Goal: Information Seeking & Learning: Find specific fact

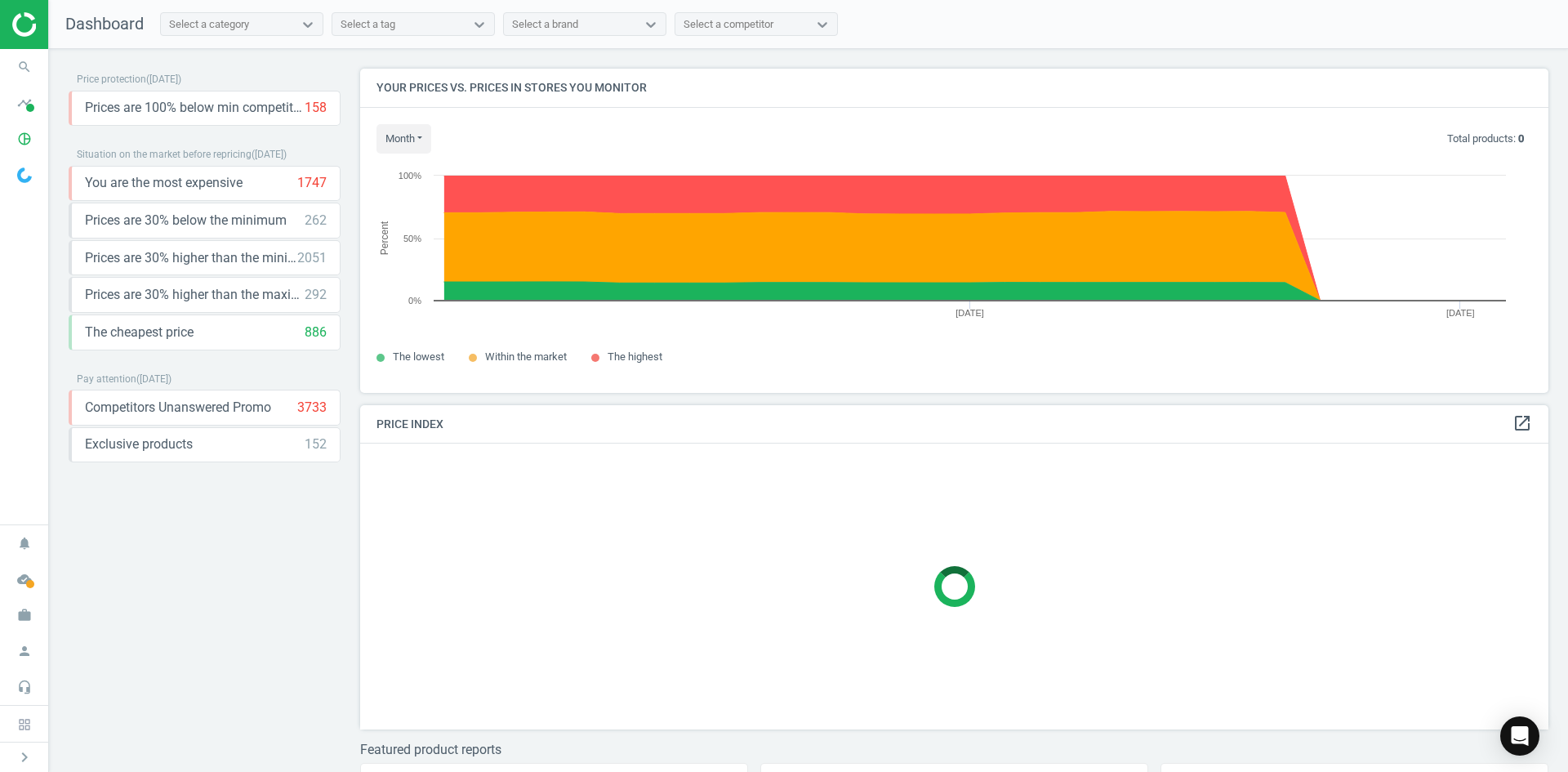
scroll to position [349, 1202]
click at [25, 69] on icon "search" at bounding box center [24, 67] width 31 height 31
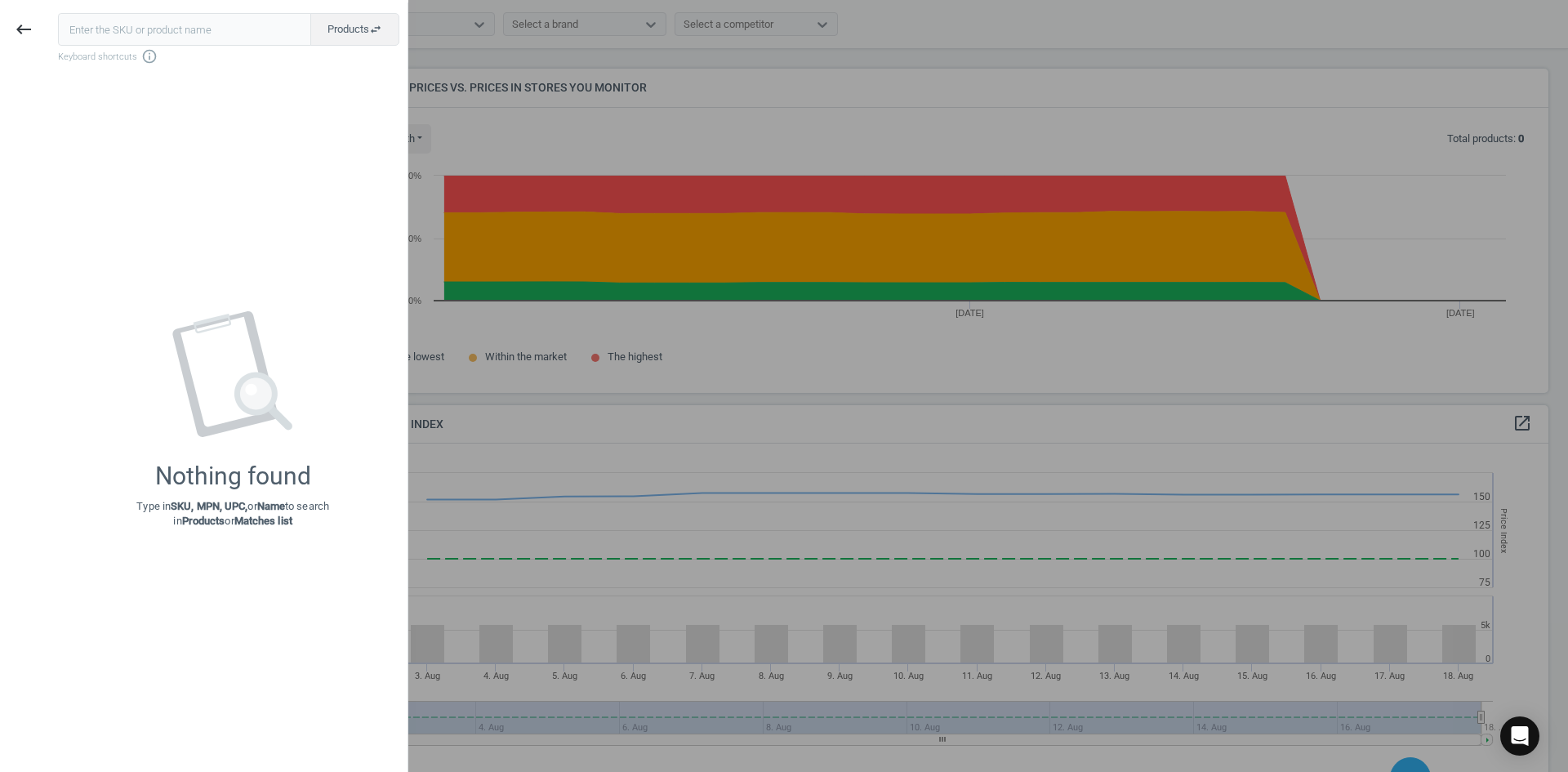
click at [107, 30] on input "text" at bounding box center [184, 29] width 254 height 32
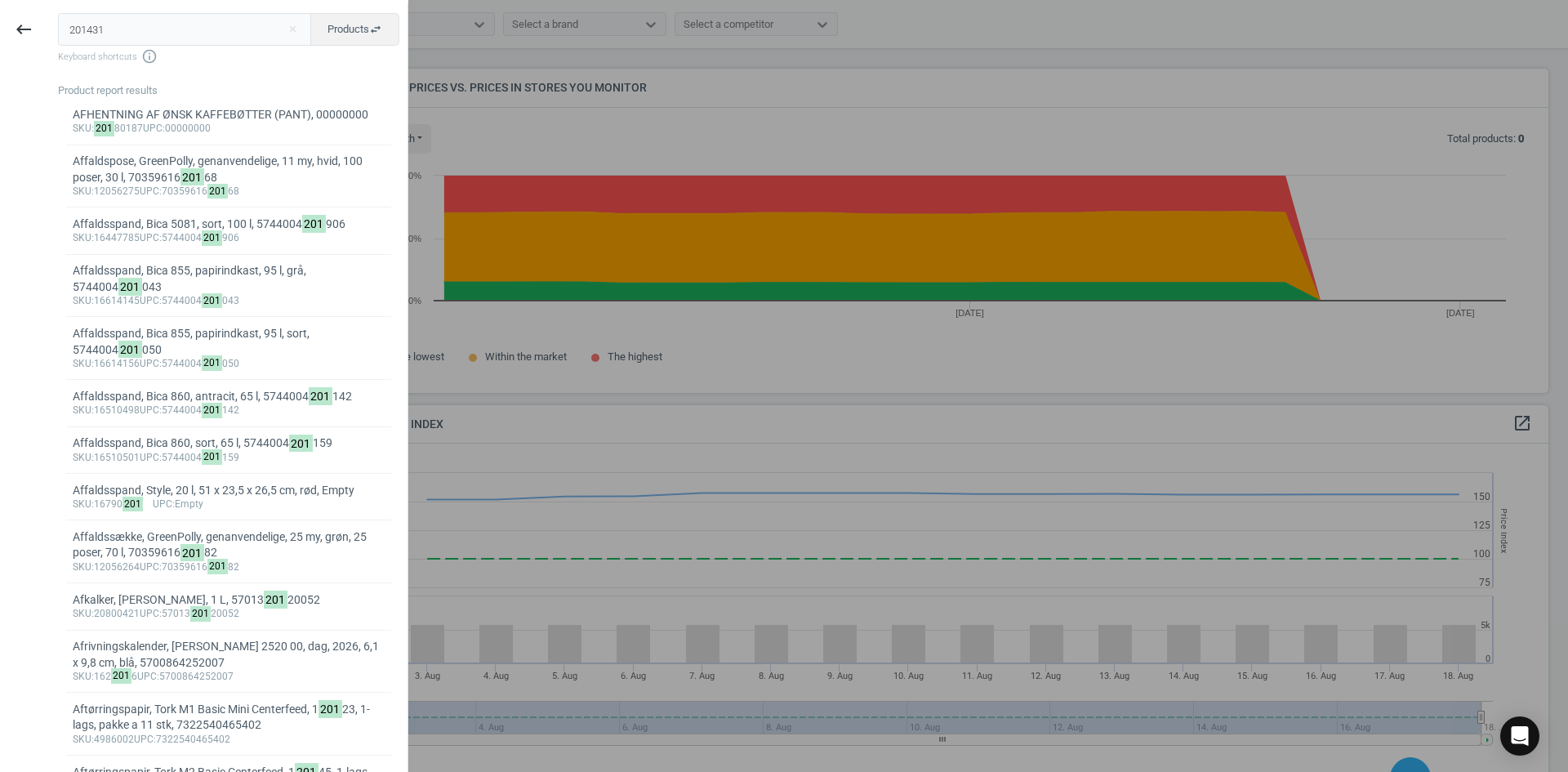
type input "2014314"
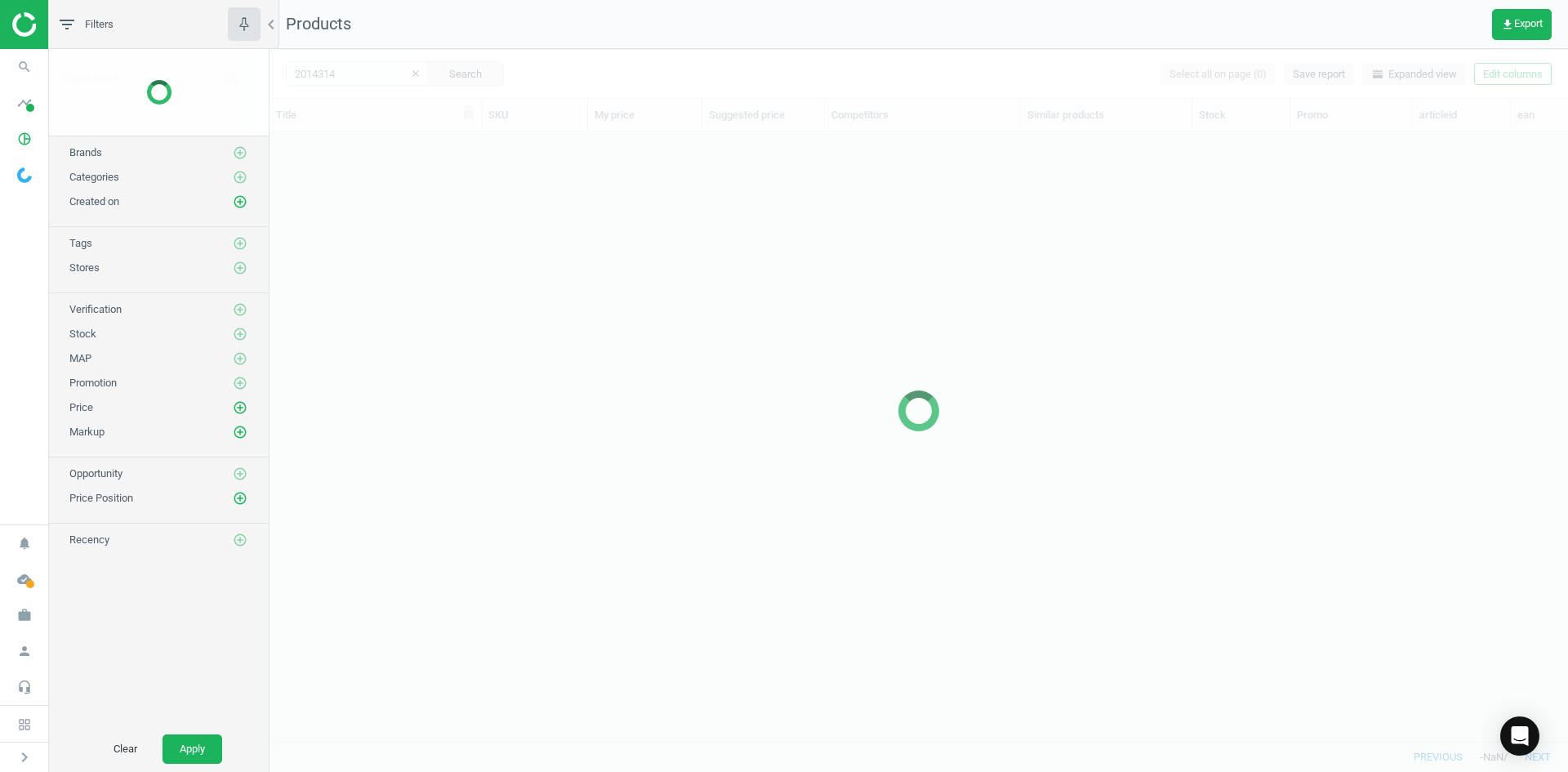
scroll to position [584, 1287]
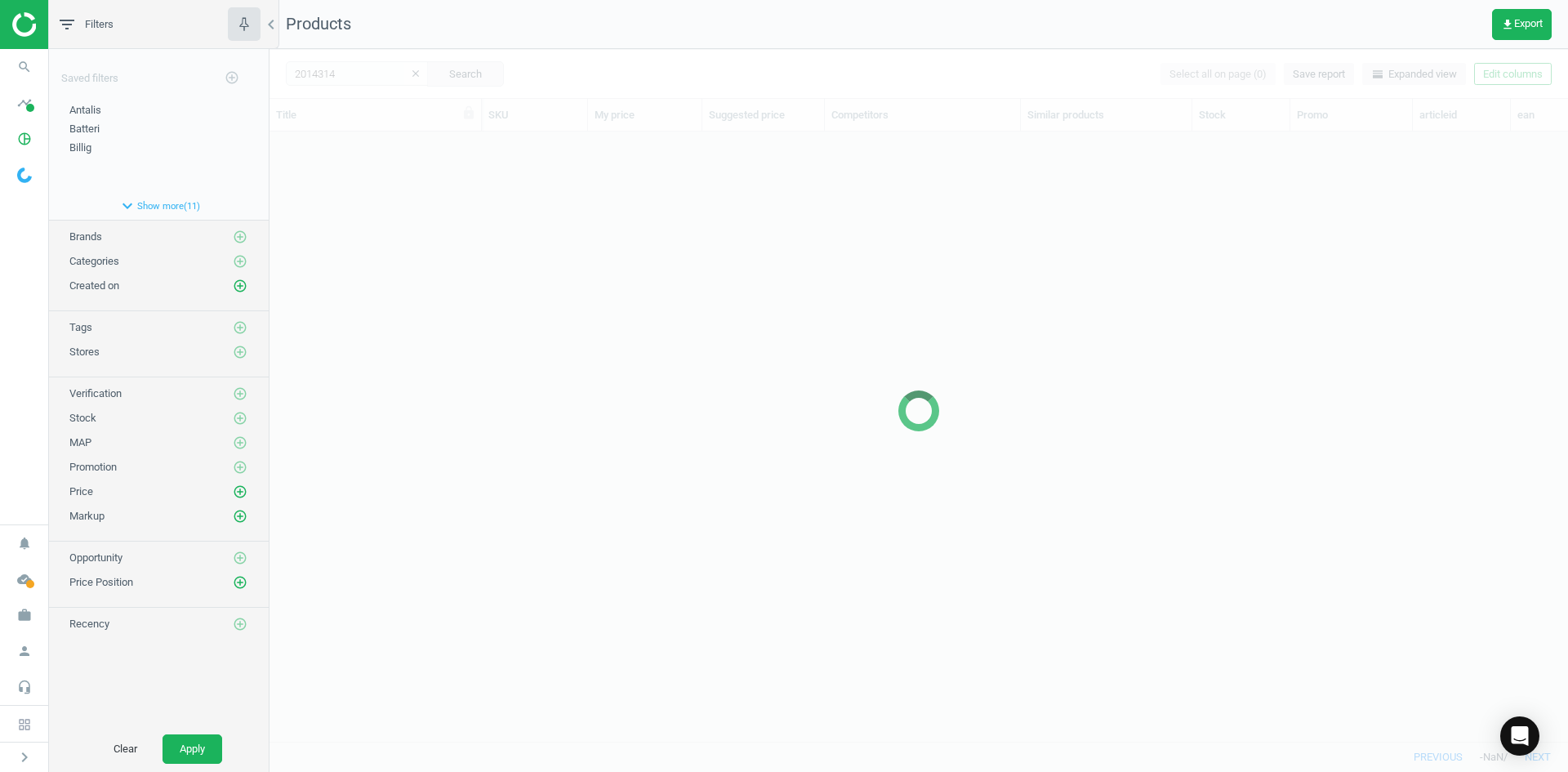
click at [383, 246] on div at bounding box center [919, 409] width 1299 height 722
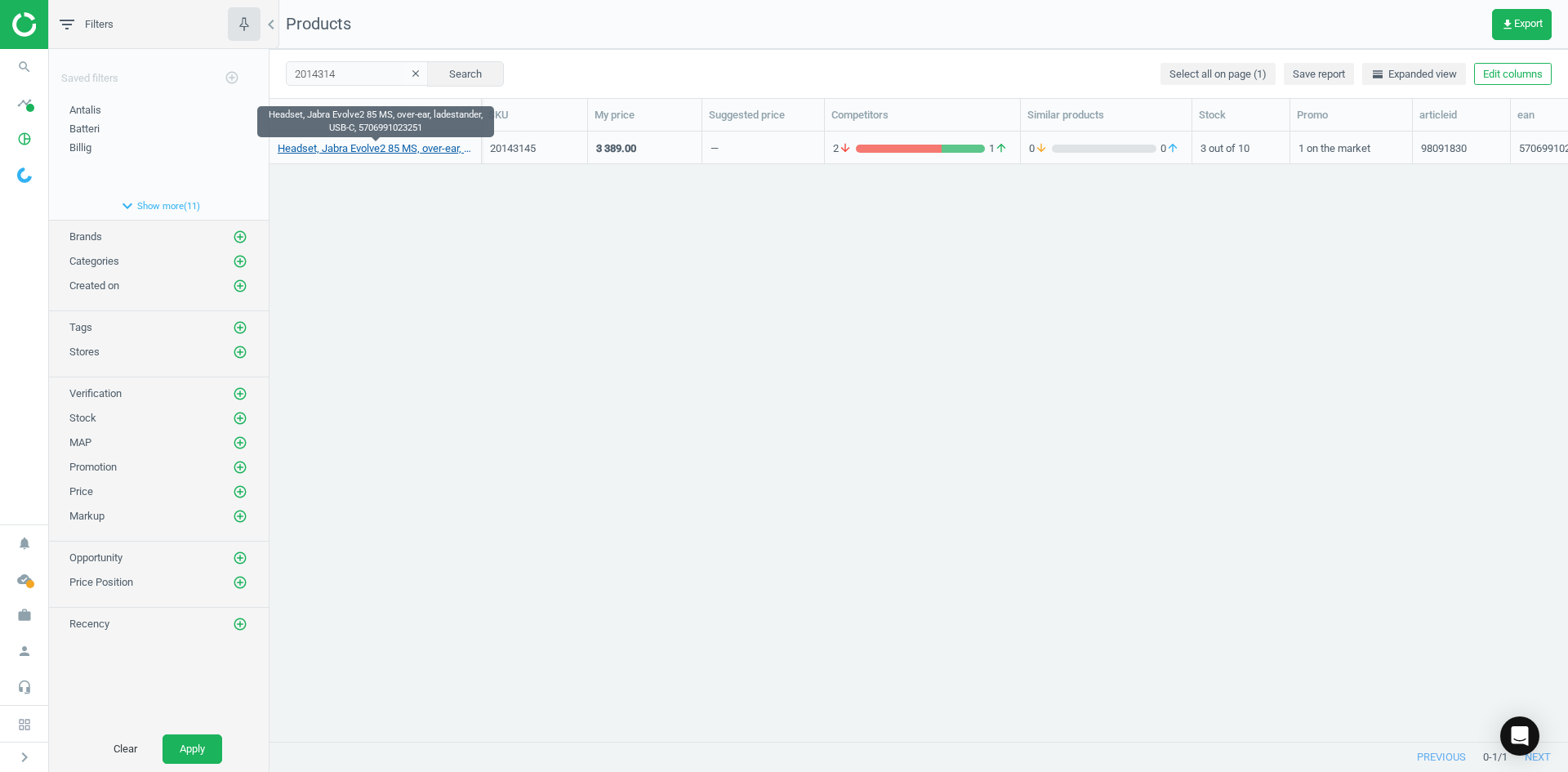
click at [363, 149] on link "Headset, Jabra Evolve2 85 MS, over-ear, ladestander, USB-C, 5706991023251" at bounding box center [375, 149] width 195 height 14
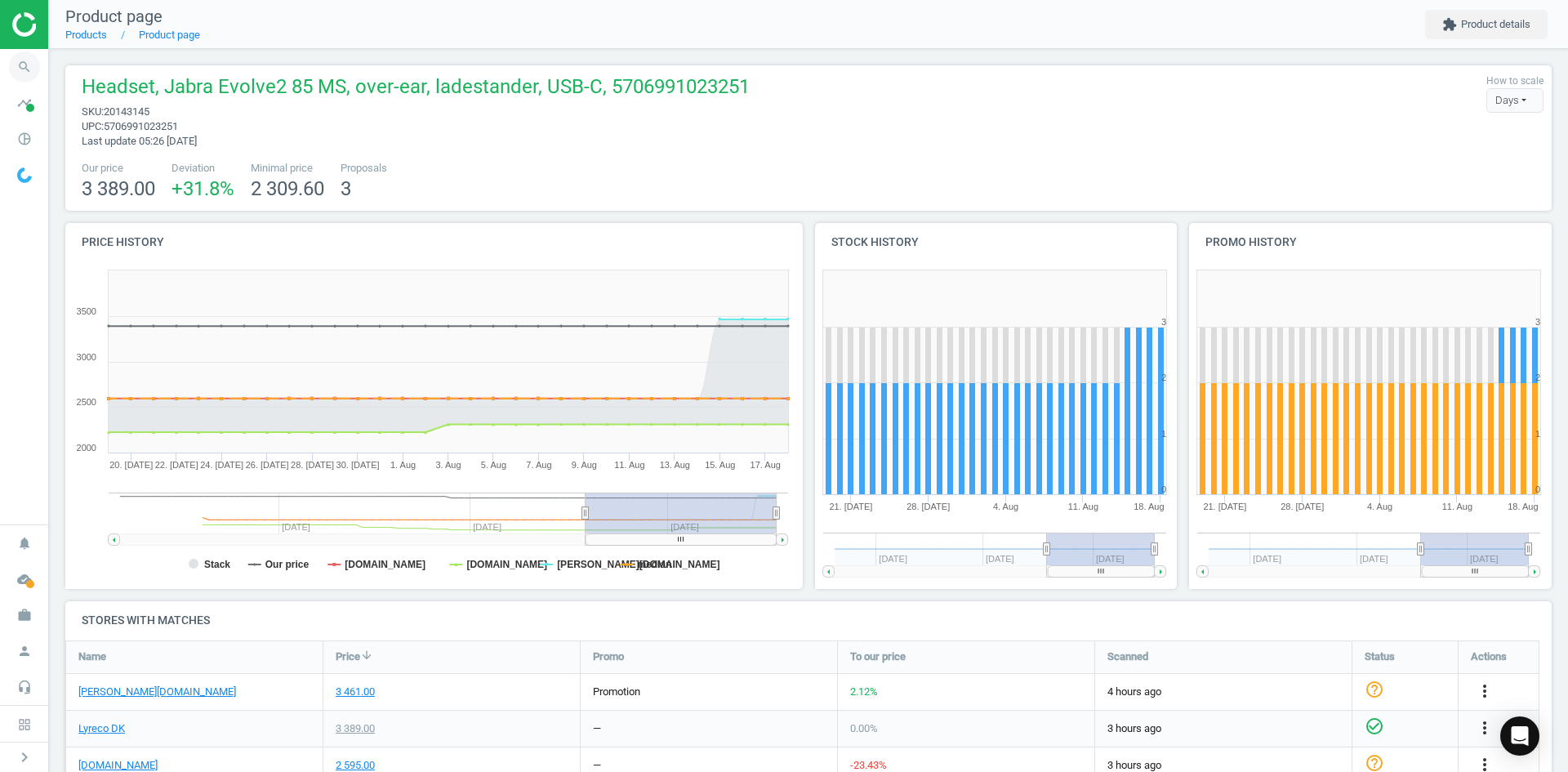
click at [25, 64] on icon "search" at bounding box center [24, 67] width 31 height 31
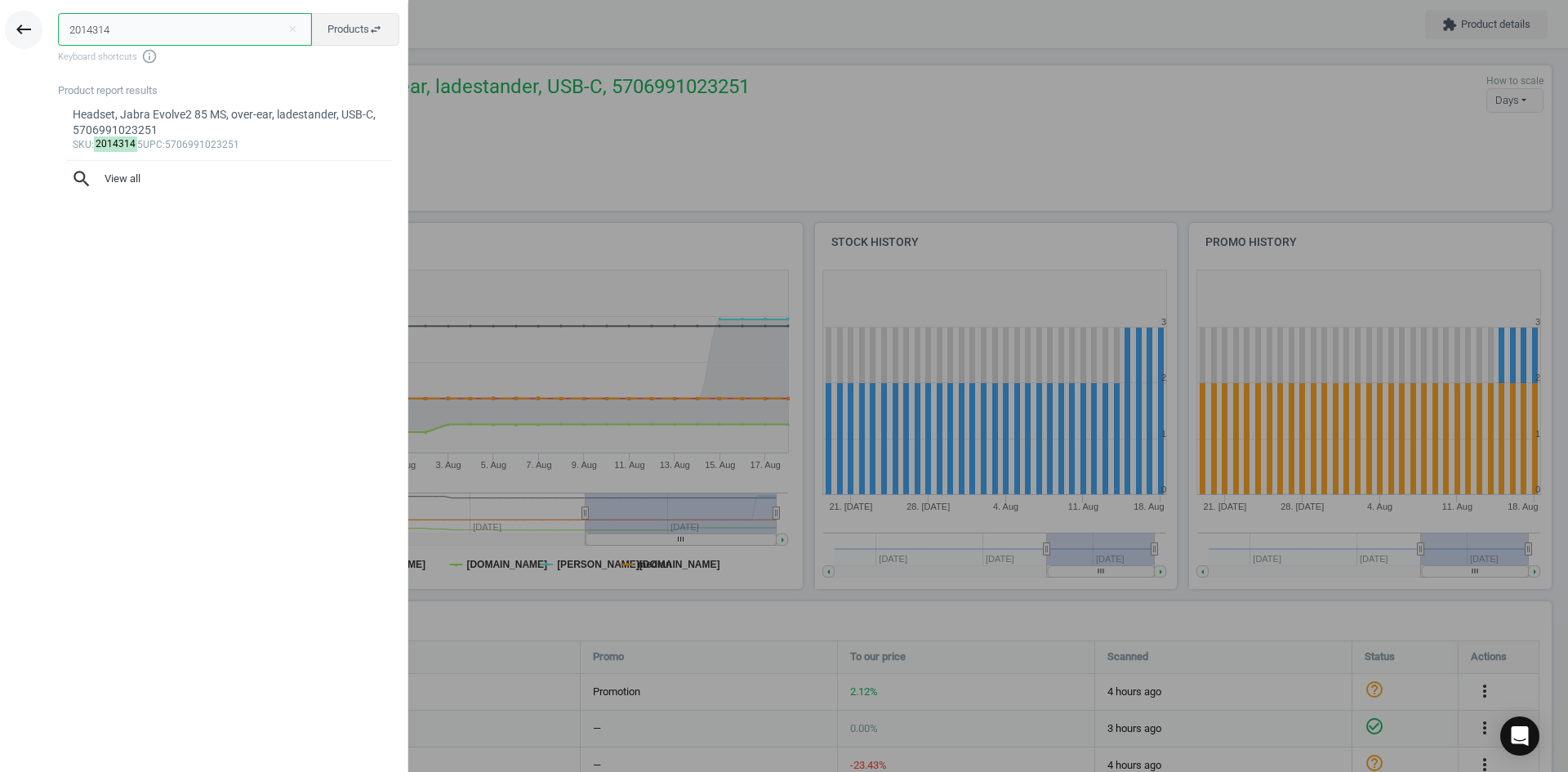
drag, startPoint x: 193, startPoint y: 24, endPoint x: 7, endPoint y: 23, distance: 186.0
click at [8, 23] on div "keyboard_backspace 2014314 close Products swap_horiz Keyboard shortcuts info_ou…" at bounding box center [204, 389] width 409 height 772
paste input "Log920012332"
type input "Log920012332"
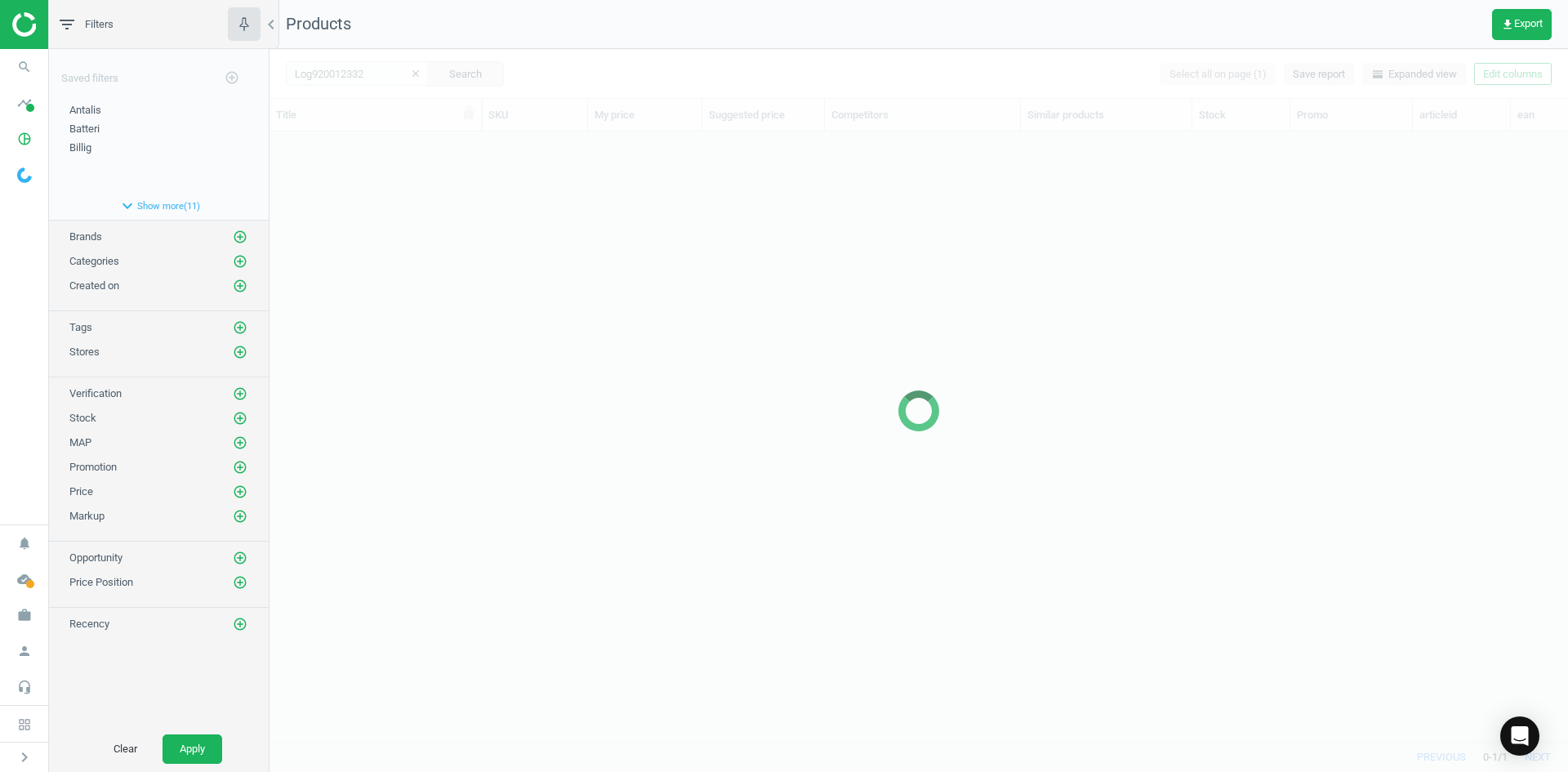
scroll to position [584, 1287]
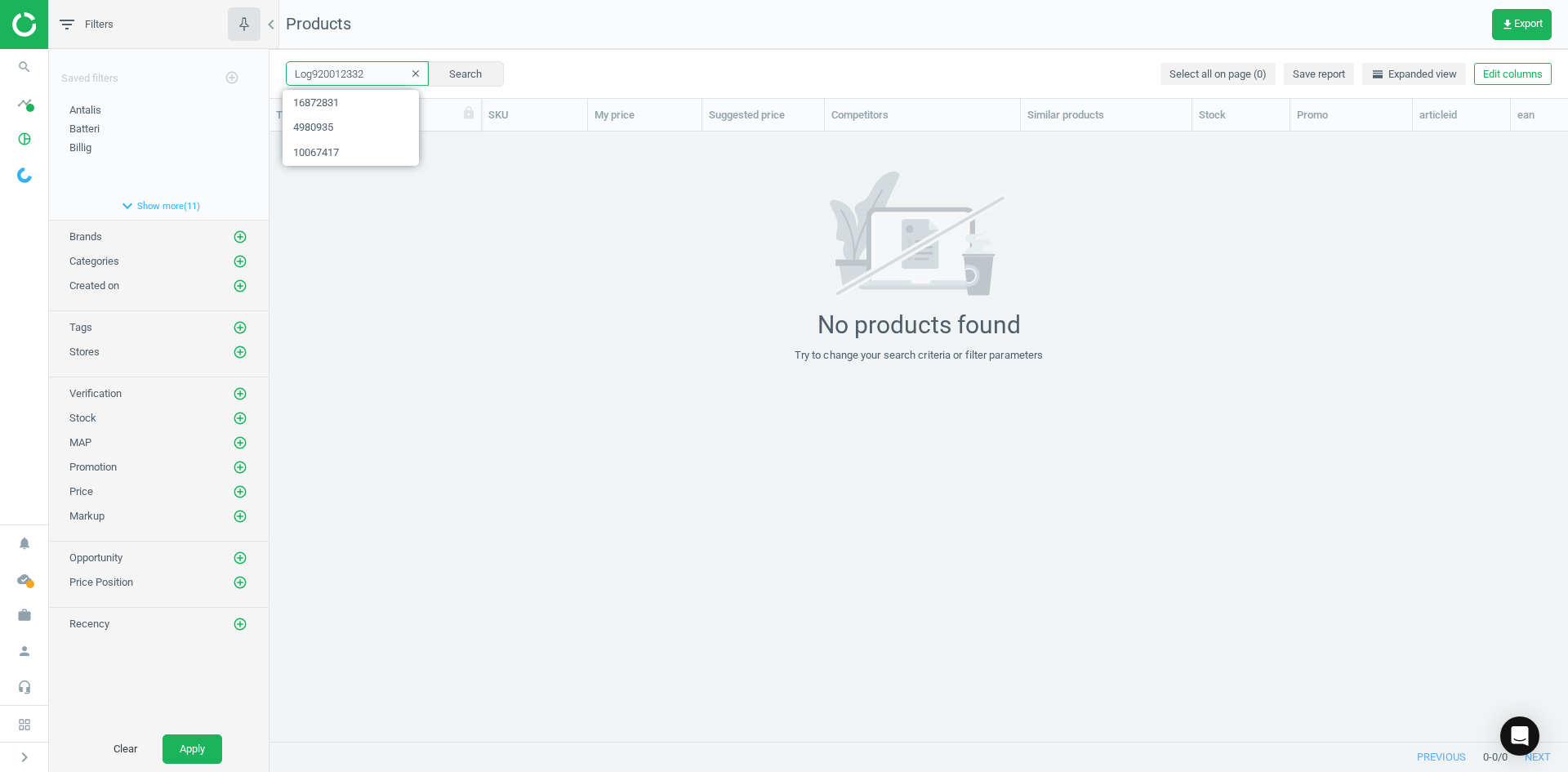
drag, startPoint x: 383, startPoint y: 81, endPoint x: 280, endPoint y: 82, distance: 103.0
click at [280, 82] on div "Log920012332 clear Search Select all on page (0) Save report horizontal_split E…" at bounding box center [919, 73] width 1299 height 49
paste input "18056162"
type input "18056162"
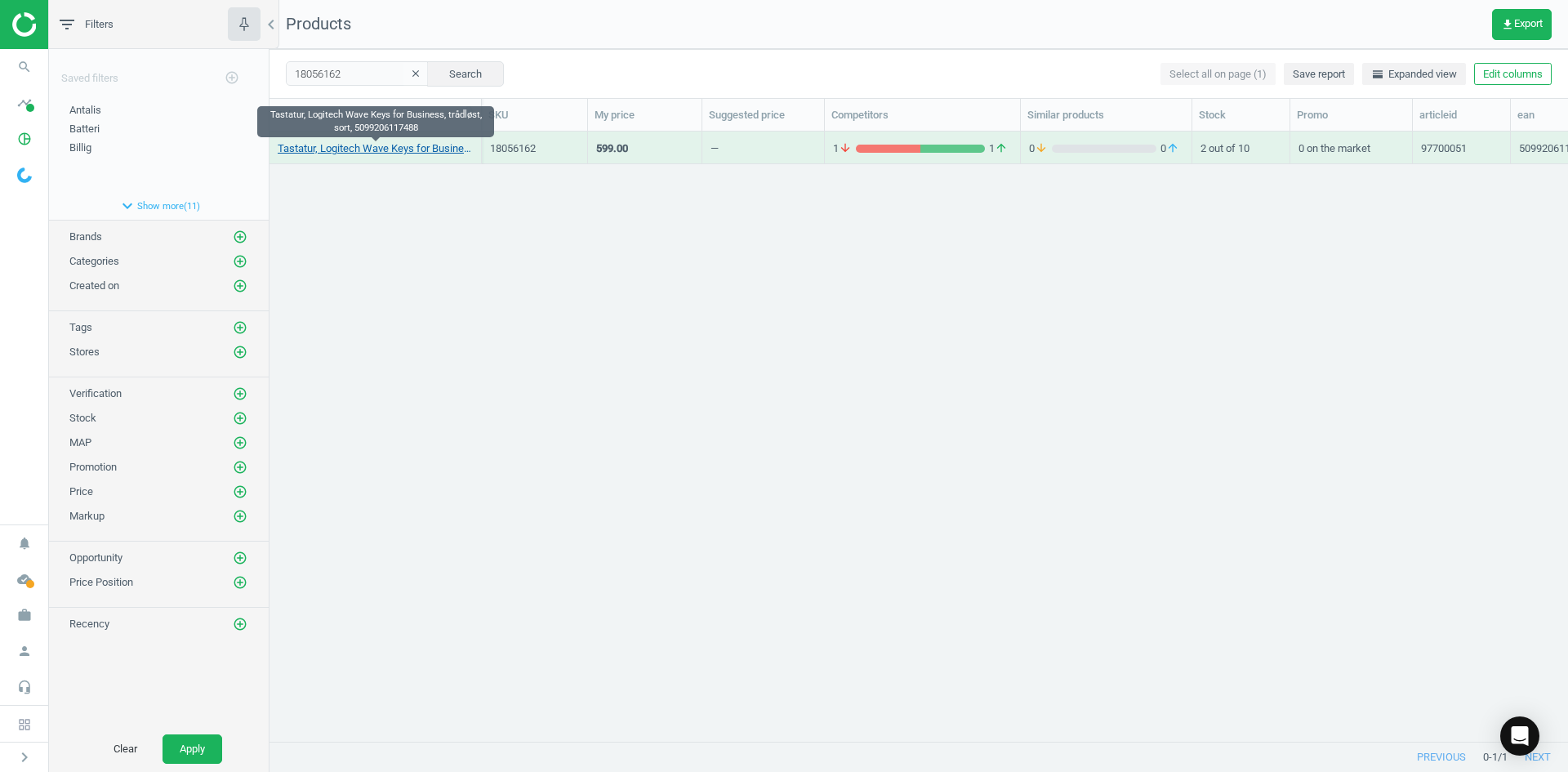
click at [424, 147] on link "Tastatur, Logitech Wave Keys for Business, trådløst, sort, 5099206117488" at bounding box center [375, 149] width 195 height 14
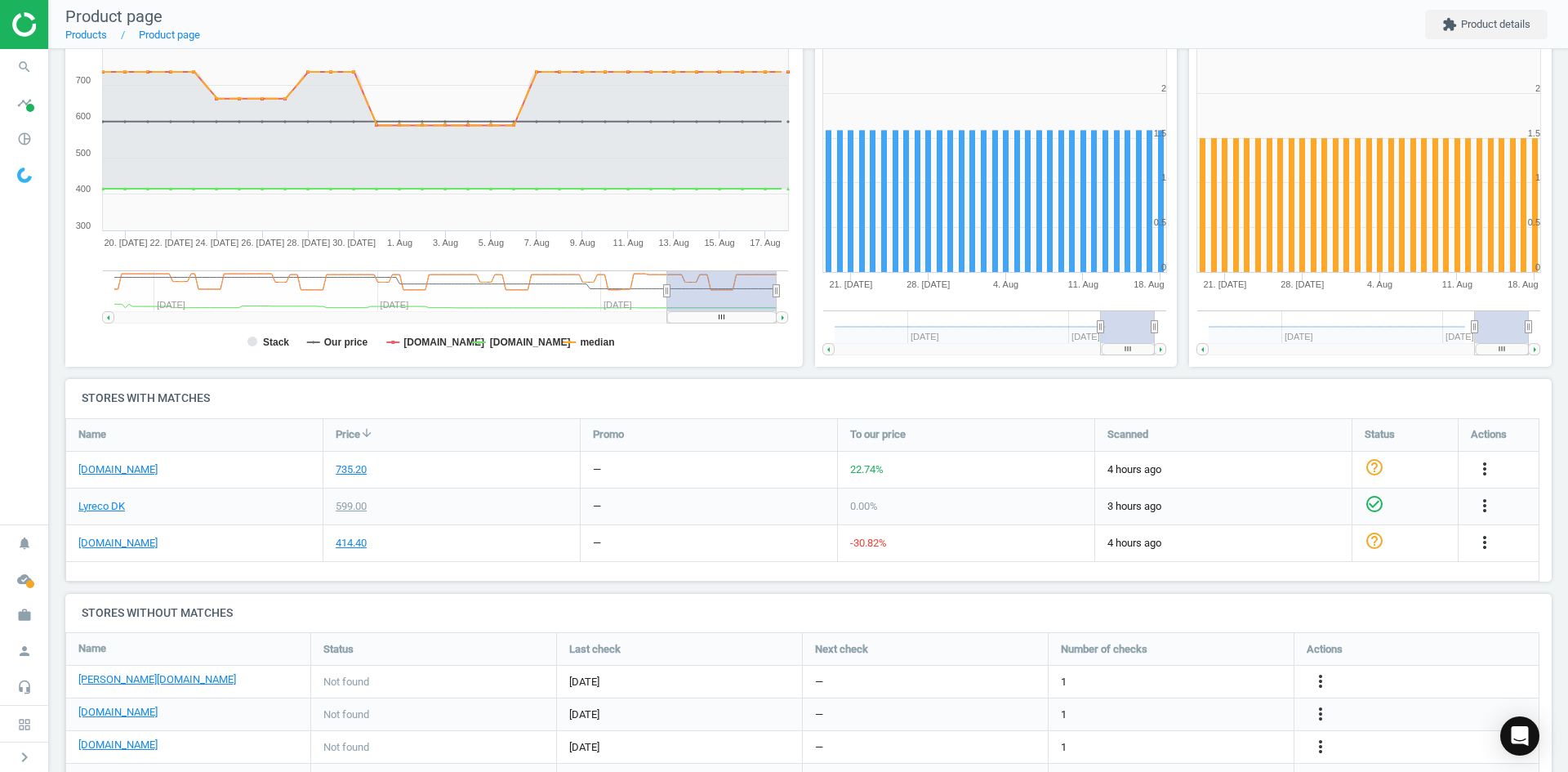
scroll to position [245, 0]
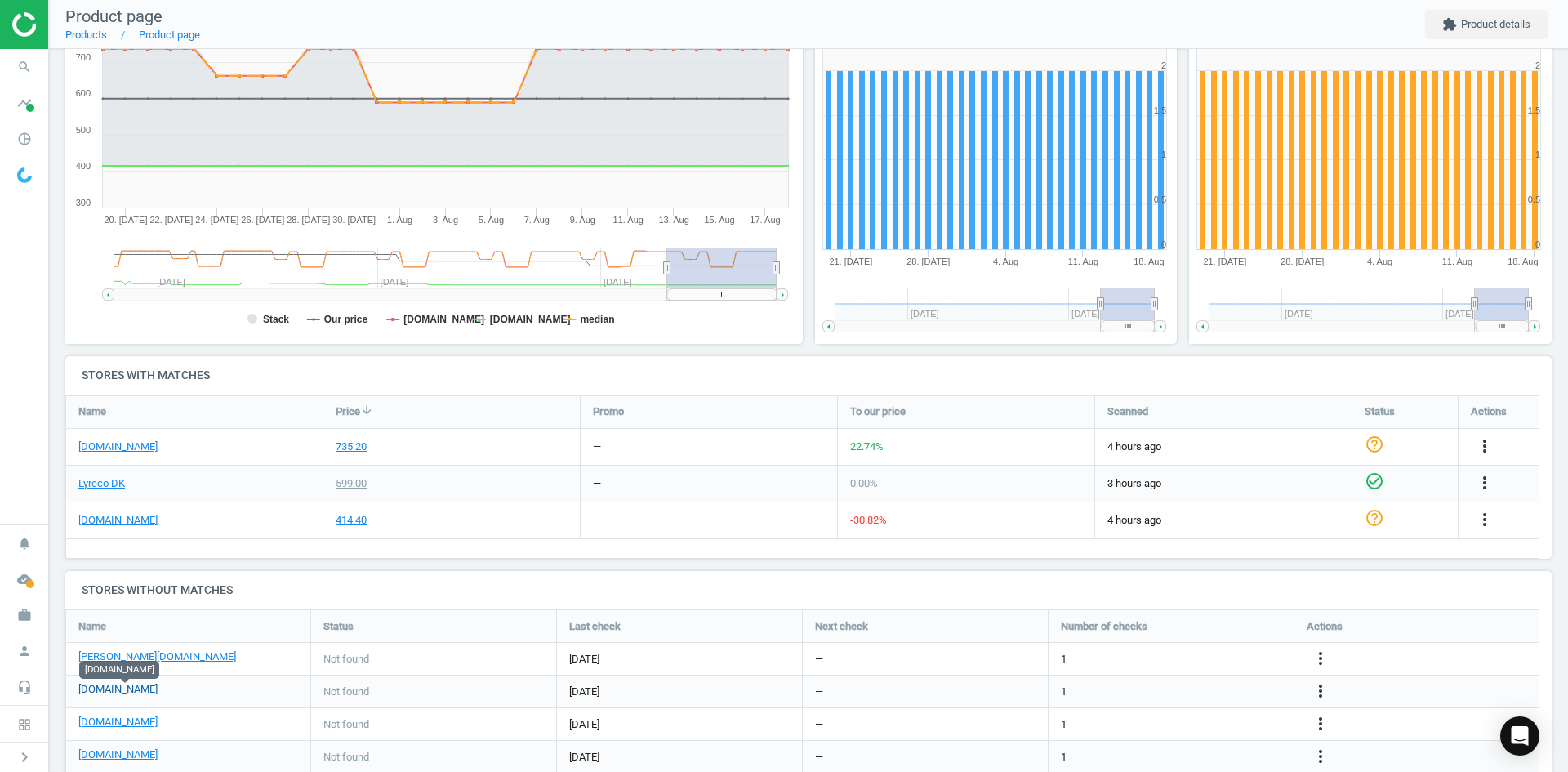
click at [121, 692] on link "[DOMAIN_NAME]" at bounding box center [118, 689] width 79 height 14
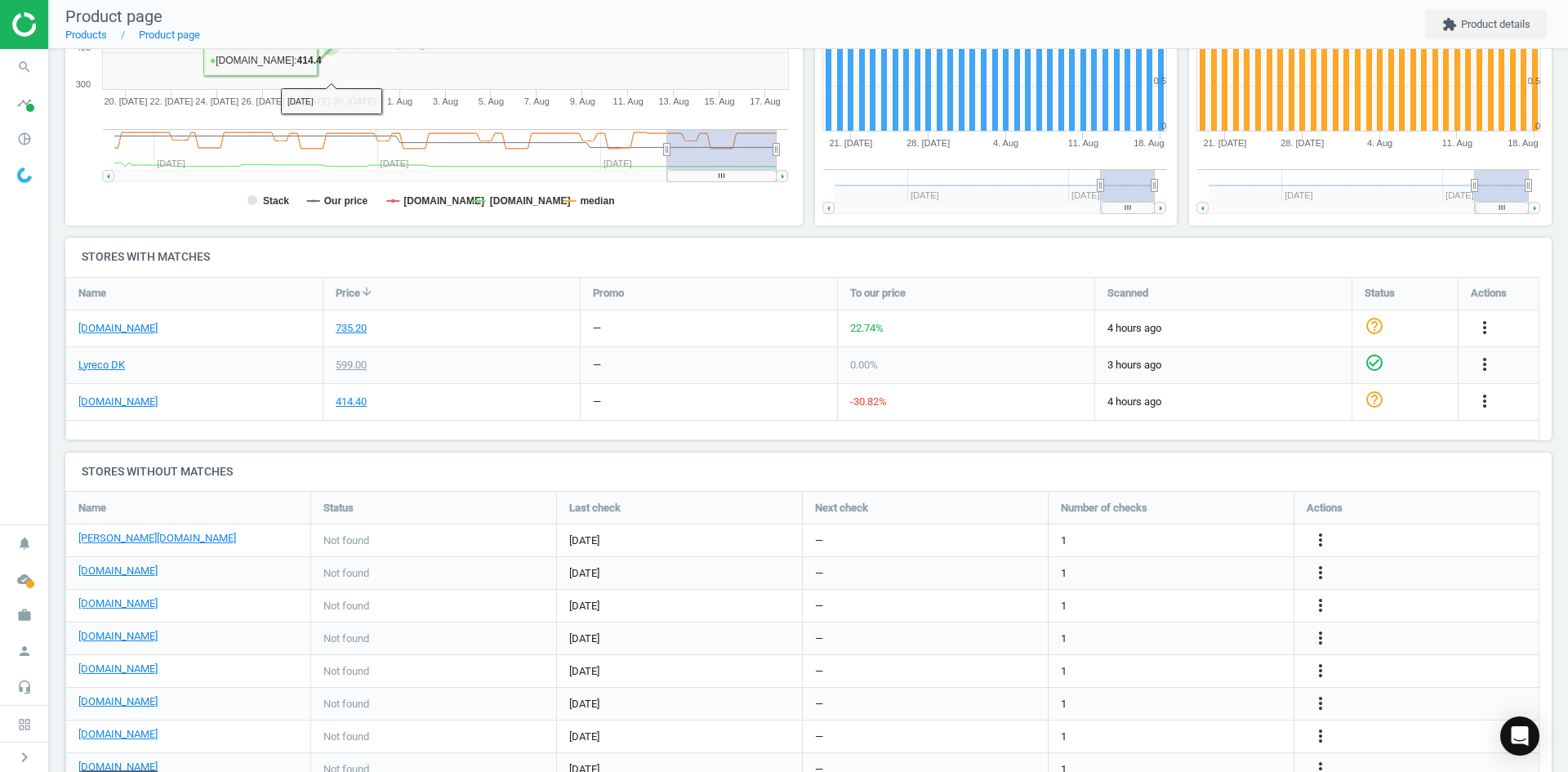
scroll to position [426, 0]
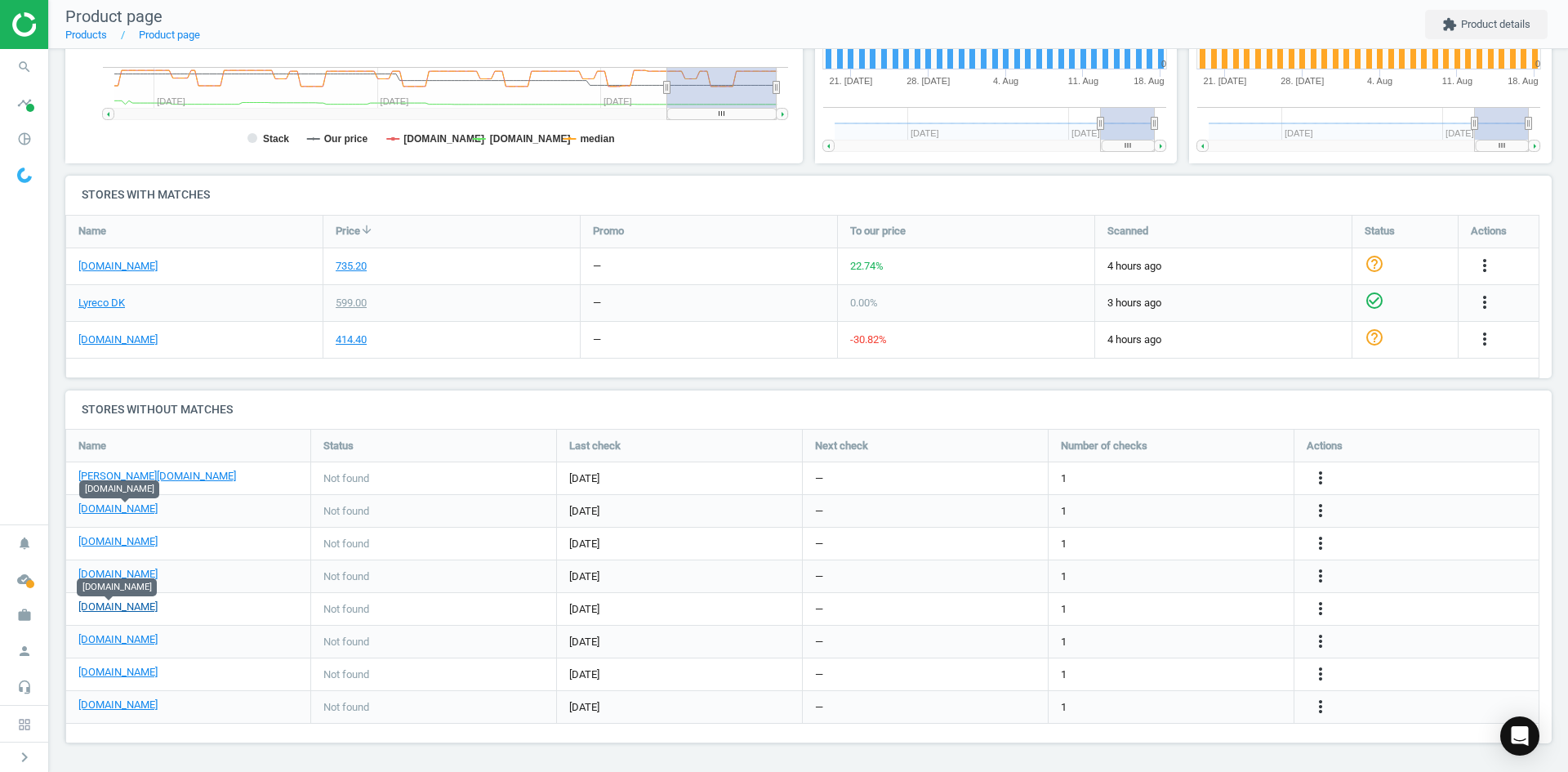
click at [115, 602] on link "[DOMAIN_NAME]" at bounding box center [118, 607] width 79 height 14
click at [134, 684] on div "[DOMAIN_NAME]" at bounding box center [188, 674] width 244 height 32
click at [133, 669] on link "[DOMAIN_NAME]" at bounding box center [118, 672] width 79 height 14
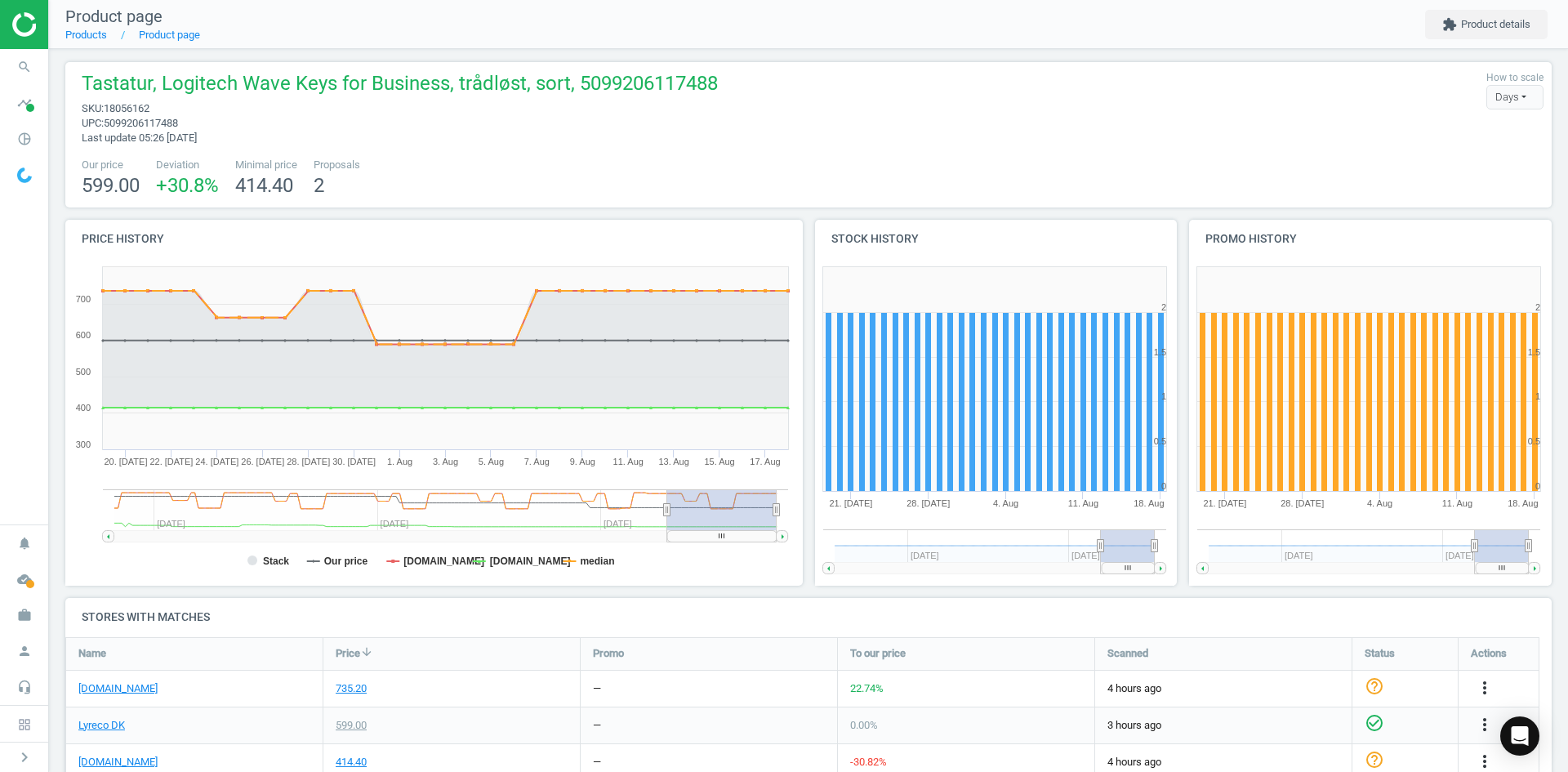
scroll to position [0, 0]
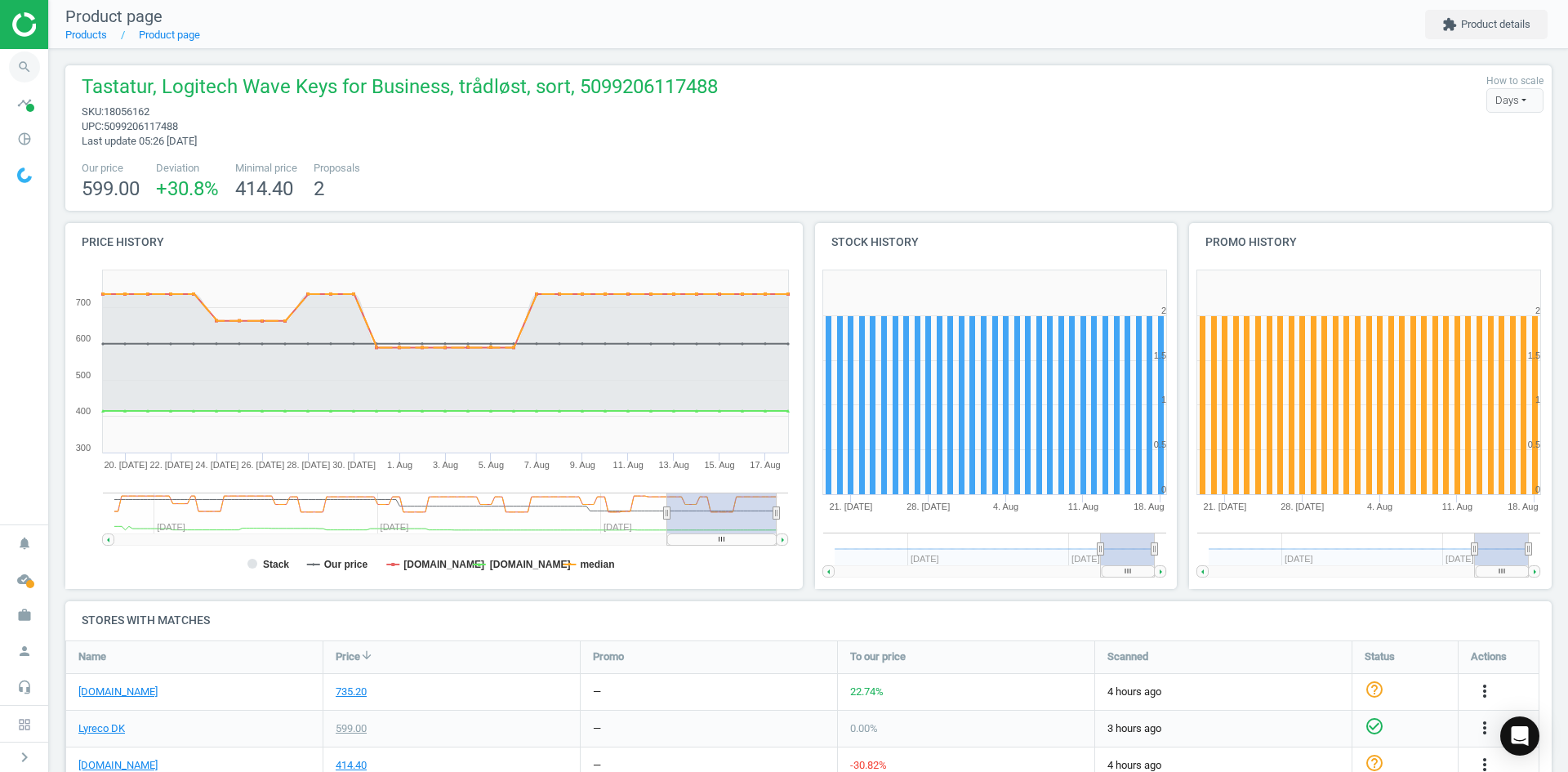
click at [36, 66] on icon "search" at bounding box center [24, 67] width 31 height 31
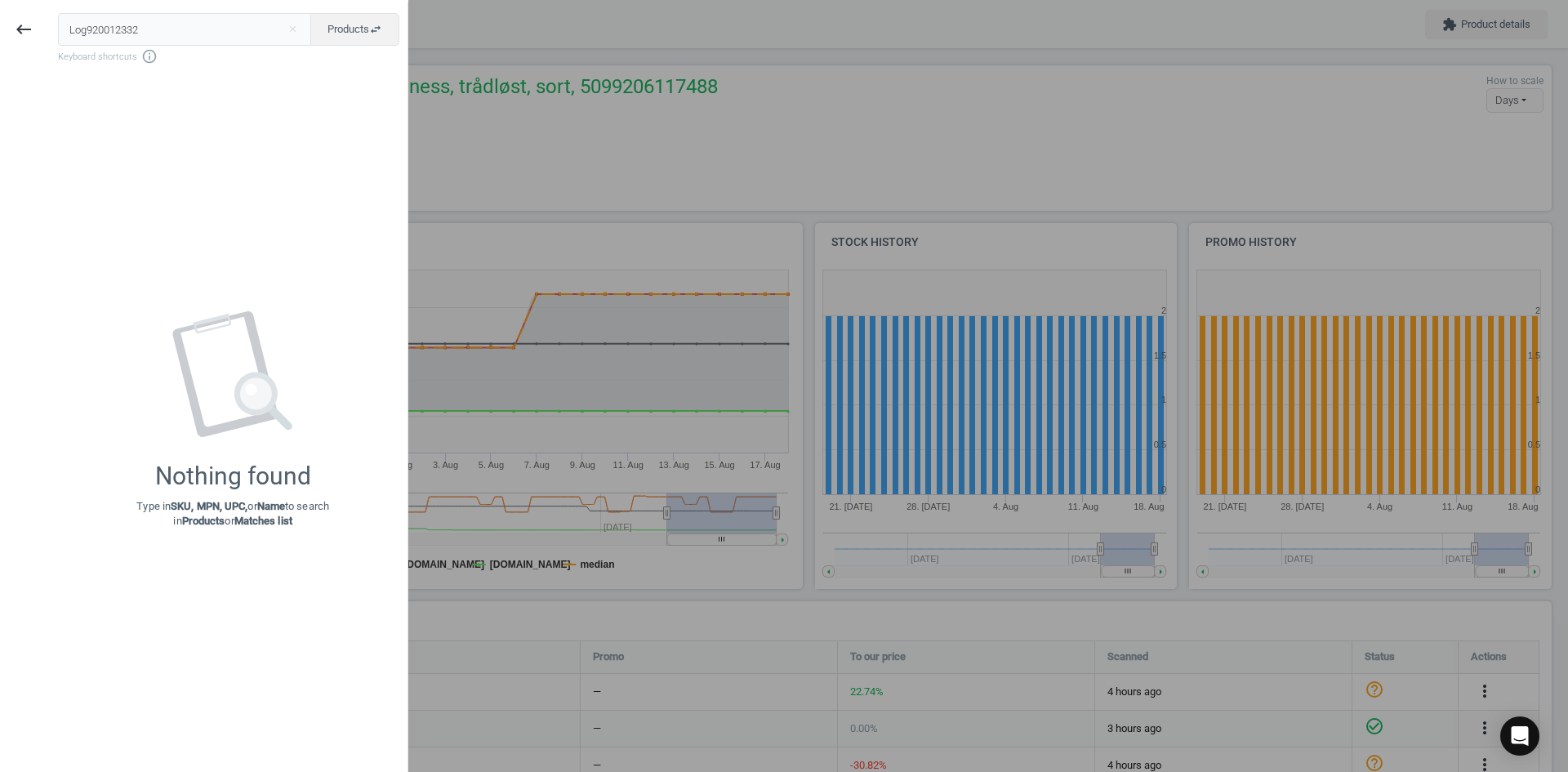
drag, startPoint x: 134, startPoint y: 31, endPoint x: -22, endPoint y: 30, distance: 156.0
click at [0, 30] on html "Group 2 Created with Sketch. ic/cloud_download/grey600 Created with Sketch. gra…" at bounding box center [784, 386] width 1568 height 772
type input "10160363"
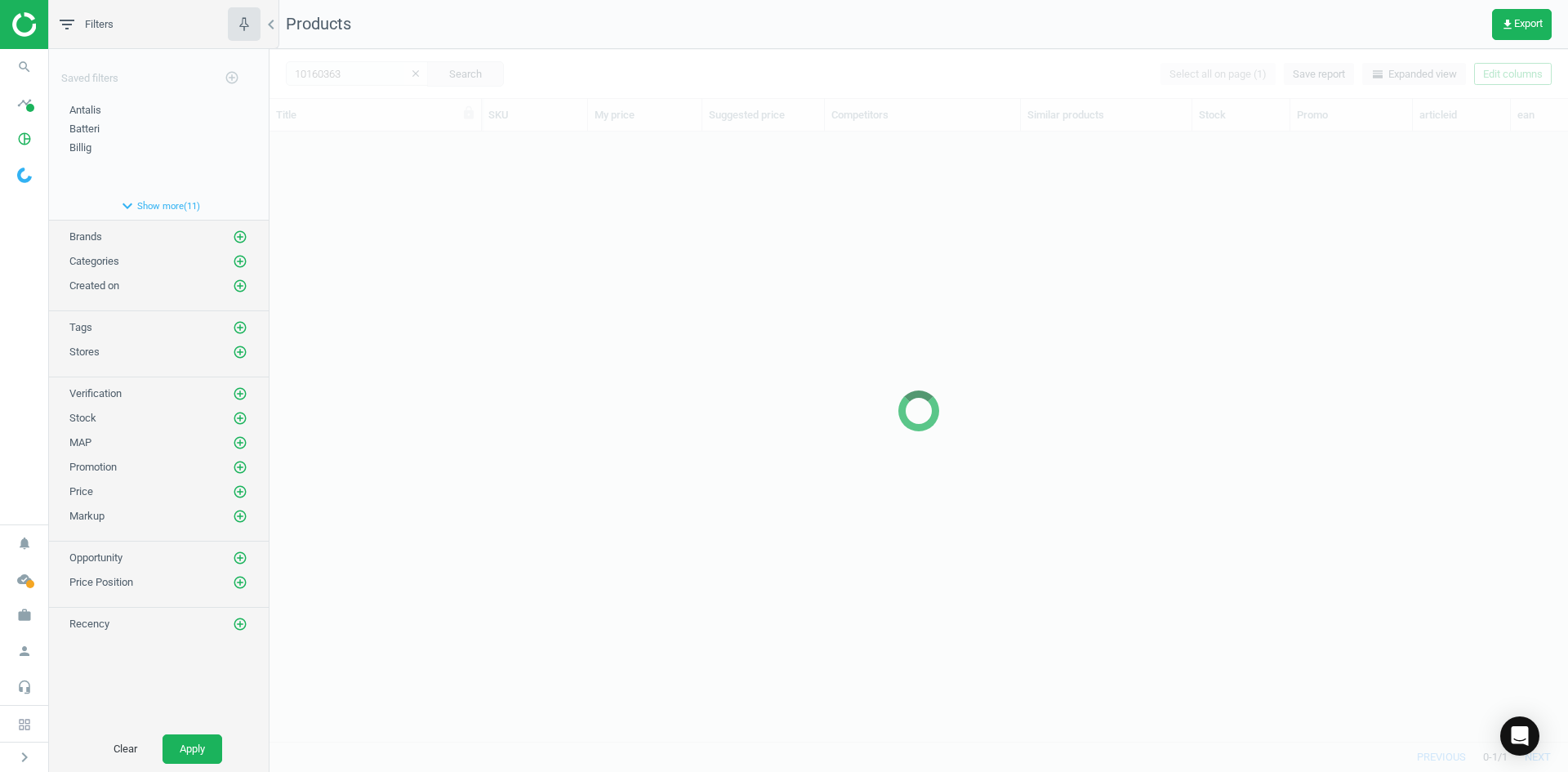
scroll to position [584, 1287]
click at [549, 225] on div at bounding box center [919, 409] width 1299 height 722
click at [426, 298] on div at bounding box center [919, 409] width 1299 height 722
click at [410, 248] on div at bounding box center [919, 409] width 1299 height 722
click at [410, 221] on div at bounding box center [919, 409] width 1299 height 722
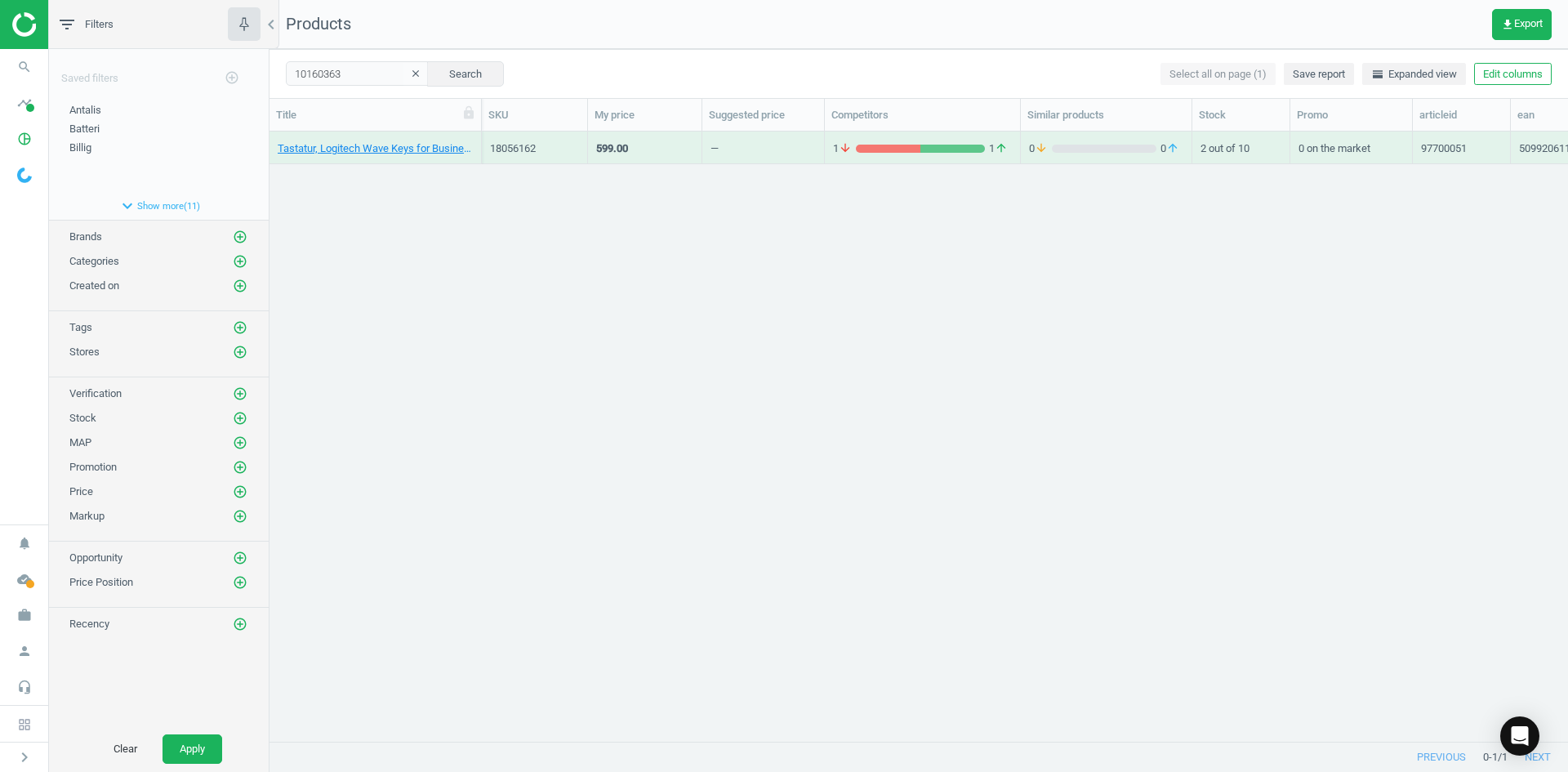
click at [410, 221] on div "Tastatur, Logitech Wave Keys for Business, trådløst, sort, 5099206117488 180561…" at bounding box center [919, 430] width 1299 height 597
click at [392, 152] on link "Håndledsstøtte, Contour Rollerwave 3, sort, Empty" at bounding box center [375, 149] width 195 height 14
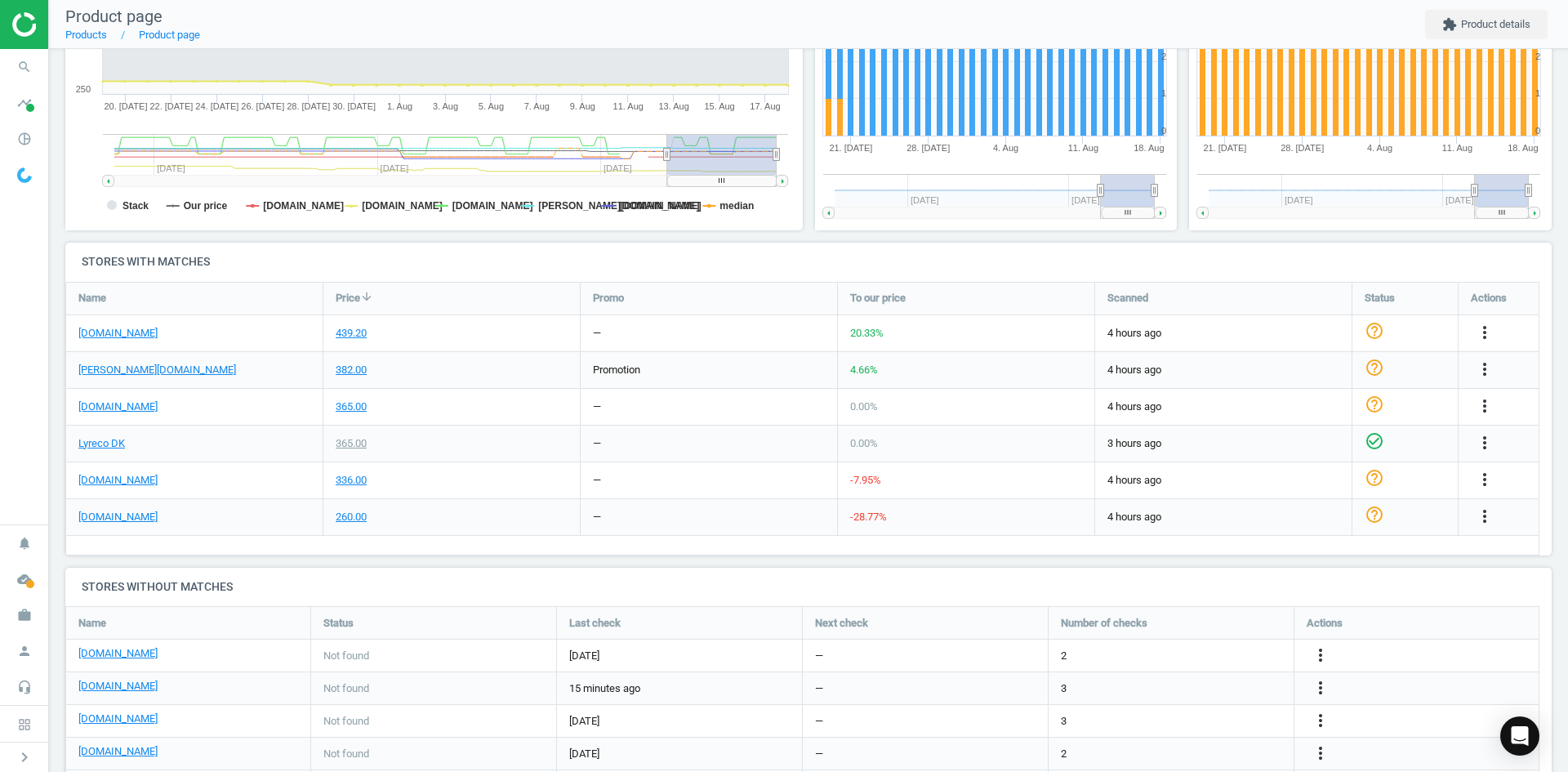
scroll to position [437, 0]
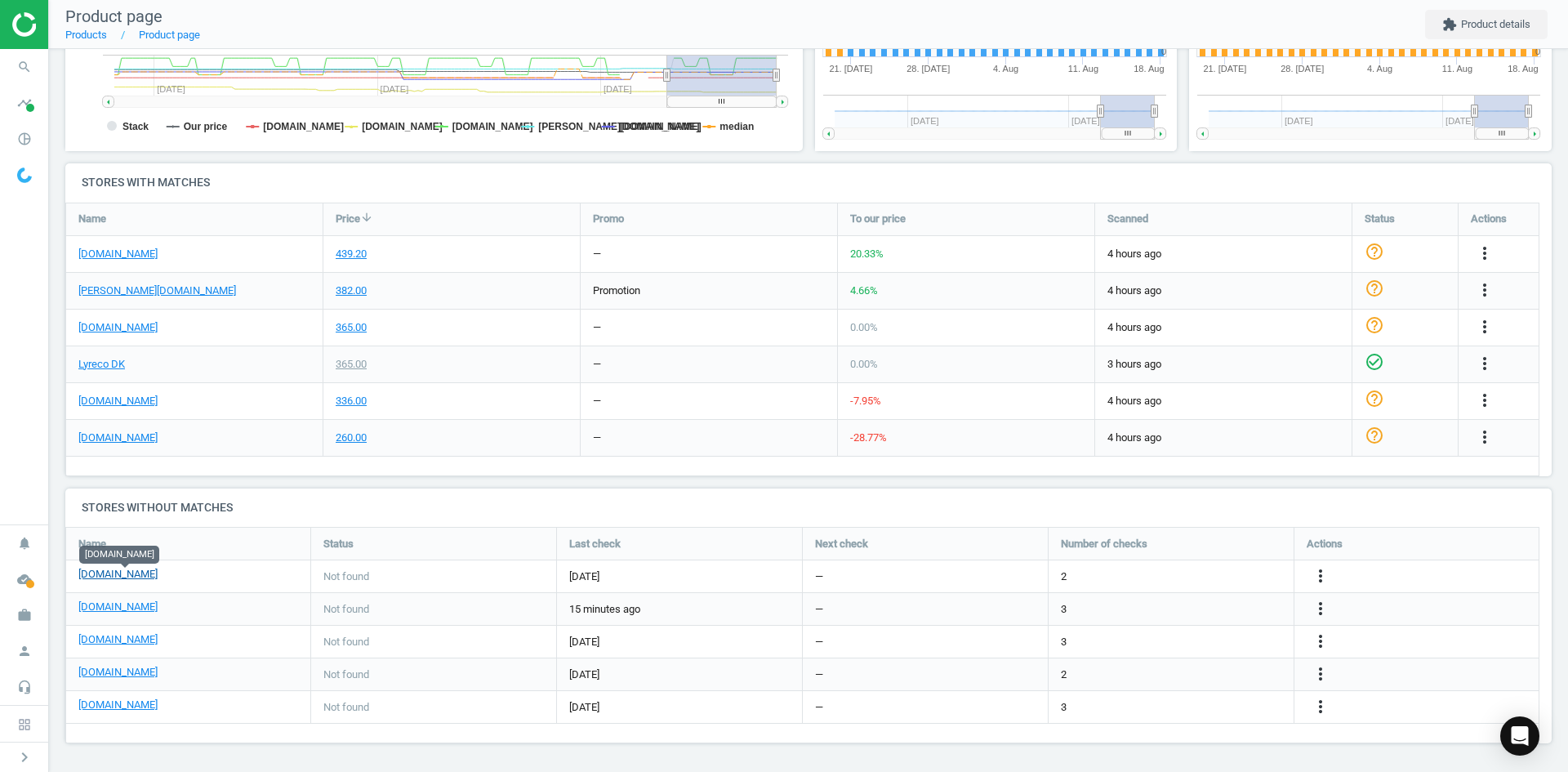
click at [152, 574] on link "[DOMAIN_NAME]" at bounding box center [118, 574] width 79 height 14
click at [23, 66] on icon "search" at bounding box center [24, 67] width 31 height 31
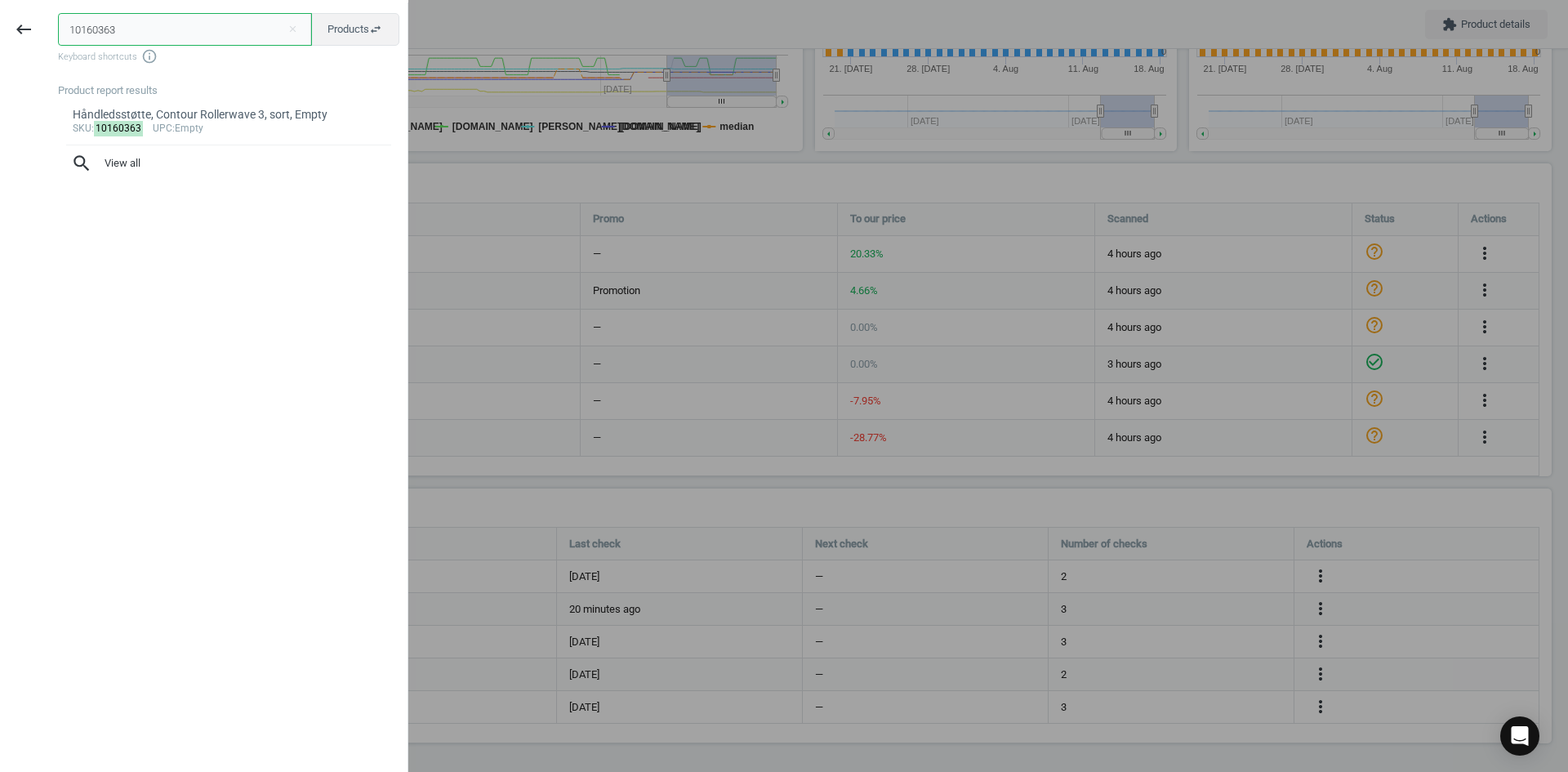
drag, startPoint x: 143, startPoint y: 27, endPoint x: -43, endPoint y: 24, distance: 186.0
click at [0, 24] on html "Group 2 Created with Sketch. ic/cloud_download/grey600 Created with Sketch. gra…" at bounding box center [784, 386] width 1568 height 772
paste input "7230156"
type input "17230156"
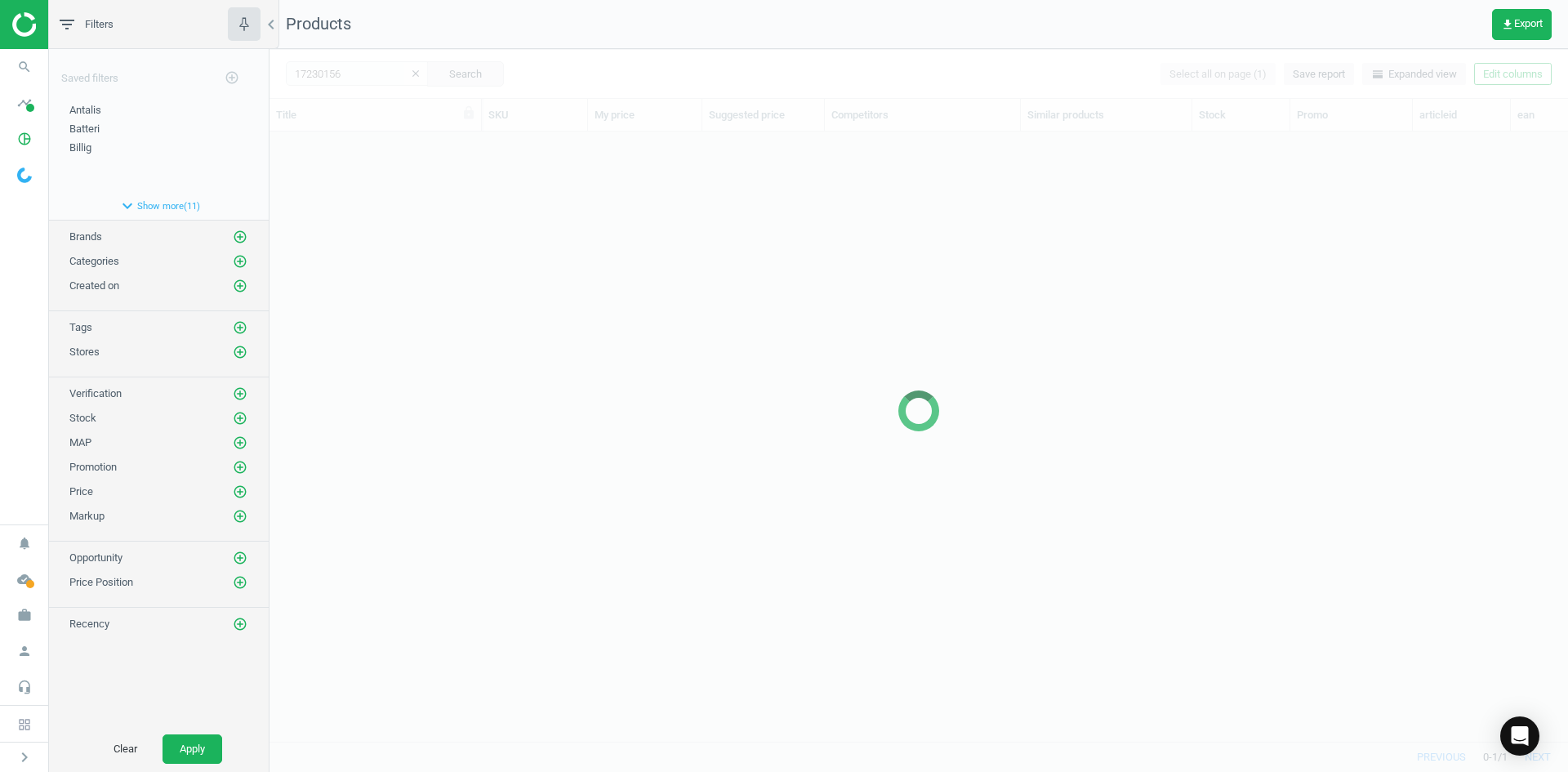
scroll to position [584, 1287]
click at [348, 244] on div at bounding box center [919, 409] width 1299 height 722
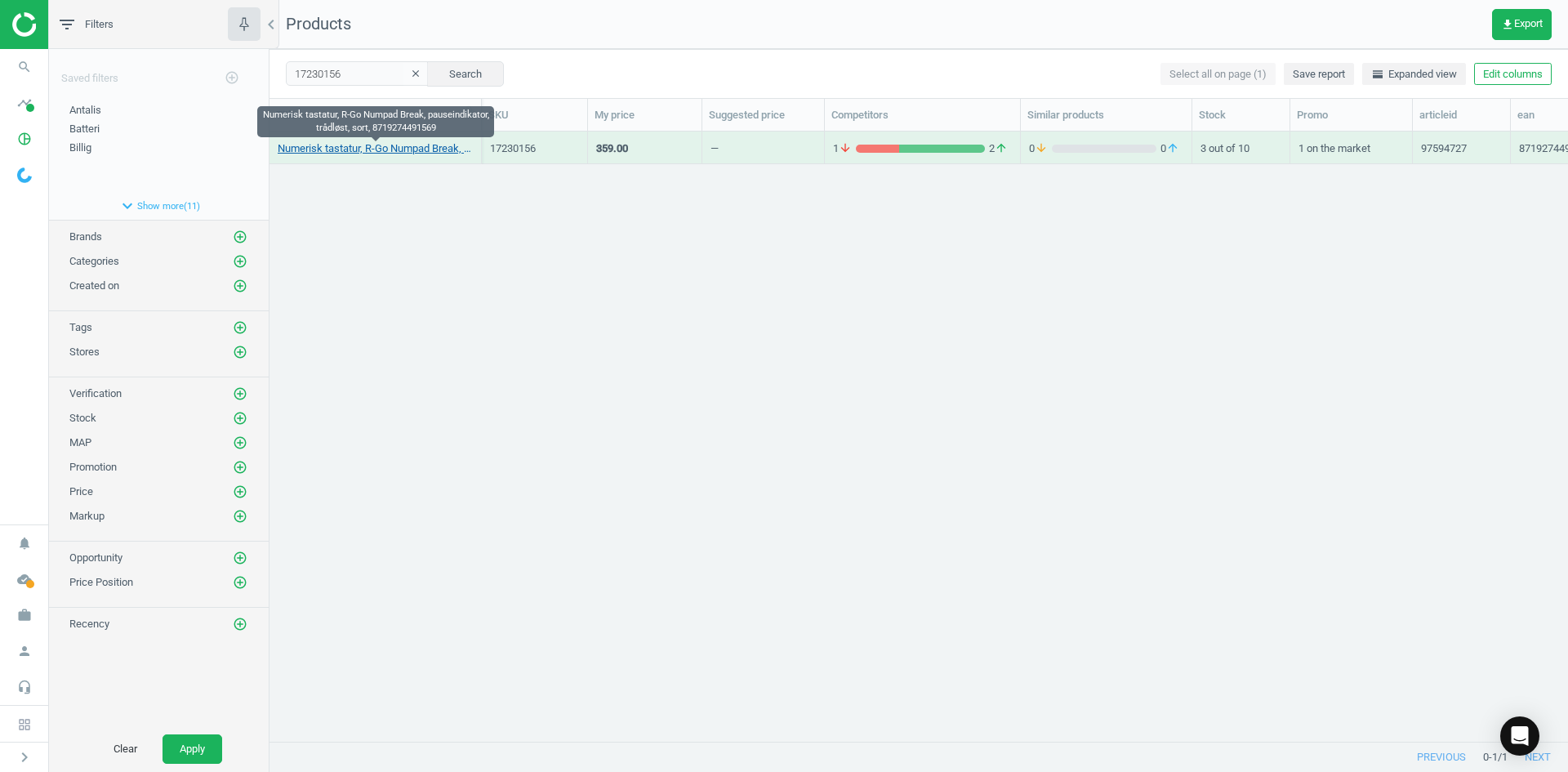
click at [404, 152] on link "Numerisk tastatur, R-Go Numpad Break, pauseindikator, trådløst, sort, 871927449…" at bounding box center [375, 149] width 195 height 14
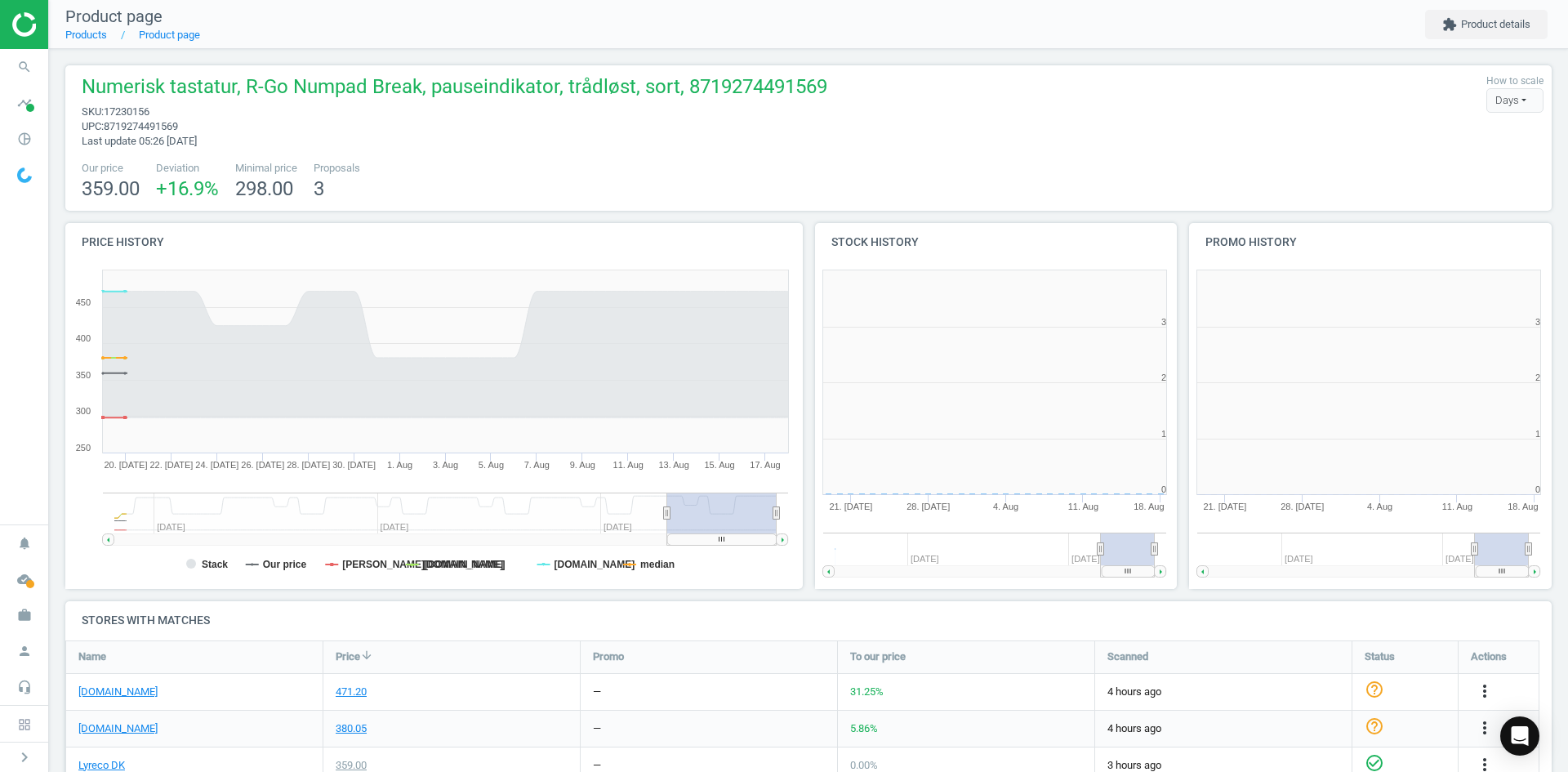
scroll to position [8, 8]
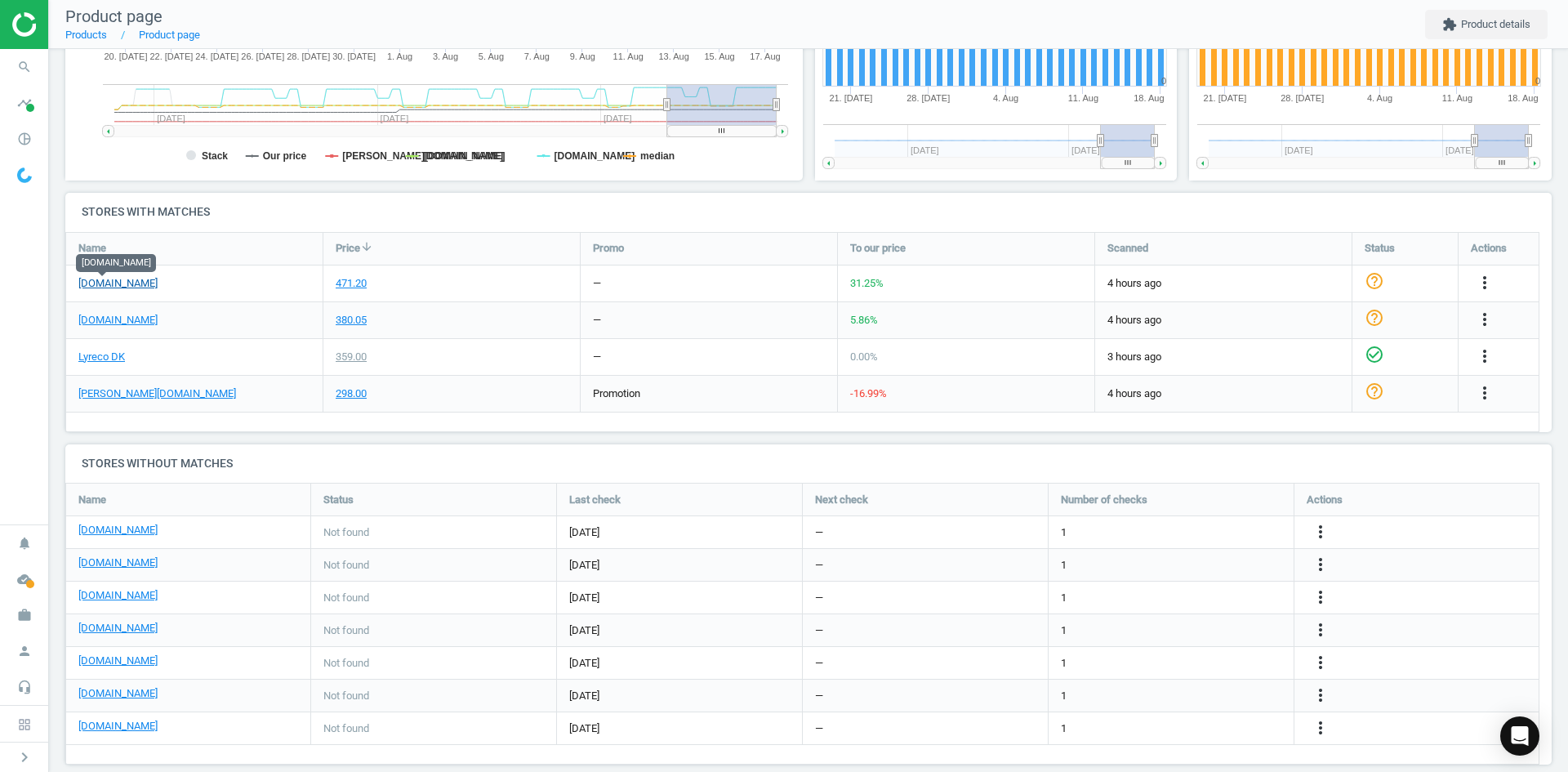
click at [124, 282] on link "[DOMAIN_NAME]" at bounding box center [118, 283] width 79 height 14
click at [119, 321] on link "[DOMAIN_NAME]" at bounding box center [118, 320] width 79 height 14
click at [112, 362] on link "Lyreco DK" at bounding box center [102, 357] width 47 height 14
click at [108, 391] on link "[PERSON_NAME][DOMAIN_NAME]" at bounding box center [157, 393] width 158 height 14
click at [122, 599] on link "[DOMAIN_NAME]" at bounding box center [118, 595] width 79 height 14
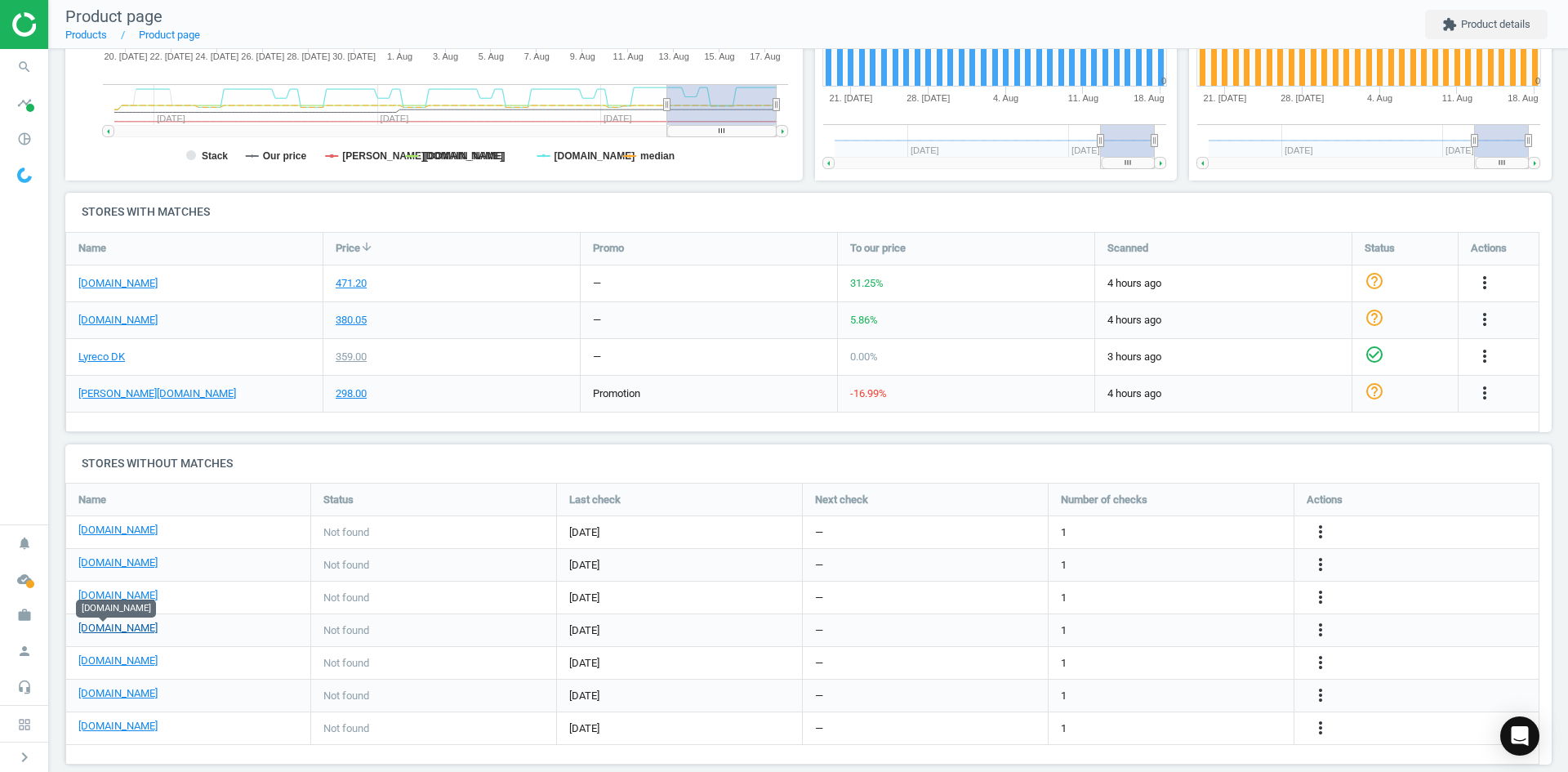
click at [111, 630] on link "[DOMAIN_NAME]" at bounding box center [118, 628] width 79 height 14
click at [1314, 625] on icon "more_vert" at bounding box center [1321, 630] width 20 height 20
click at [1199, 629] on link "Edit URL/product option" at bounding box center [1194, 630] width 224 height 25
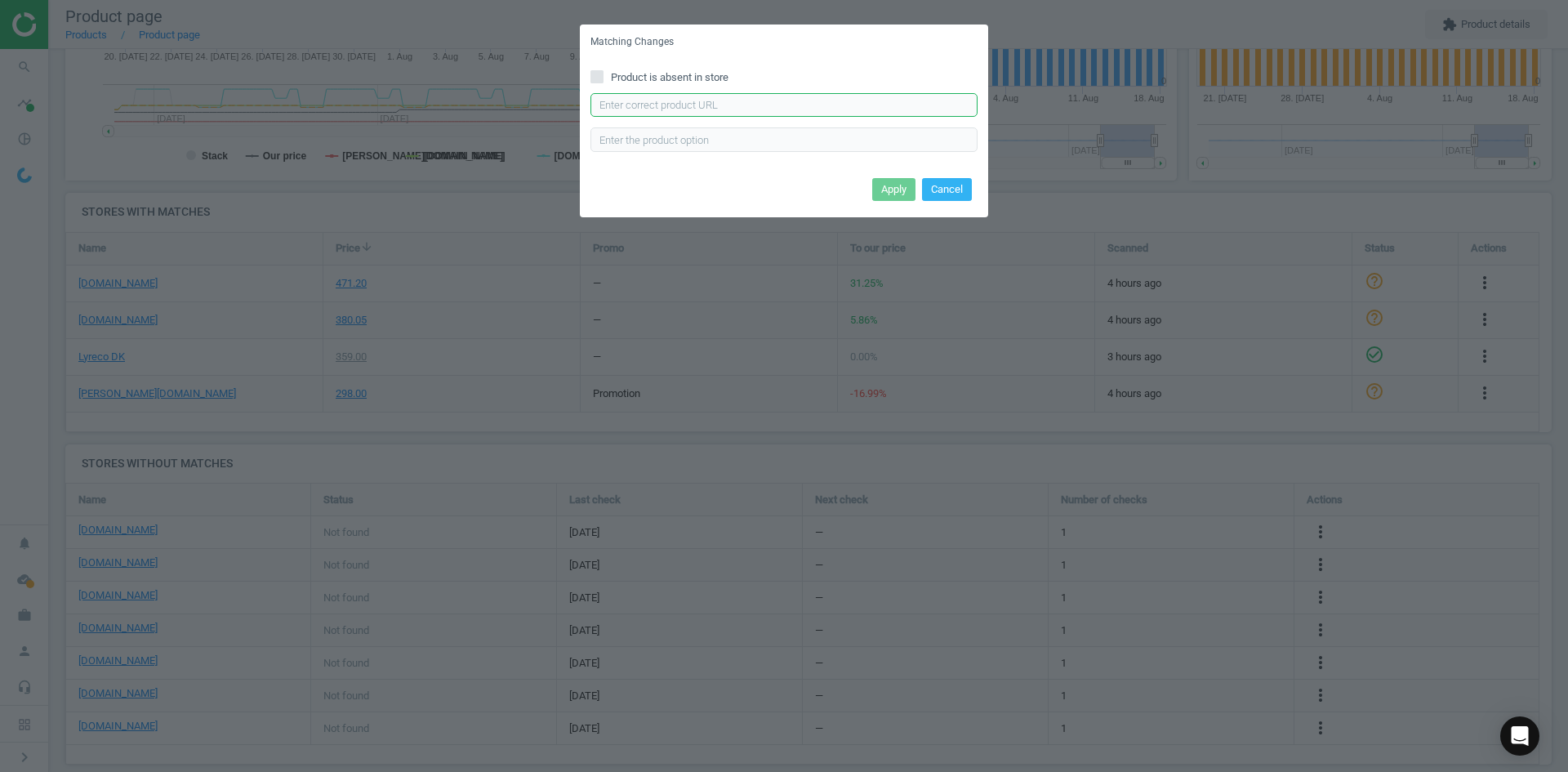
click at [868, 99] on input "text" at bounding box center [784, 105] width 387 height 24
paste input "[URL][DOMAIN_NAME]"
type input "[URL][DOMAIN_NAME]"
click at [890, 176] on div "Apply Cancel" at bounding box center [784, 195] width 409 height 44
click at [890, 183] on button "Apply" at bounding box center [894, 188] width 43 height 23
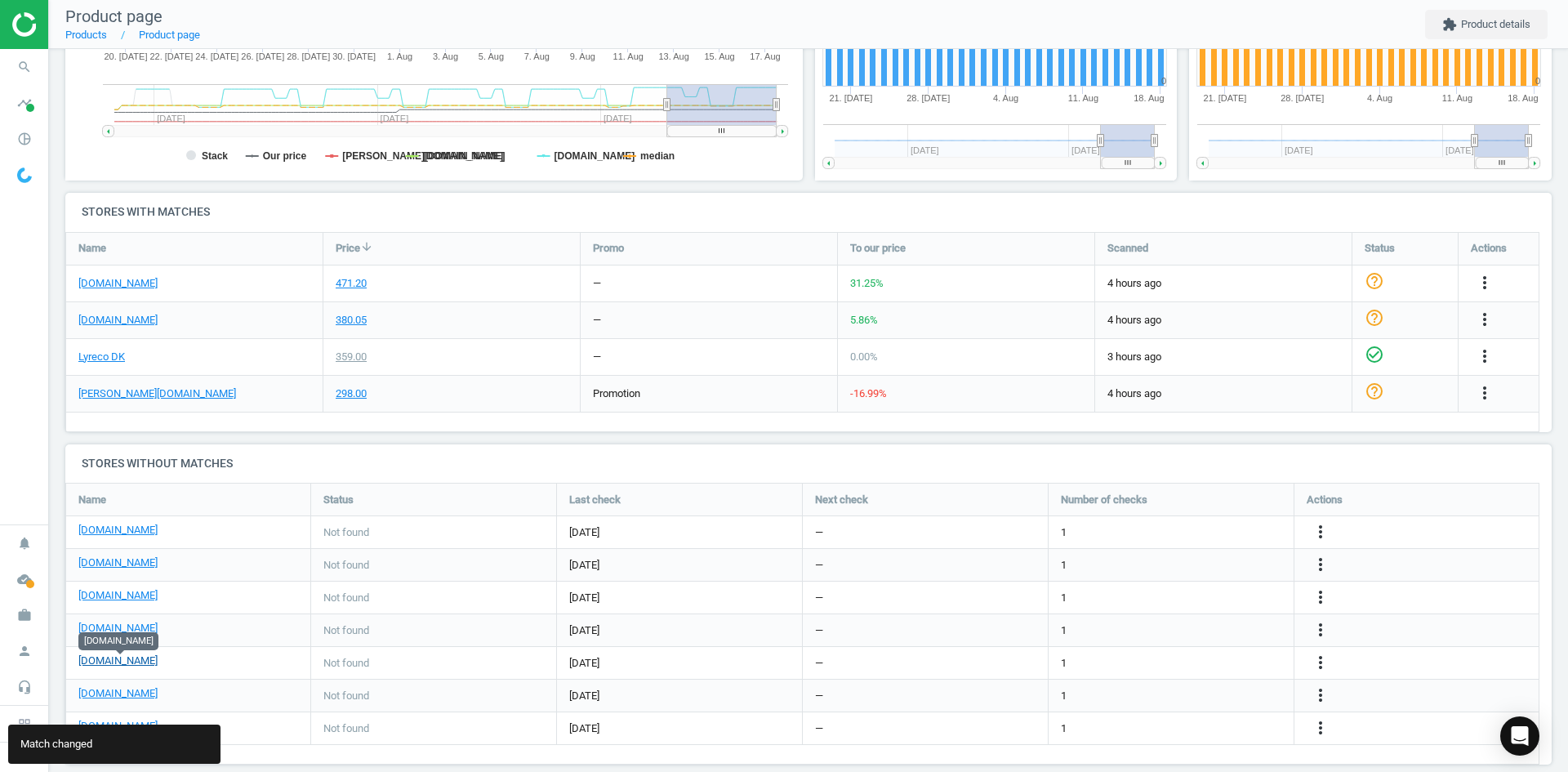
click at [139, 658] on link "[DOMAIN_NAME]" at bounding box center [118, 660] width 79 height 14
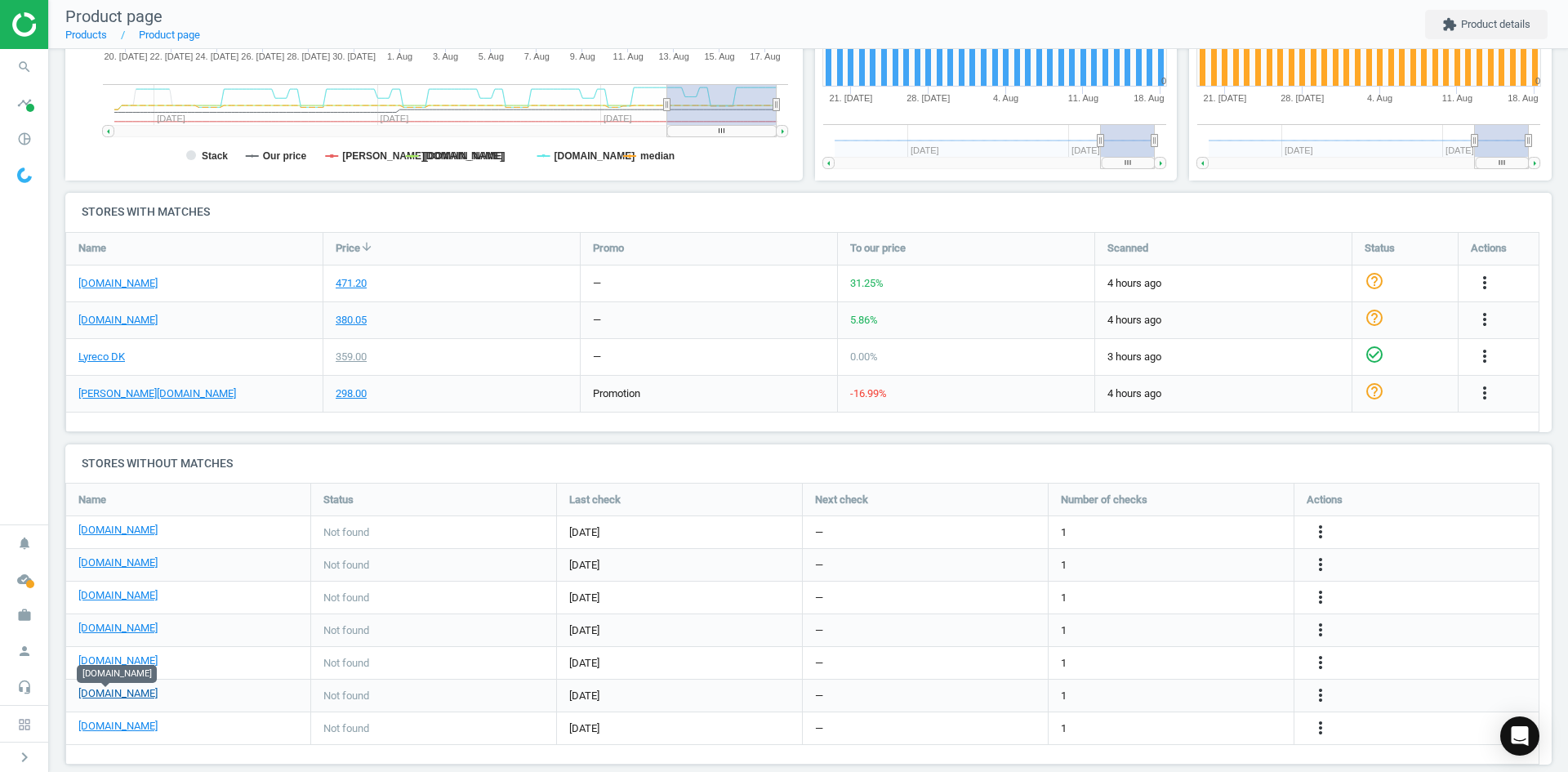
click at [120, 694] on link "[DOMAIN_NAME]" at bounding box center [118, 694] width 79 height 14
click at [34, 67] on icon "search" at bounding box center [24, 67] width 31 height 31
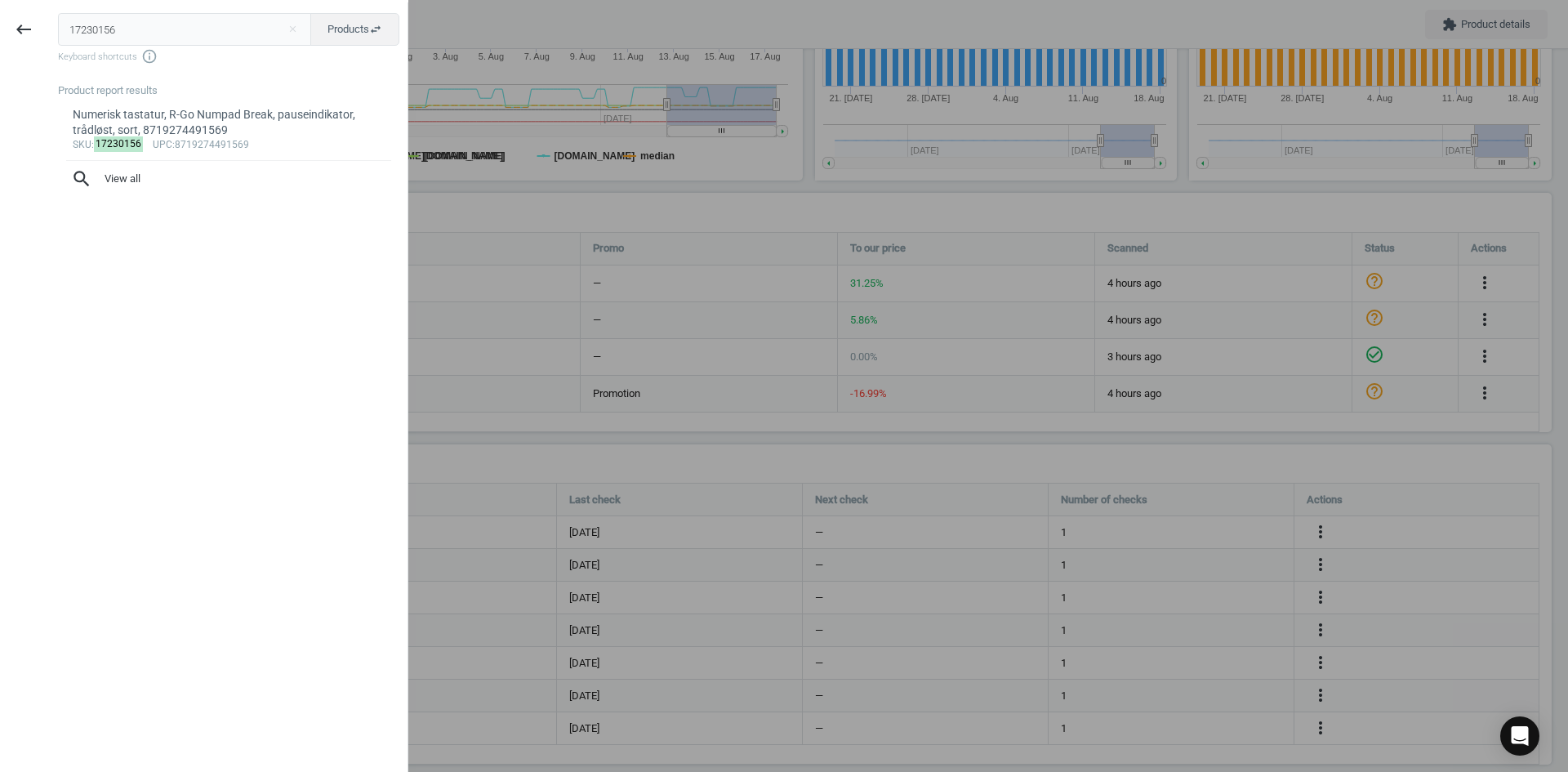
drag, startPoint x: 164, startPoint y: 28, endPoint x: -23, endPoint y: 30, distance: 187.0
click at [0, 30] on html "Group 2 Created with Sketch. ic/cloud_download/grey600 Created with Sketch. gra…" at bounding box center [784, 386] width 1568 height 772
type input "r-go"
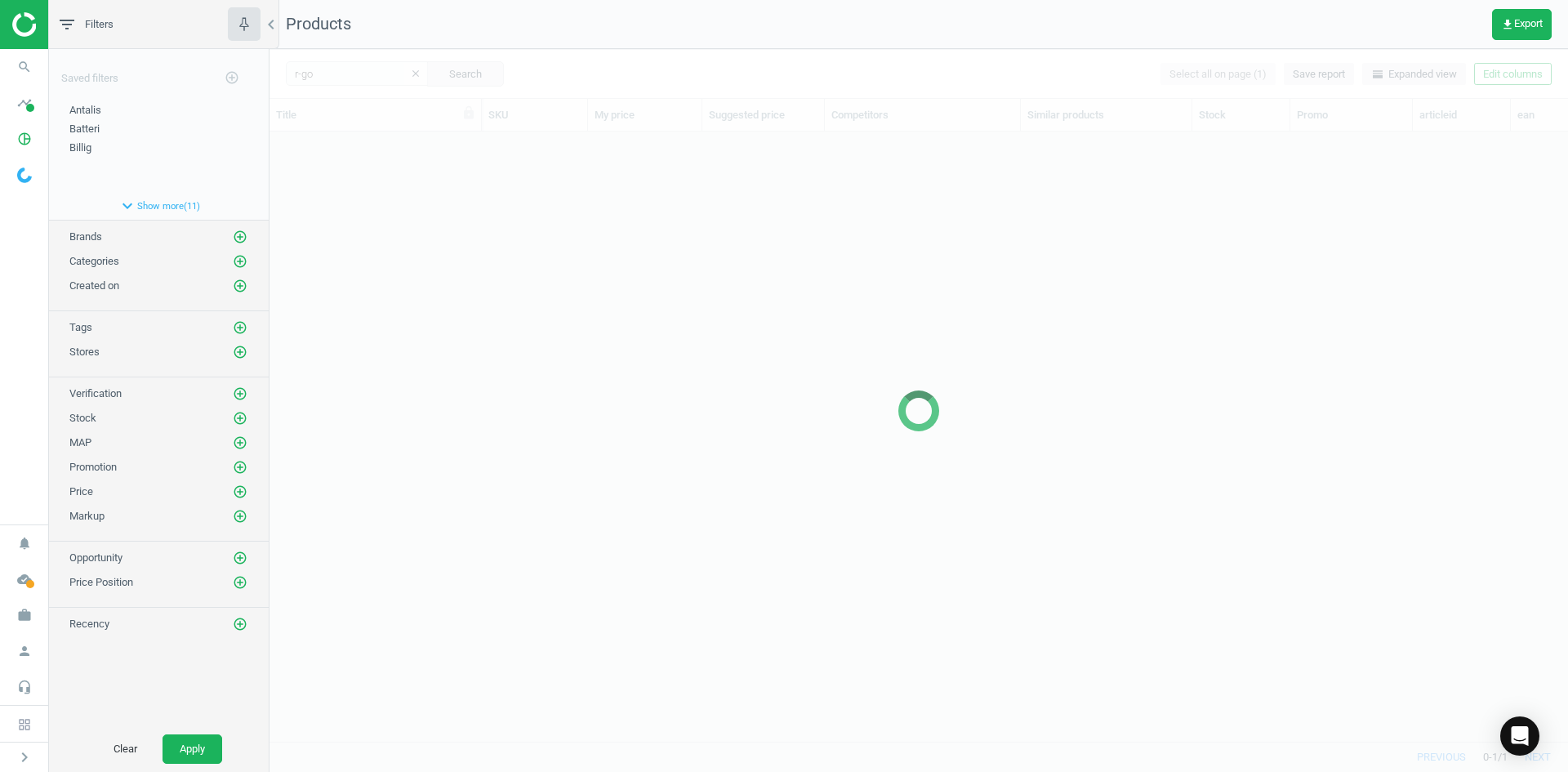
scroll to position [584, 1287]
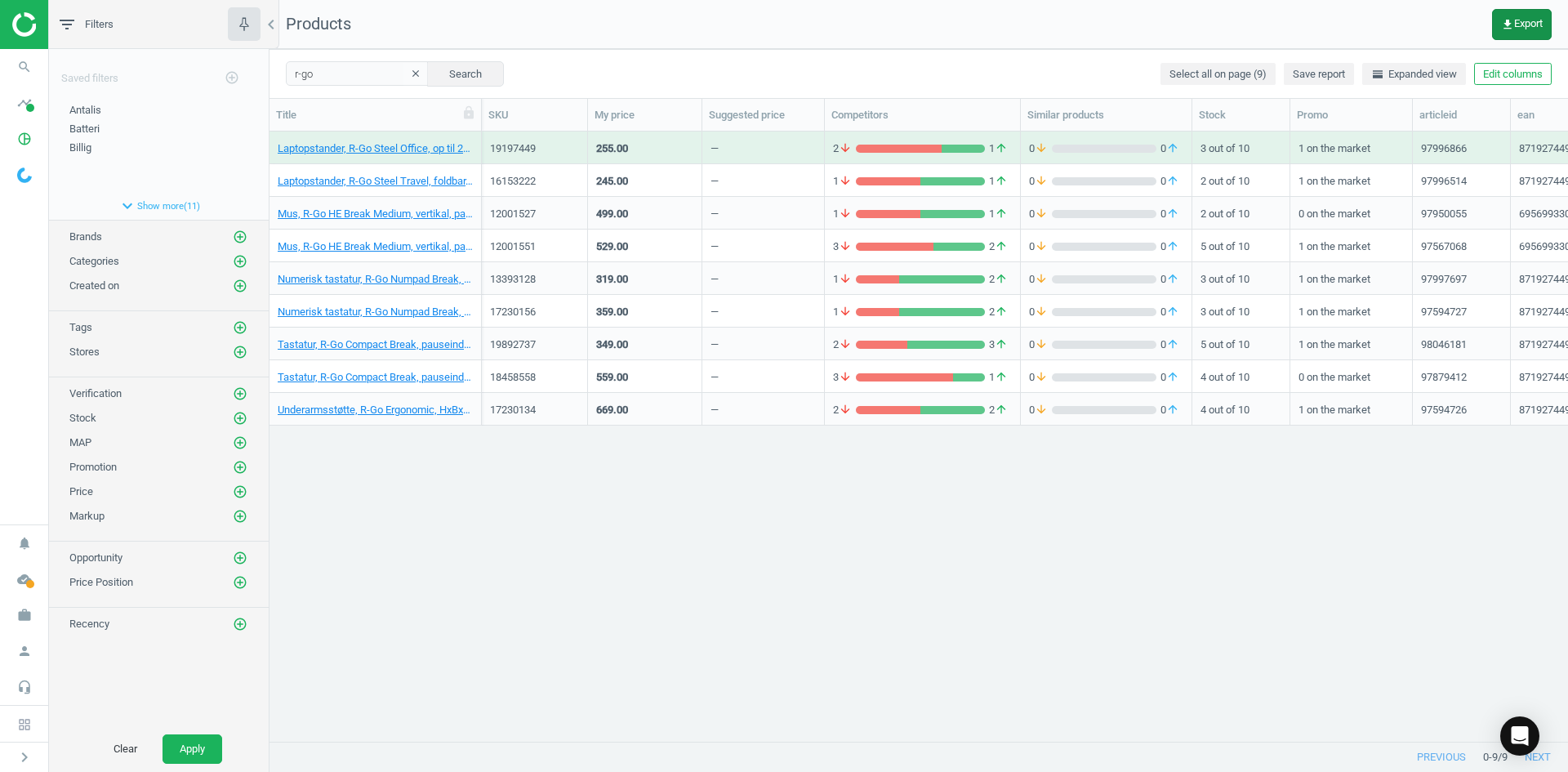
click at [1517, 24] on span "get_app Export" at bounding box center [1522, 24] width 42 height 13
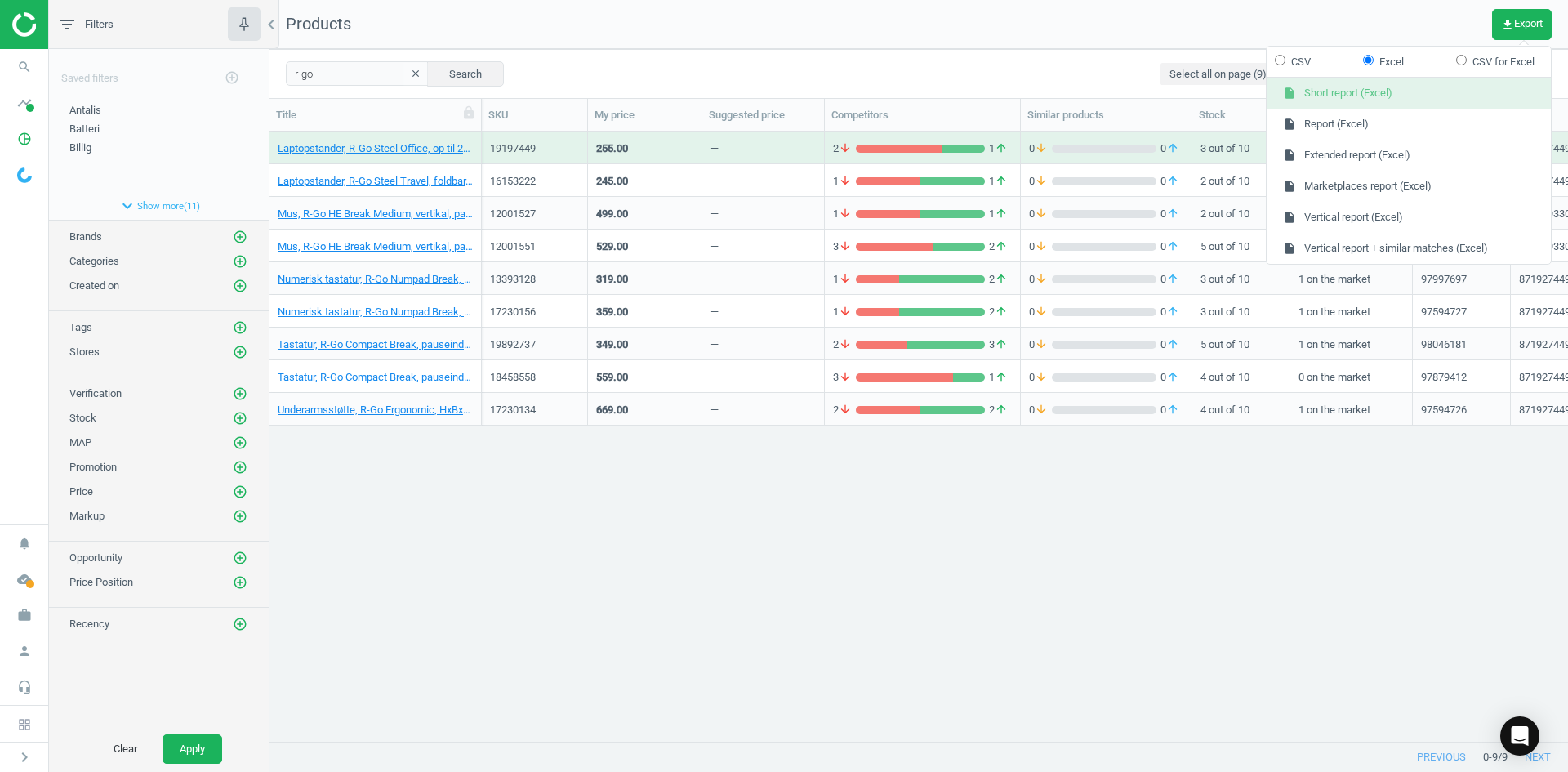
click at [1356, 90] on button "insert_drive_file Short report (Excel)" at bounding box center [1408, 93] width 284 height 31
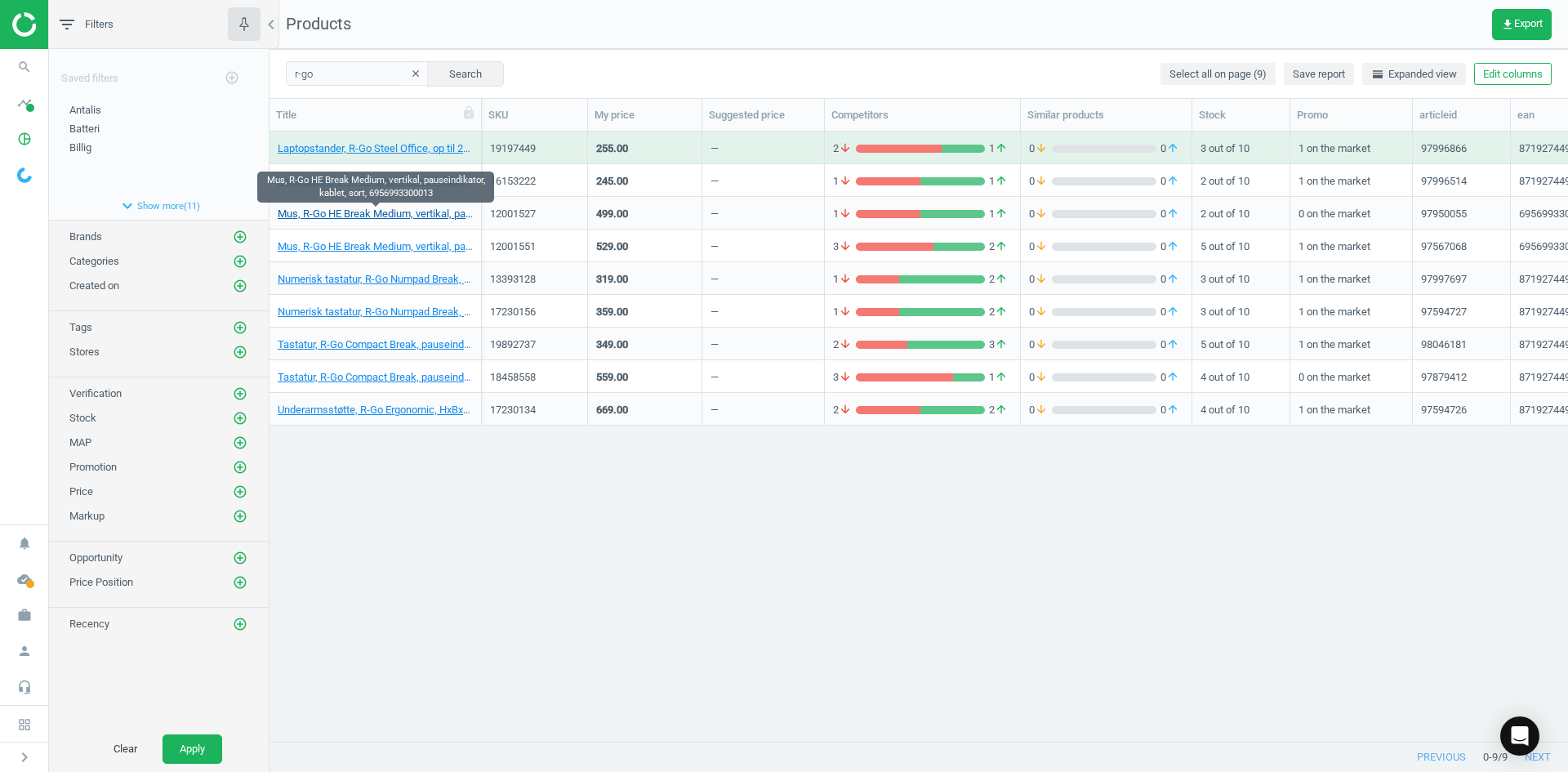
click at [412, 213] on link "Mus, R-Go HE Break Medium, vertikal, pauseindikator, kablet, sort, 6956993300013" at bounding box center [375, 214] width 195 height 14
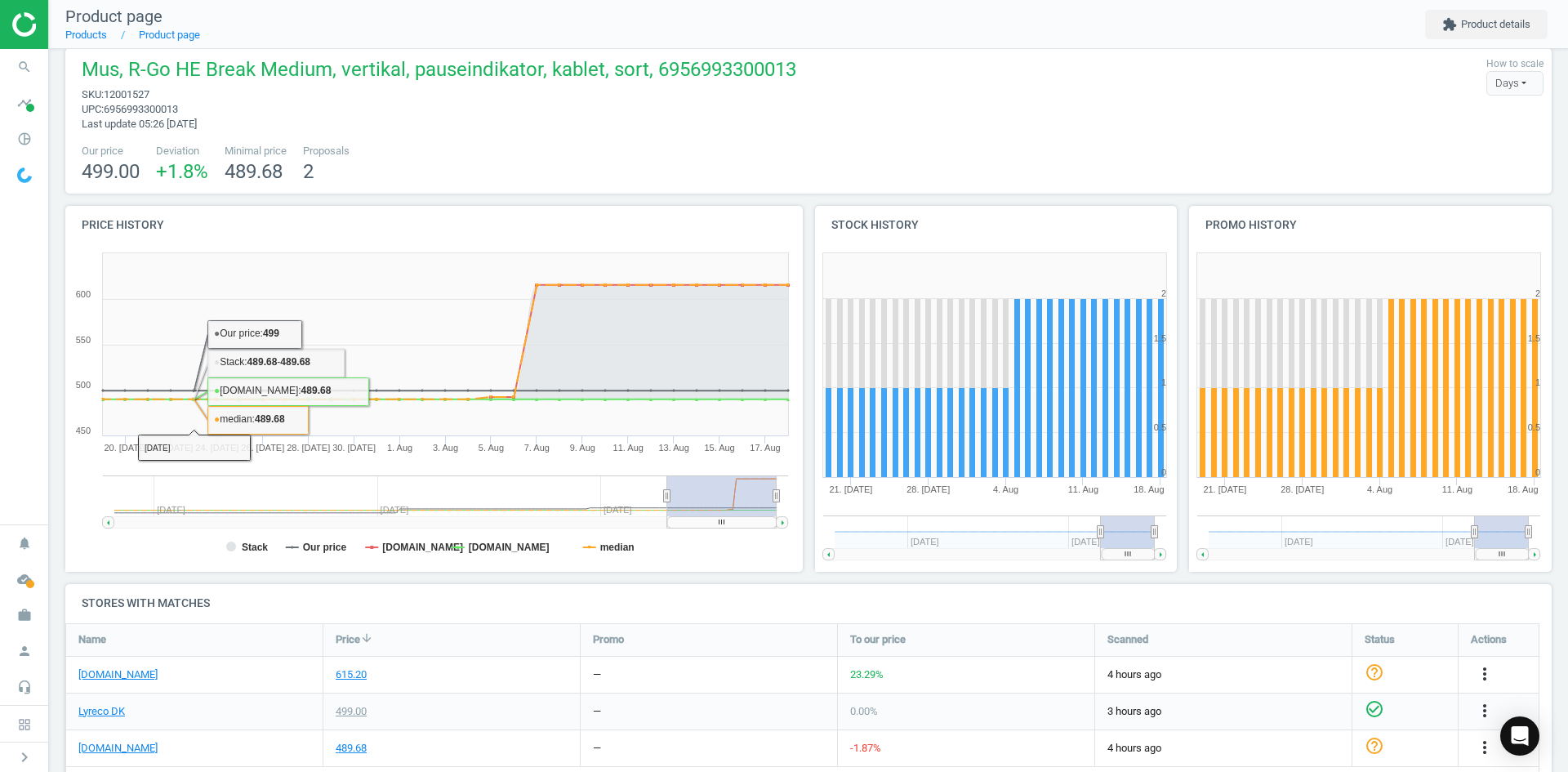
scroll to position [262, 0]
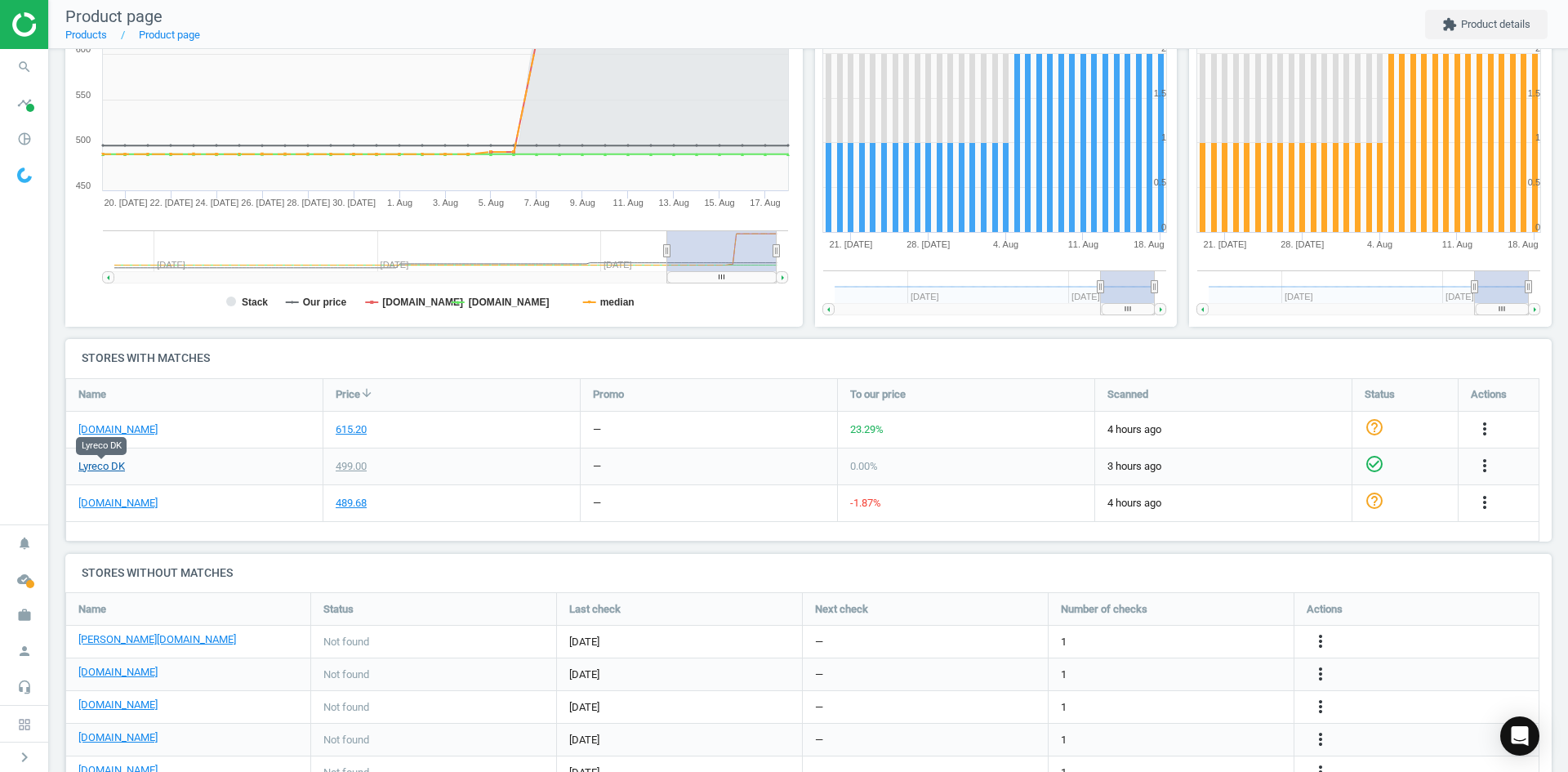
click at [108, 471] on link "Lyreco DK" at bounding box center [102, 466] width 47 height 14
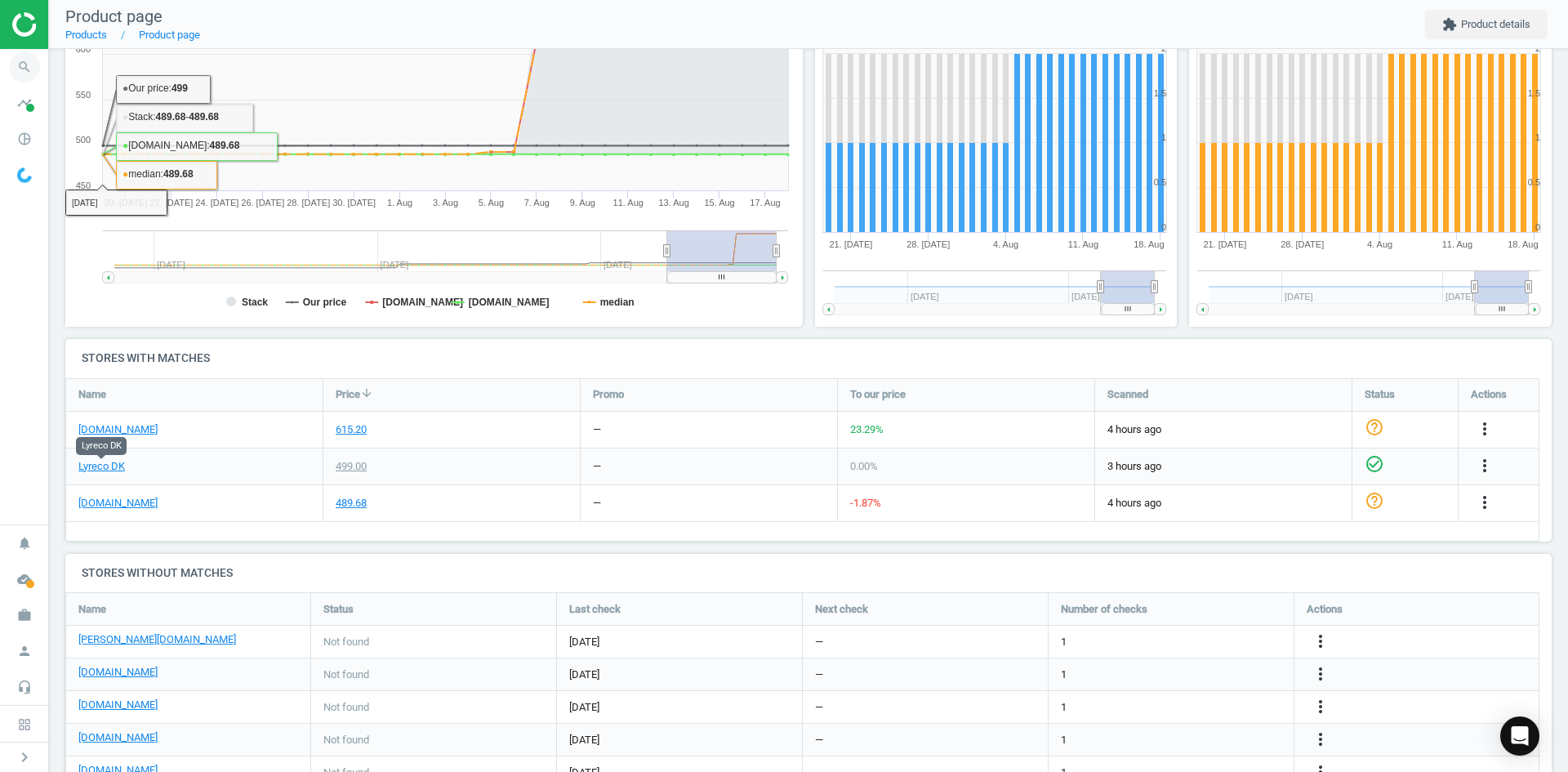
click at [23, 69] on icon "search" at bounding box center [24, 67] width 31 height 31
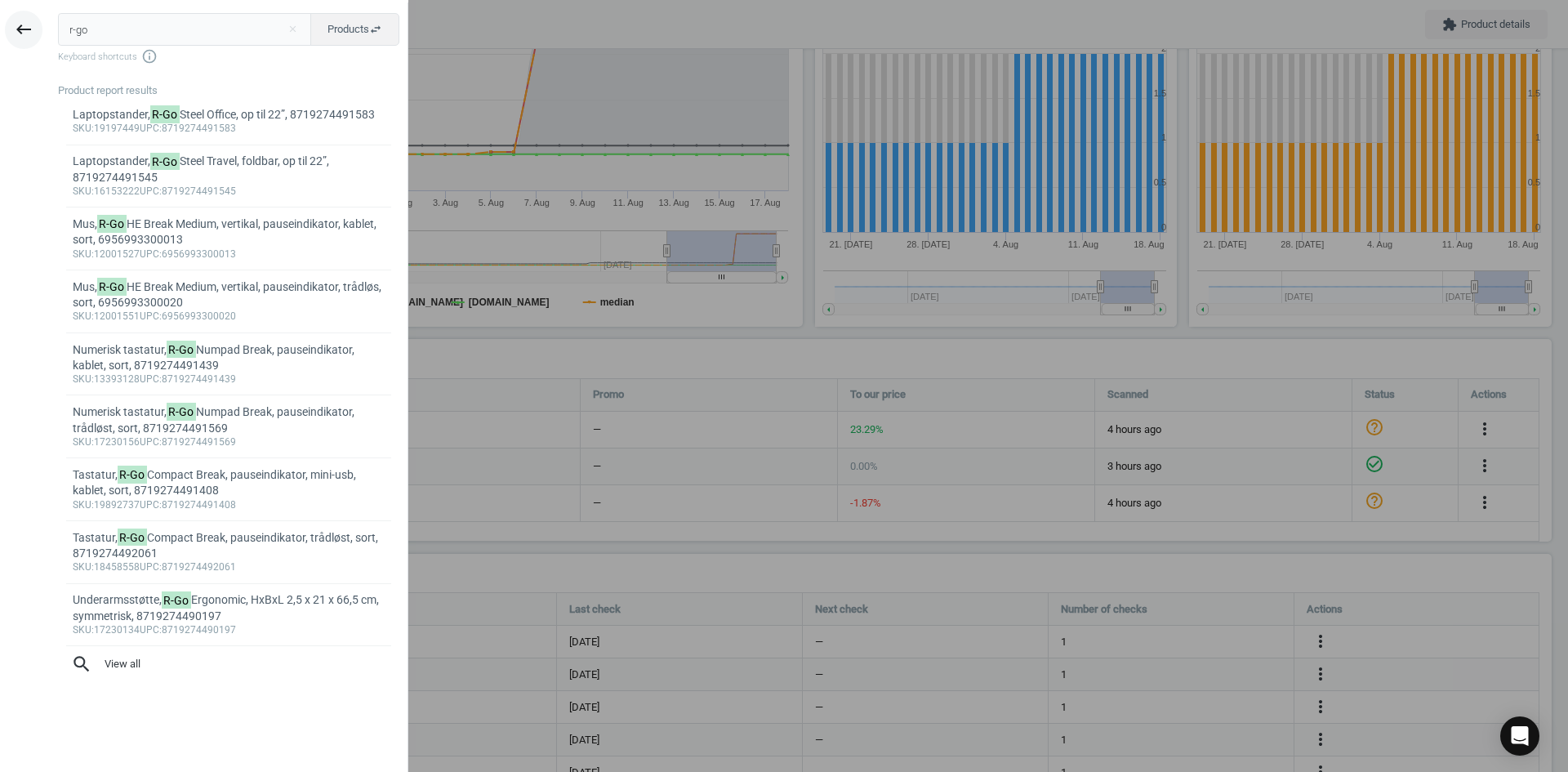
drag, startPoint x: 189, startPoint y: 34, endPoint x: 13, endPoint y: 36, distance: 176.0
click at [13, 36] on div "keyboard_backspace r-go close Products swap_horiz Keyboard shortcuts info_outli…" at bounding box center [204, 389] width 409 height 772
type input "19197449"
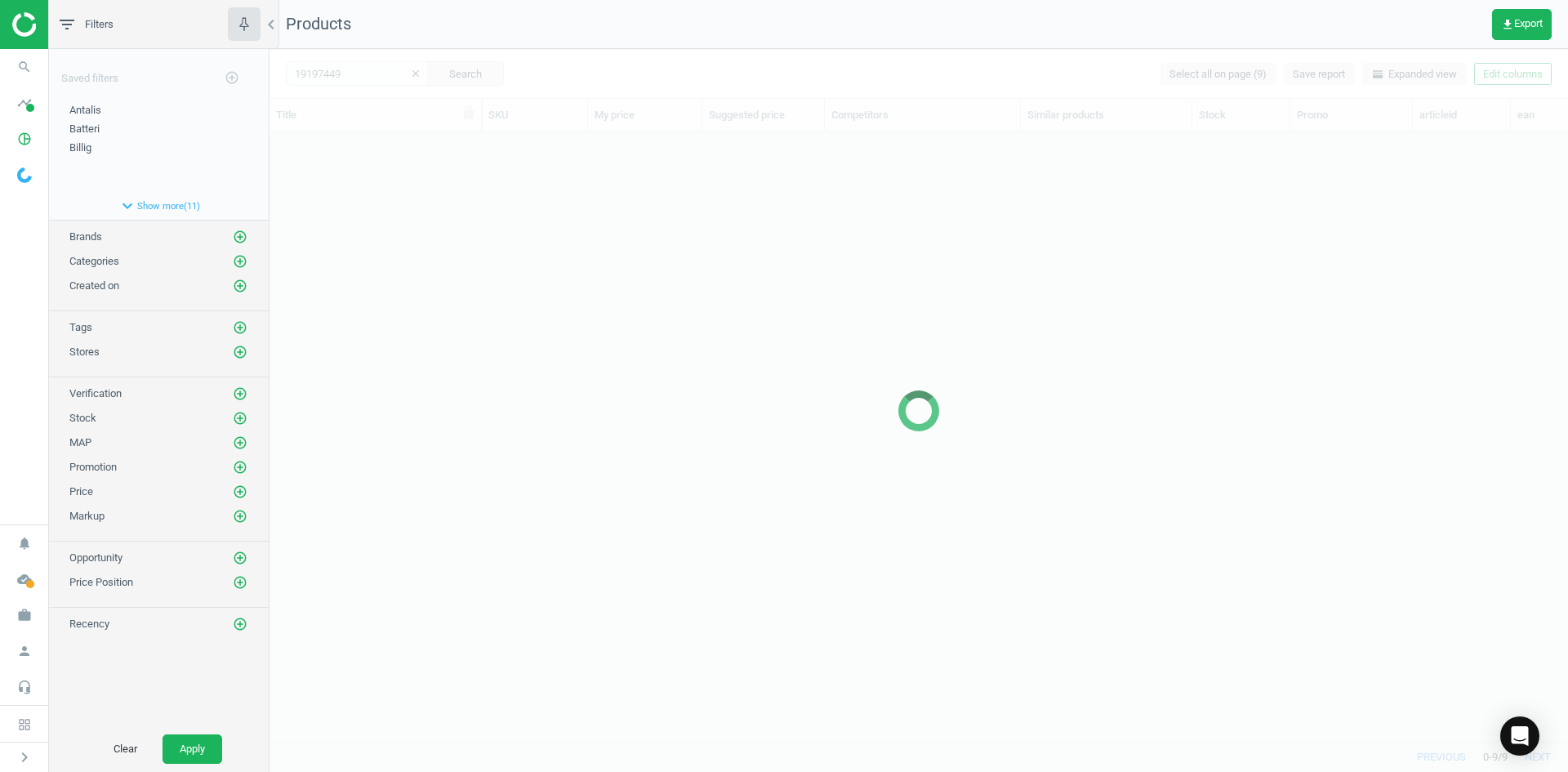
scroll to position [584, 1287]
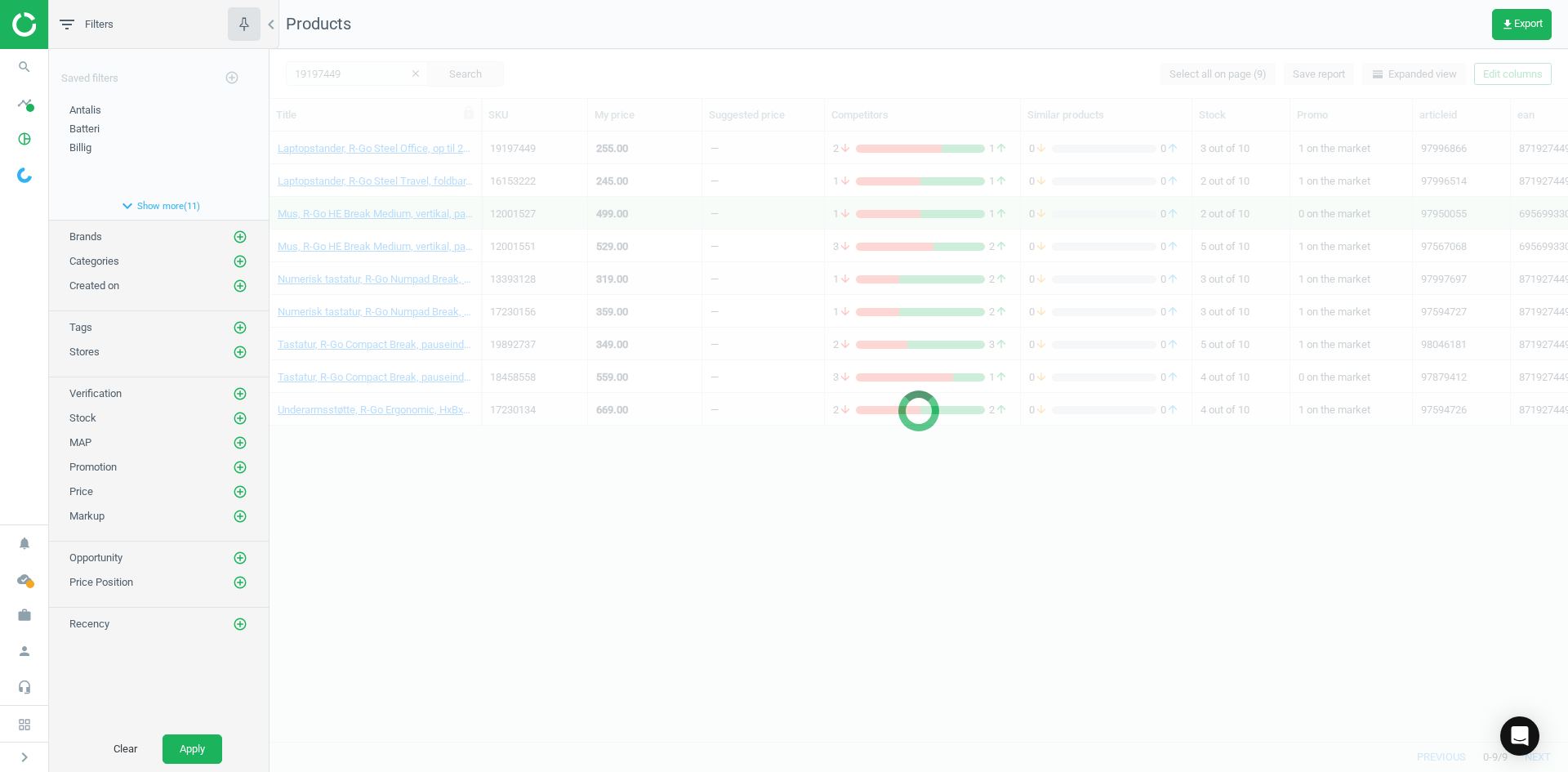
click at [545, 547] on div at bounding box center [919, 409] width 1299 height 722
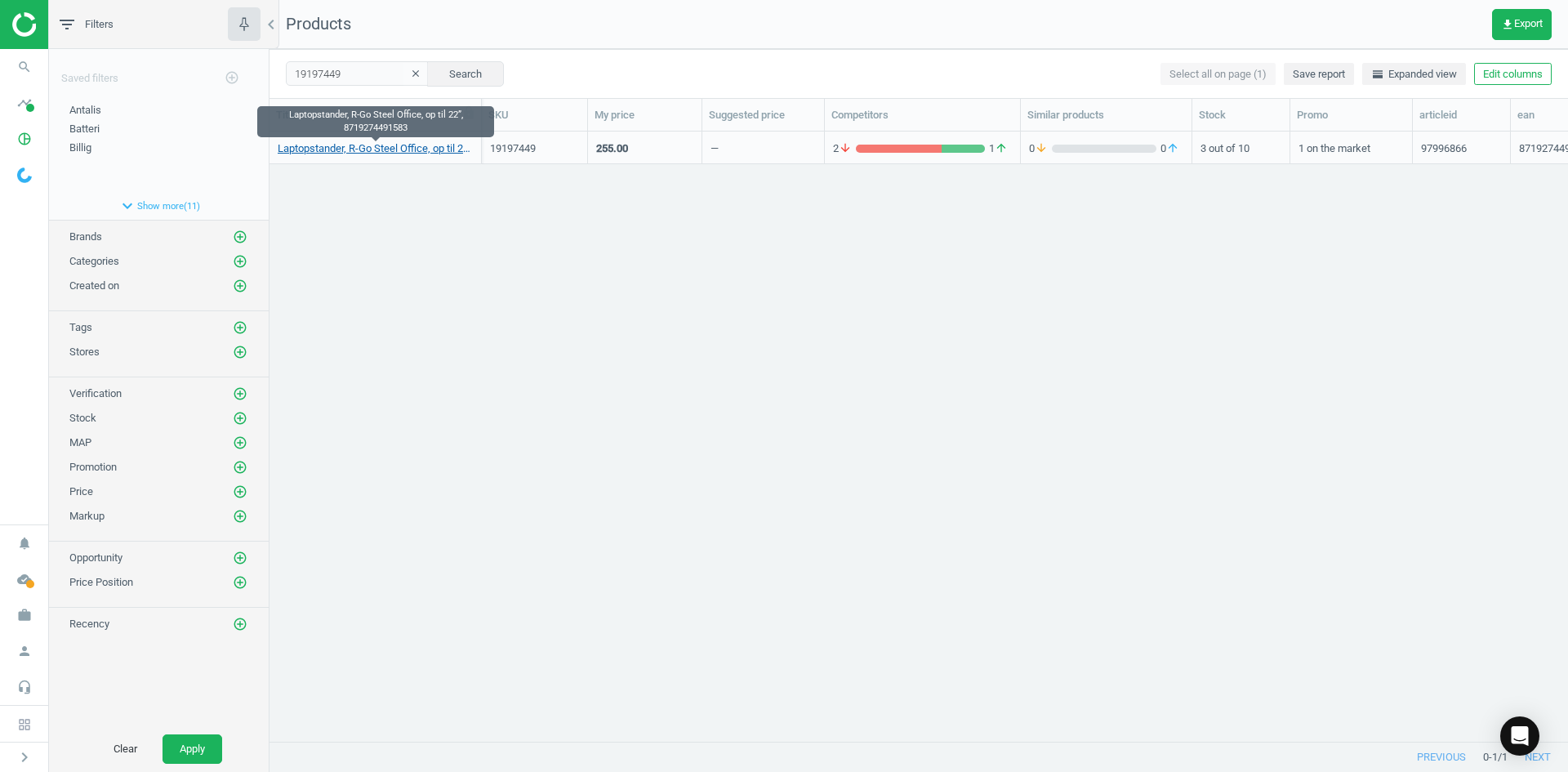
click at [374, 152] on link "Laptopstander, R-Go Steel Office, op til 22”, 8719274491583" at bounding box center [375, 149] width 195 height 14
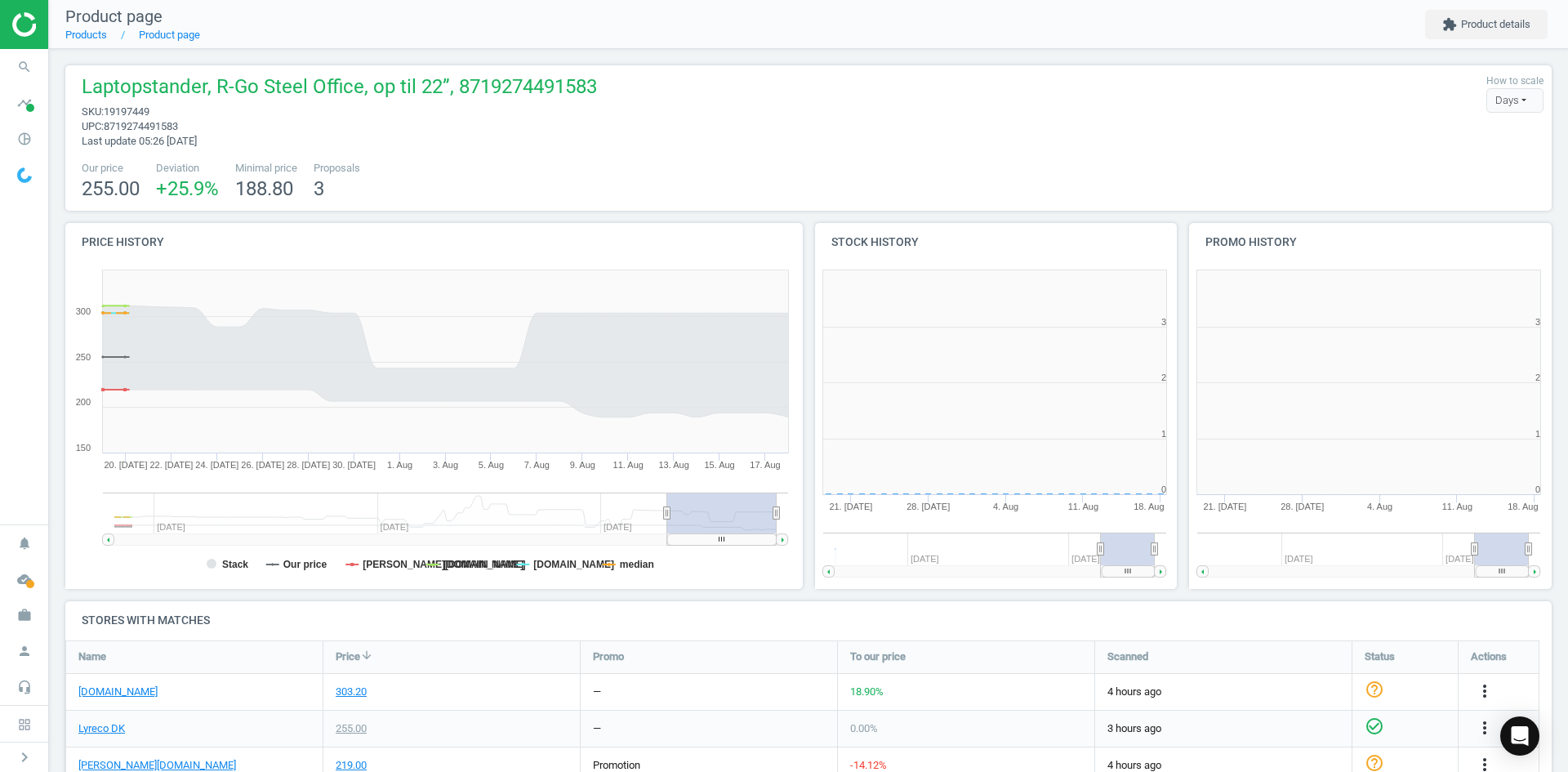
scroll to position [8, 8]
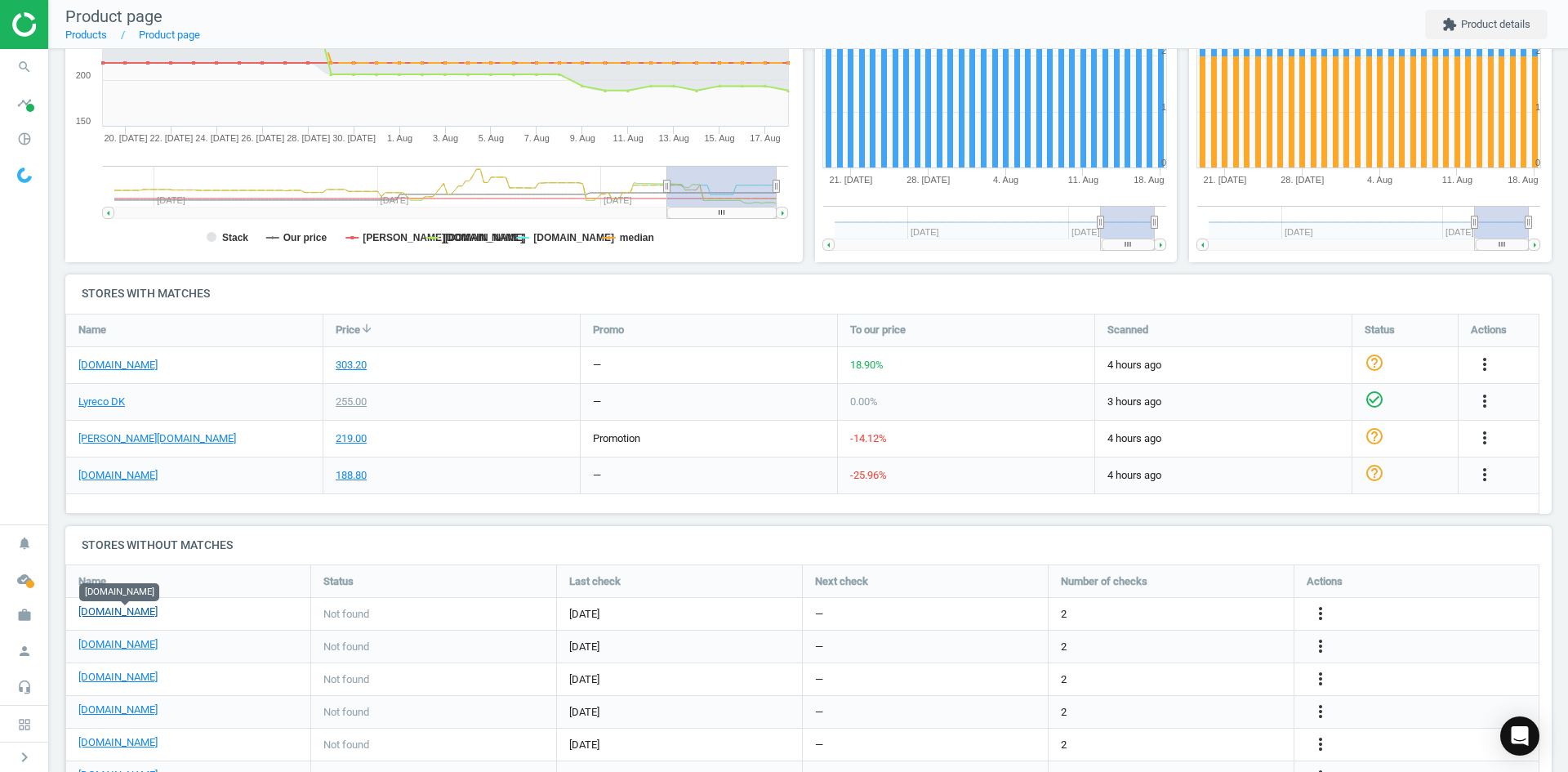
click at [151, 614] on link "[DOMAIN_NAME]" at bounding box center [118, 611] width 79 height 14
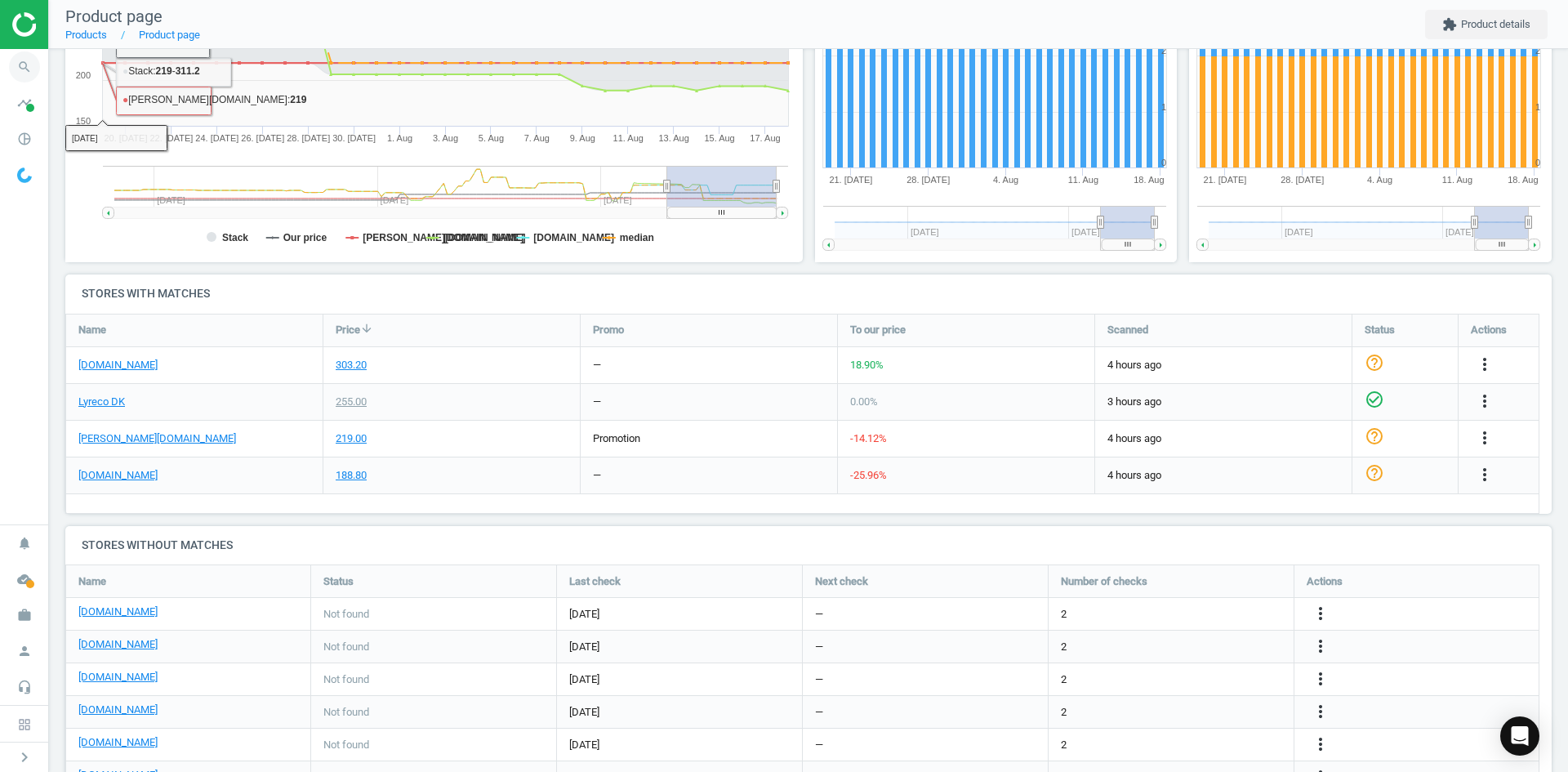
click at [31, 54] on icon "search" at bounding box center [24, 67] width 31 height 31
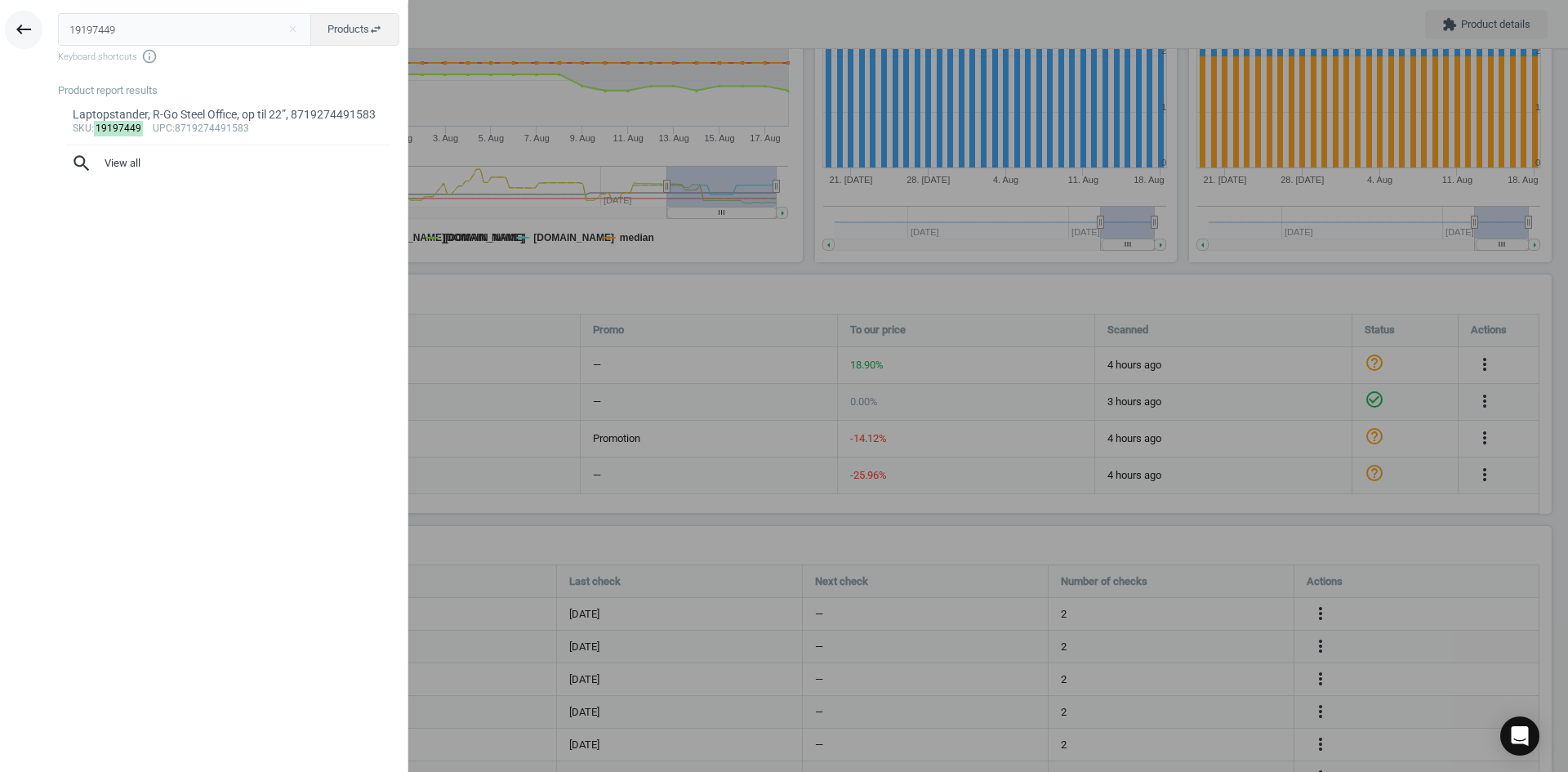
drag, startPoint x: 141, startPoint y: 31, endPoint x: 13, endPoint y: 31, distance: 128.0
click at [13, 31] on div "keyboard_backspace 19197449 close Products swap_horiz Keyboard shortcuts info_o…" at bounding box center [204, 389] width 409 height 772
type input "11332945"
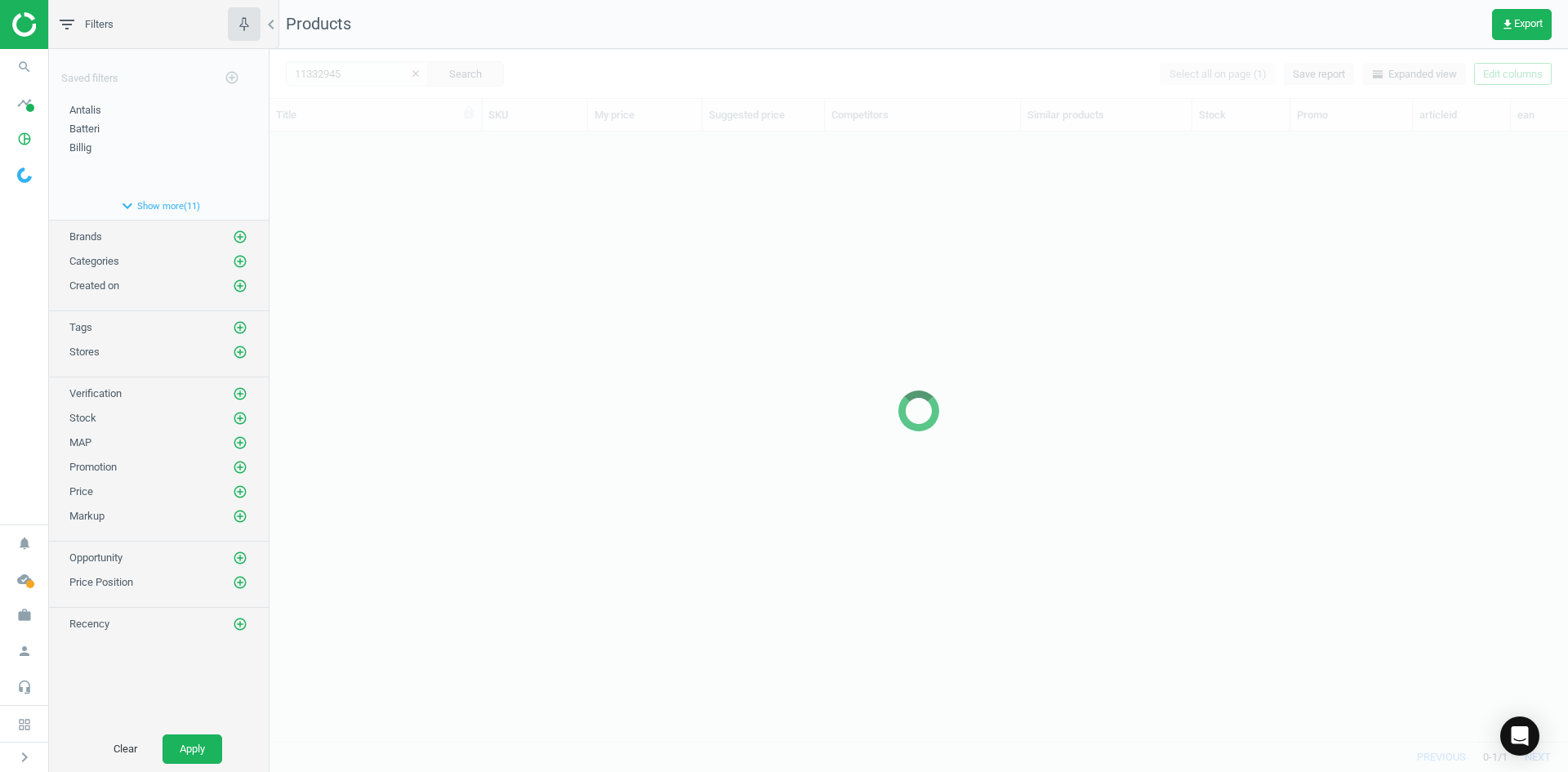
scroll to position [584, 1287]
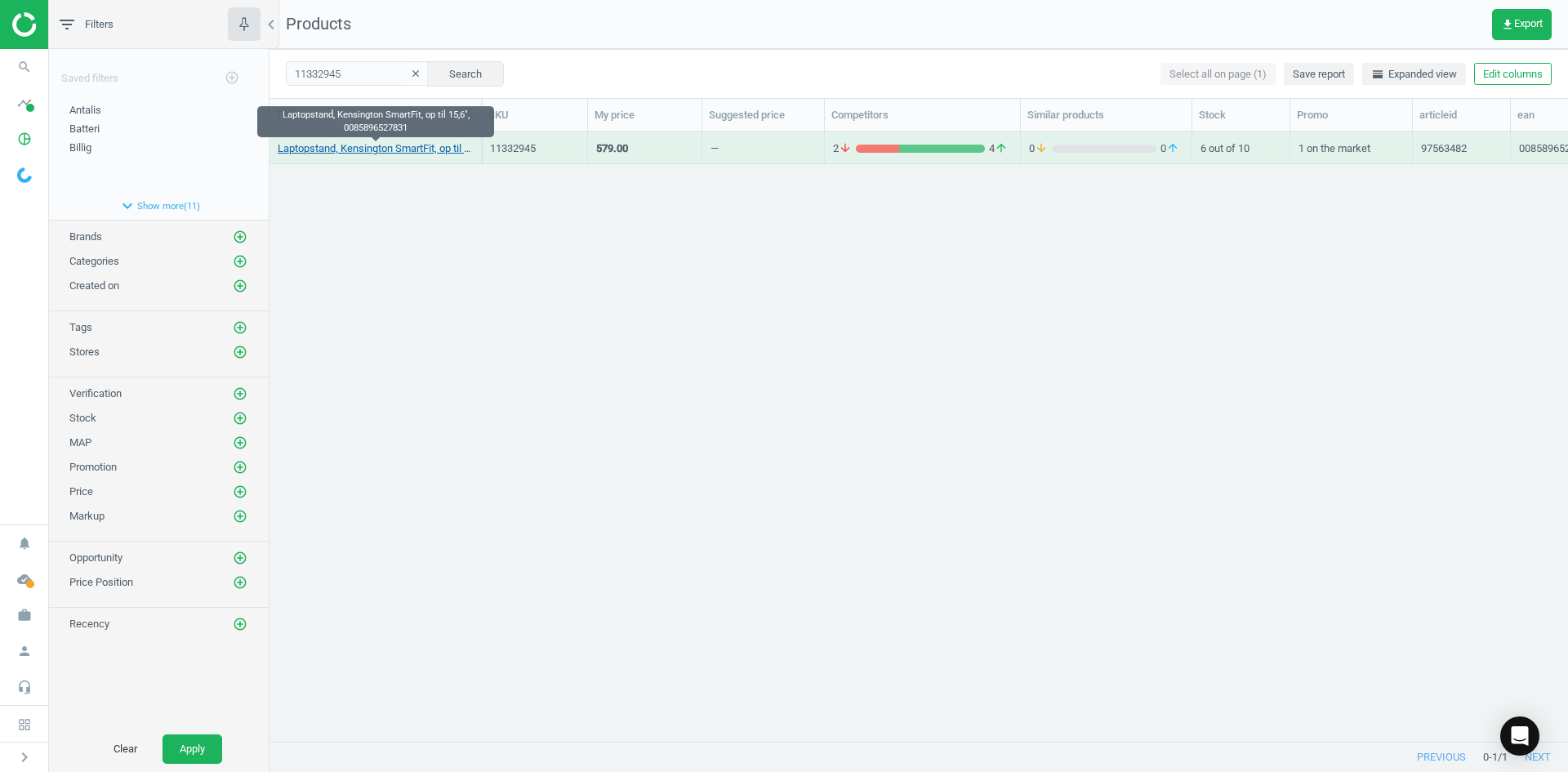
click at [383, 152] on link "Laptopstand, Kensington SmartFit, op til 15,6", 0085896527831" at bounding box center [375, 149] width 195 height 14
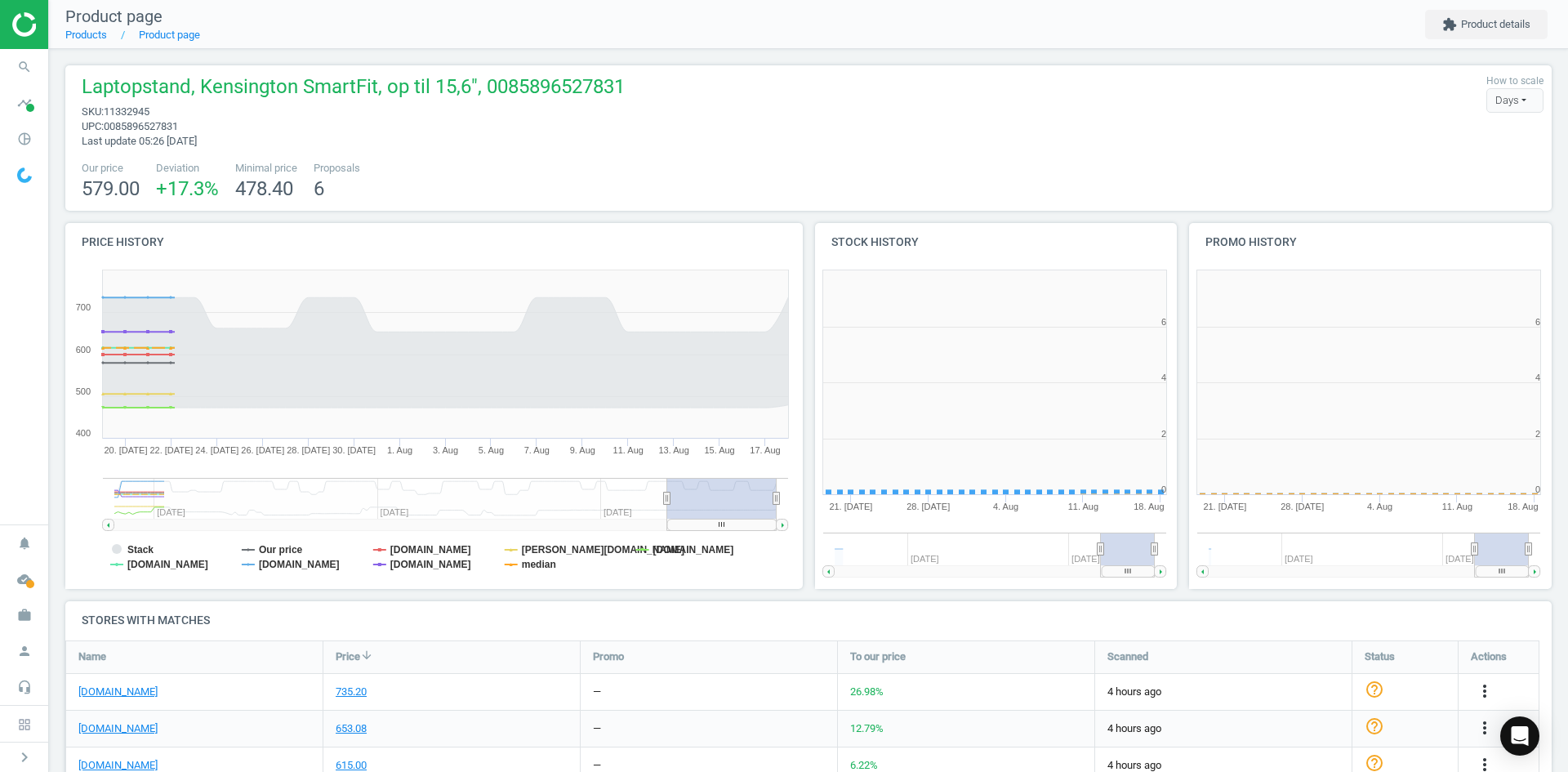
scroll to position [352, 384]
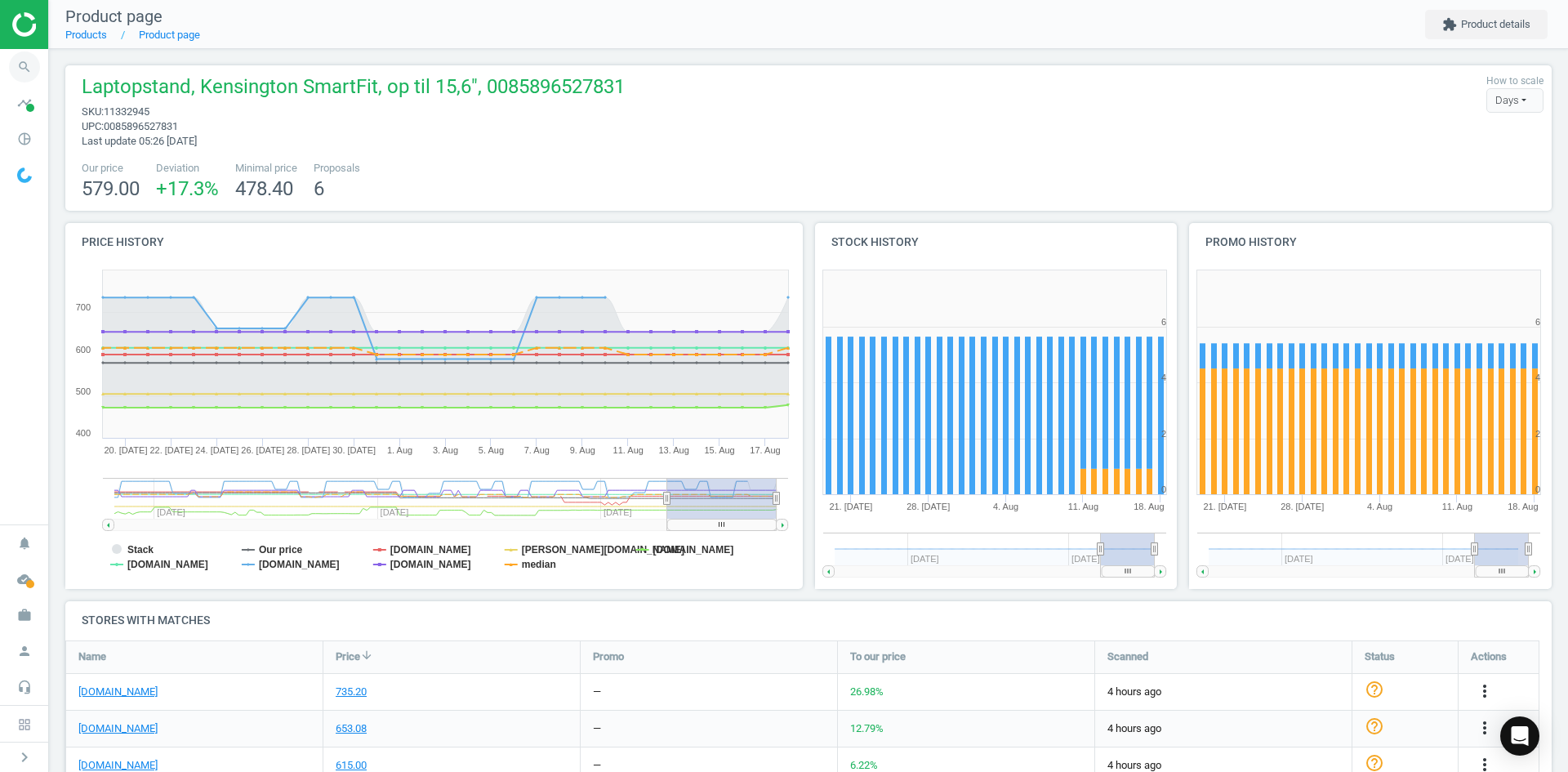
click at [31, 71] on icon "search" at bounding box center [24, 67] width 31 height 31
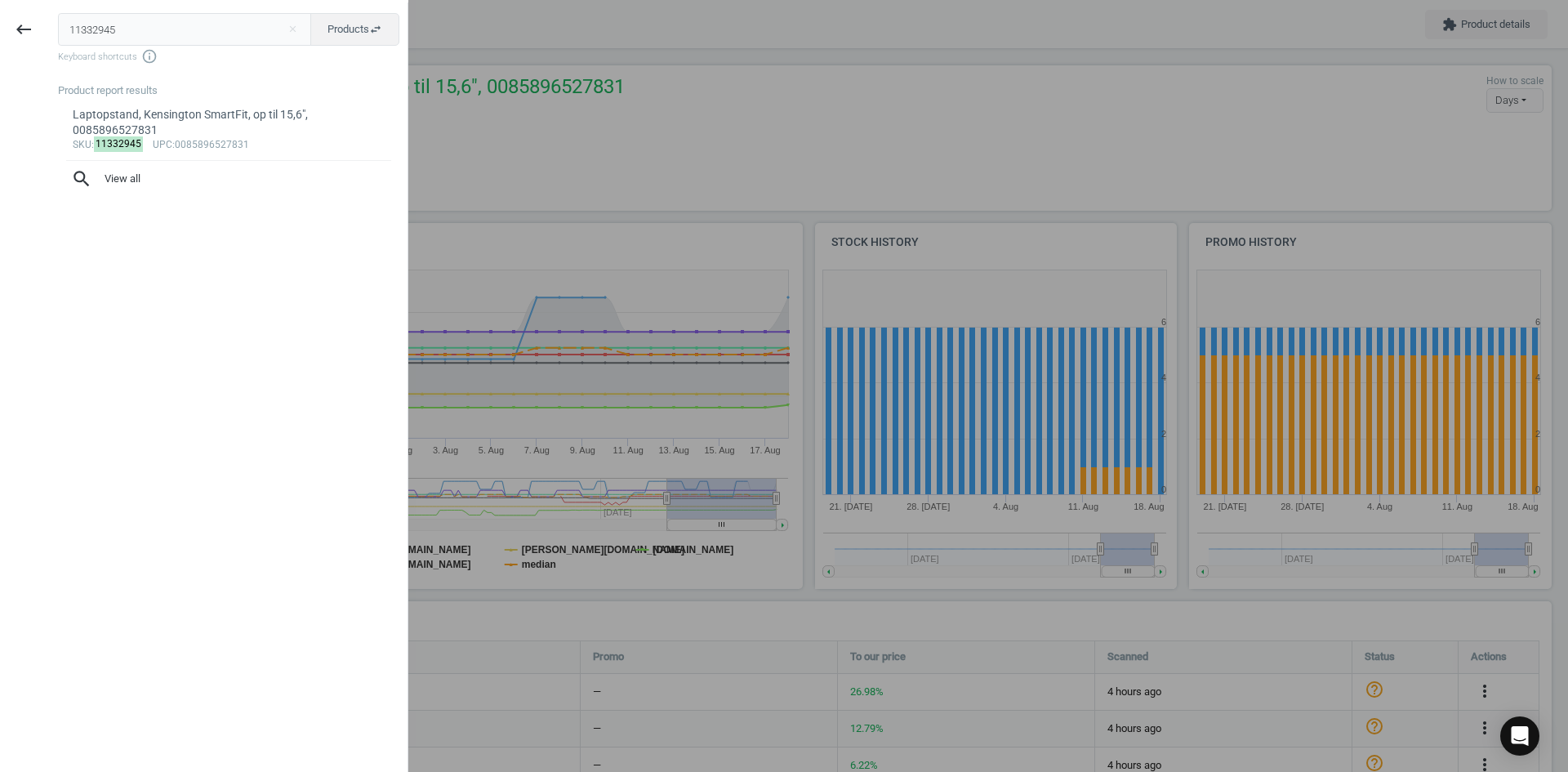
drag, startPoint x: 143, startPoint y: 39, endPoint x: 48, endPoint y: 36, distance: 95.0
click at [48, 36] on div "11332945 close Products swap_horiz Keyboard shortcuts info_outline Product repo…" at bounding box center [227, 389] width 360 height 772
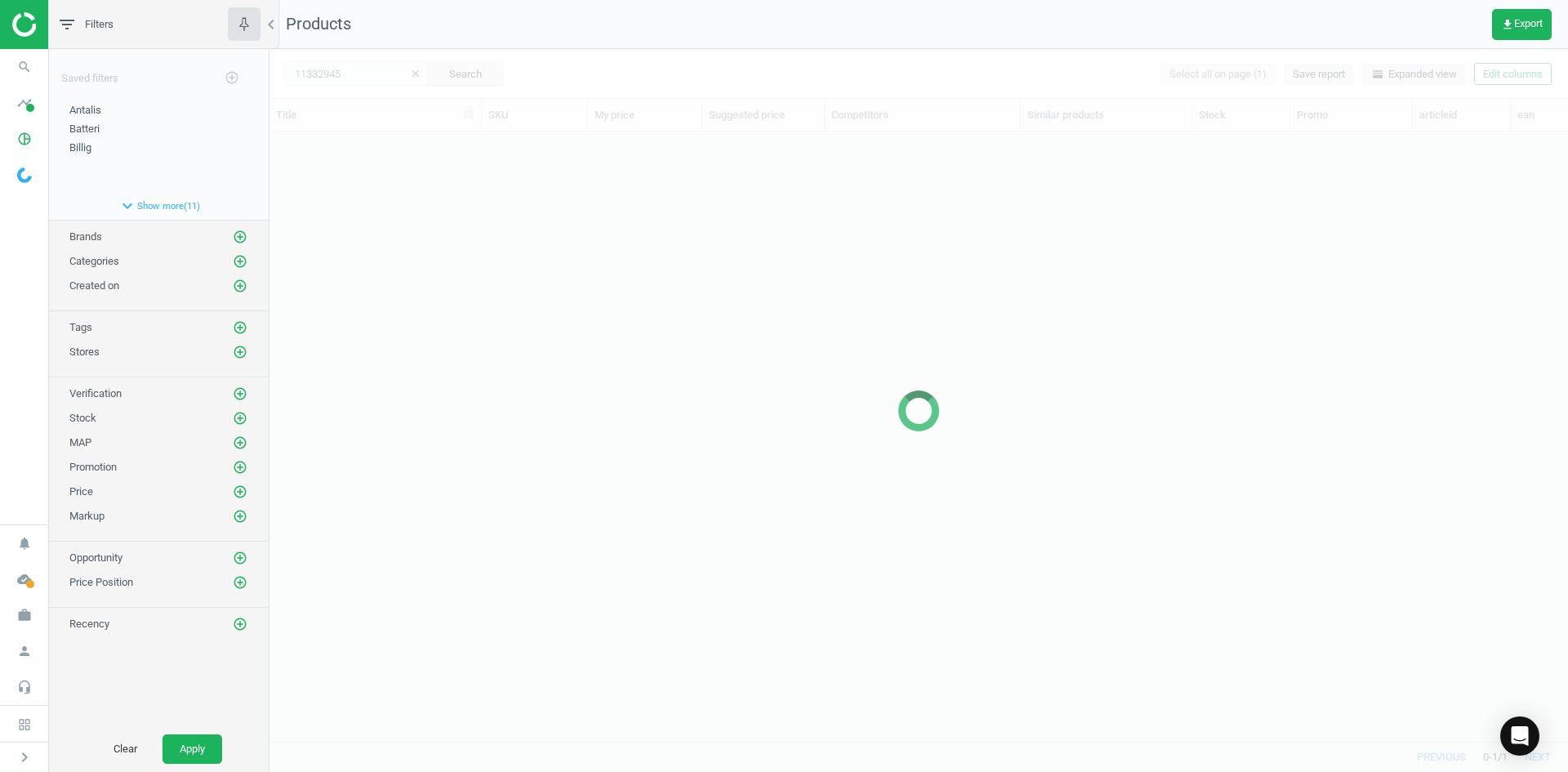
scroll to position [584, 1287]
click at [508, 325] on div at bounding box center [919, 409] width 1299 height 722
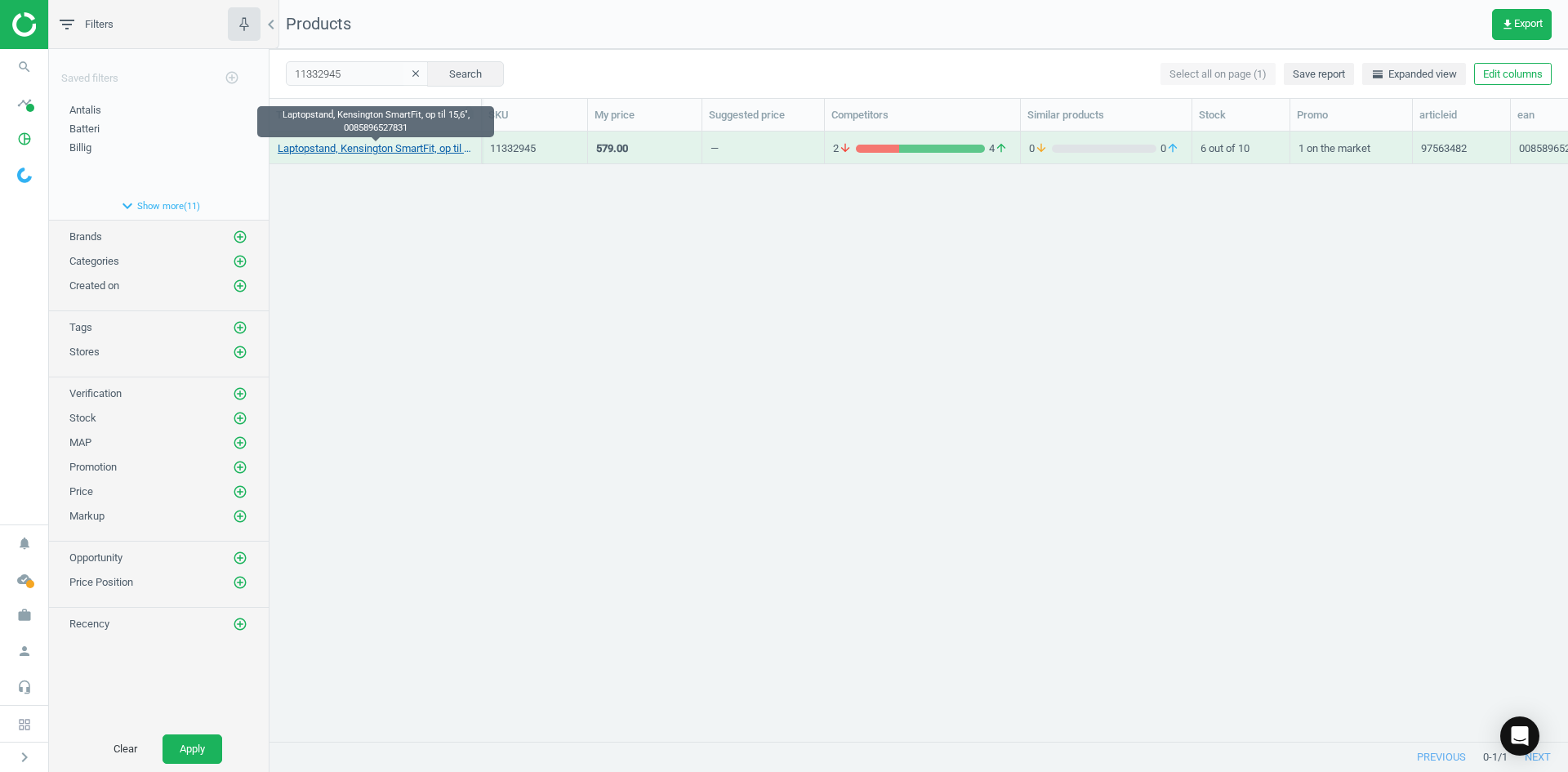
click at [394, 150] on link "Laptopstand, Kensington SmartFit, op til 15,6", 0085896527831" at bounding box center [375, 149] width 195 height 14
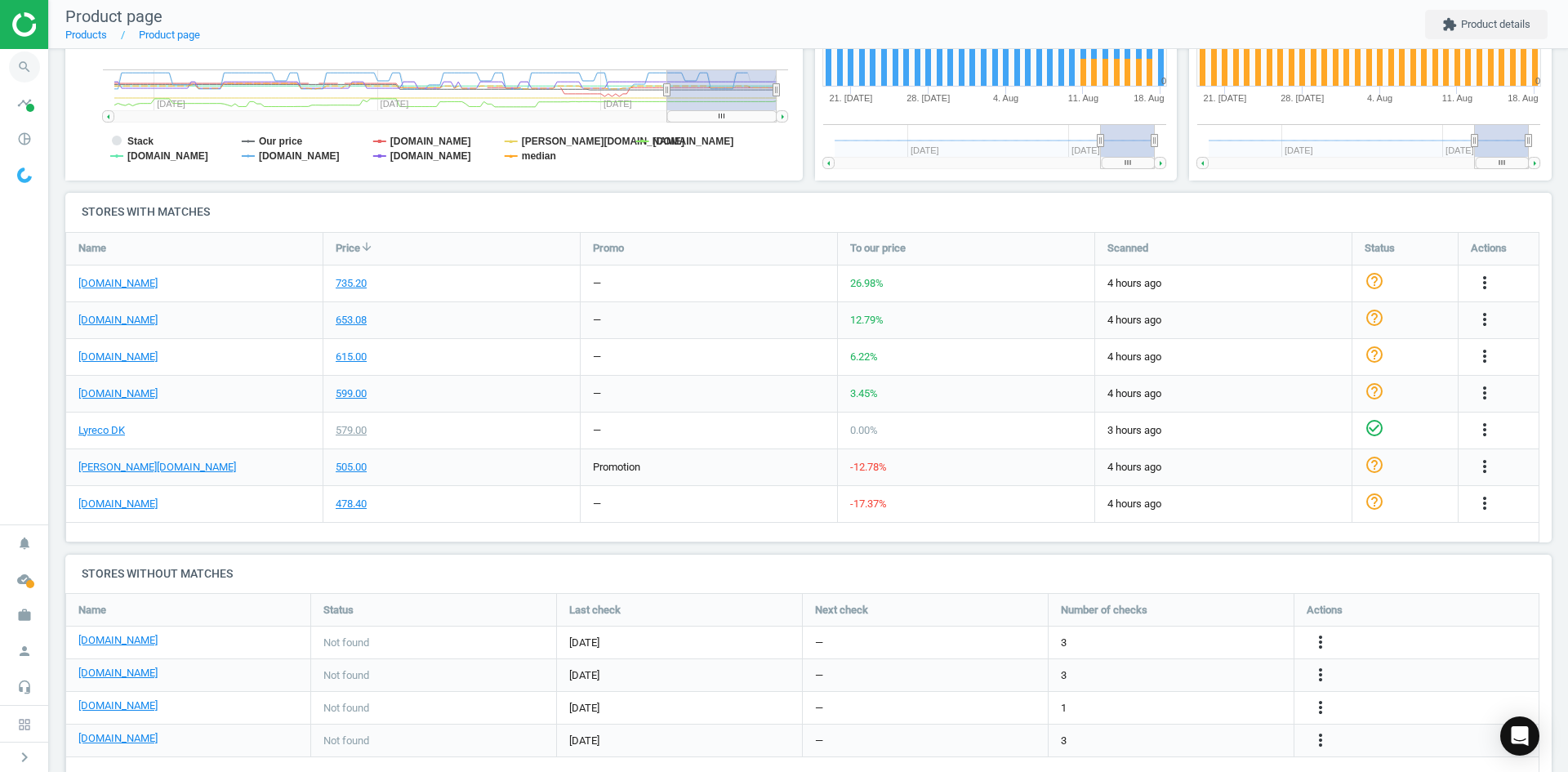
click at [22, 69] on icon "search" at bounding box center [24, 67] width 31 height 31
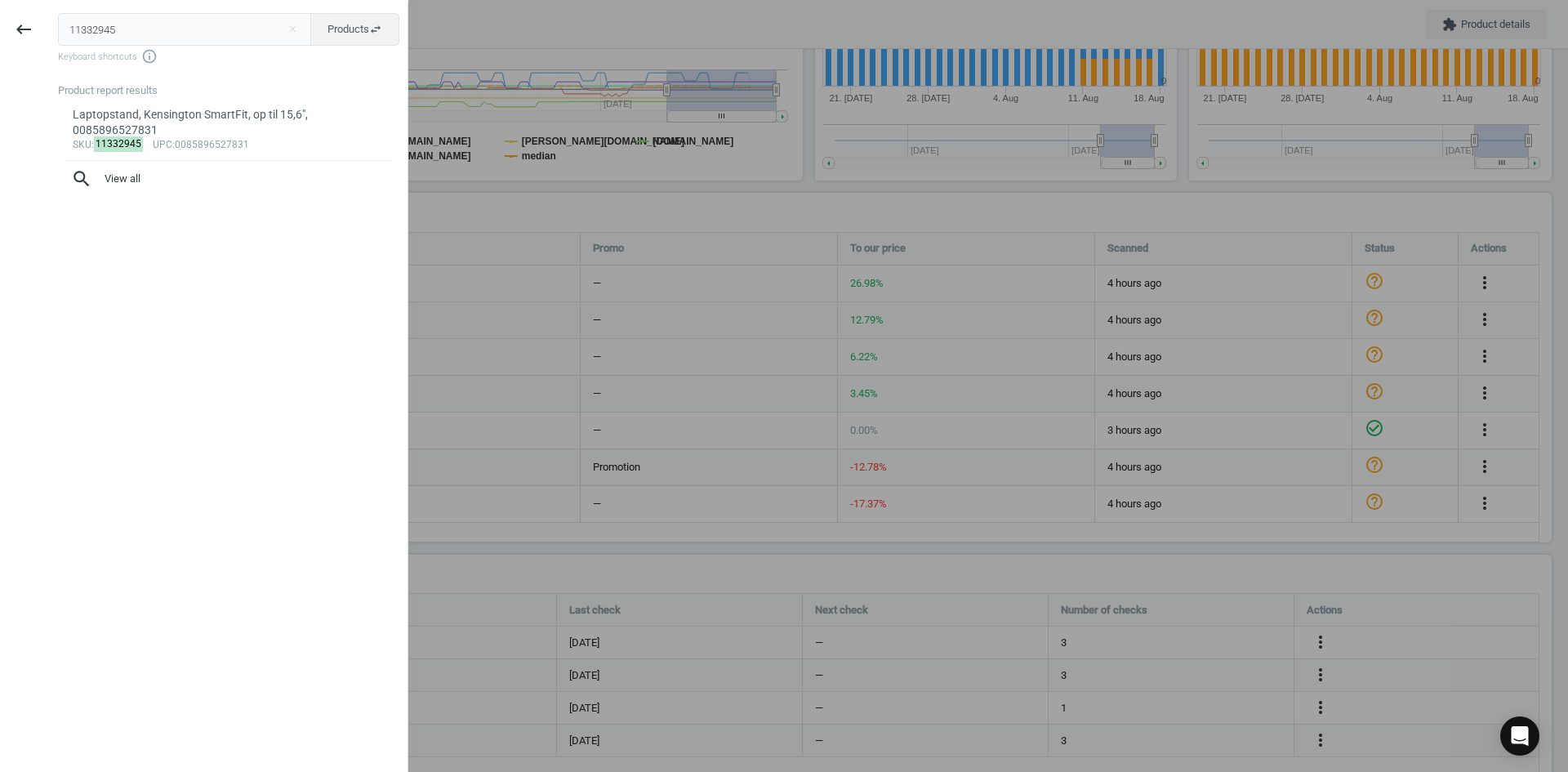
drag, startPoint x: 139, startPoint y: 38, endPoint x: -23, endPoint y: 38, distance: 162.0
click at [0, 38] on html "Group 2 Created with Sketch. ic/cloud_download/grey600 Created with Sketch. gra…" at bounding box center [784, 386] width 1568 height 772
type input "5984387"
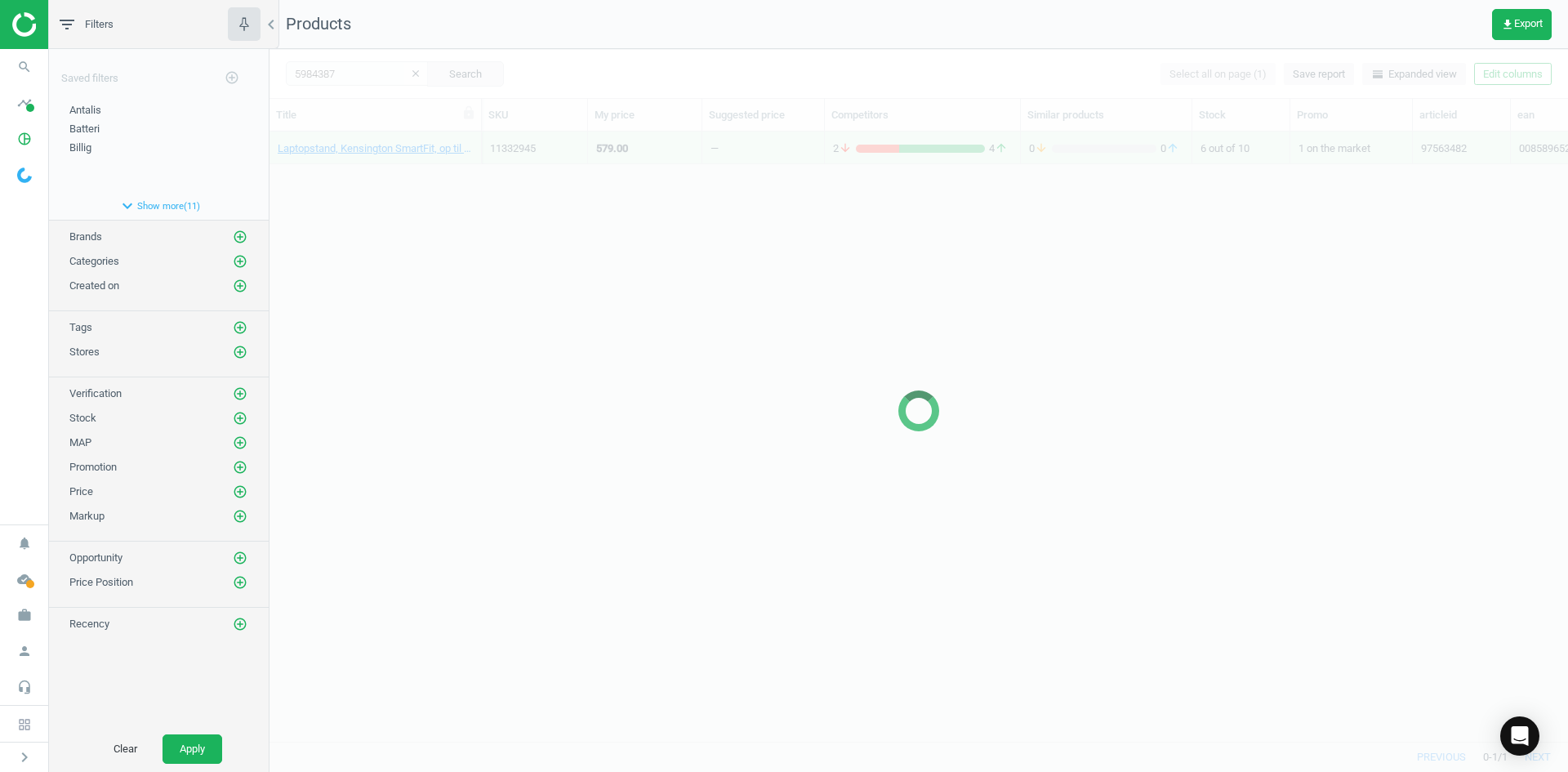
click at [497, 372] on div at bounding box center [919, 409] width 1299 height 722
click at [536, 378] on div at bounding box center [919, 409] width 1299 height 722
click at [515, 295] on div at bounding box center [919, 409] width 1299 height 722
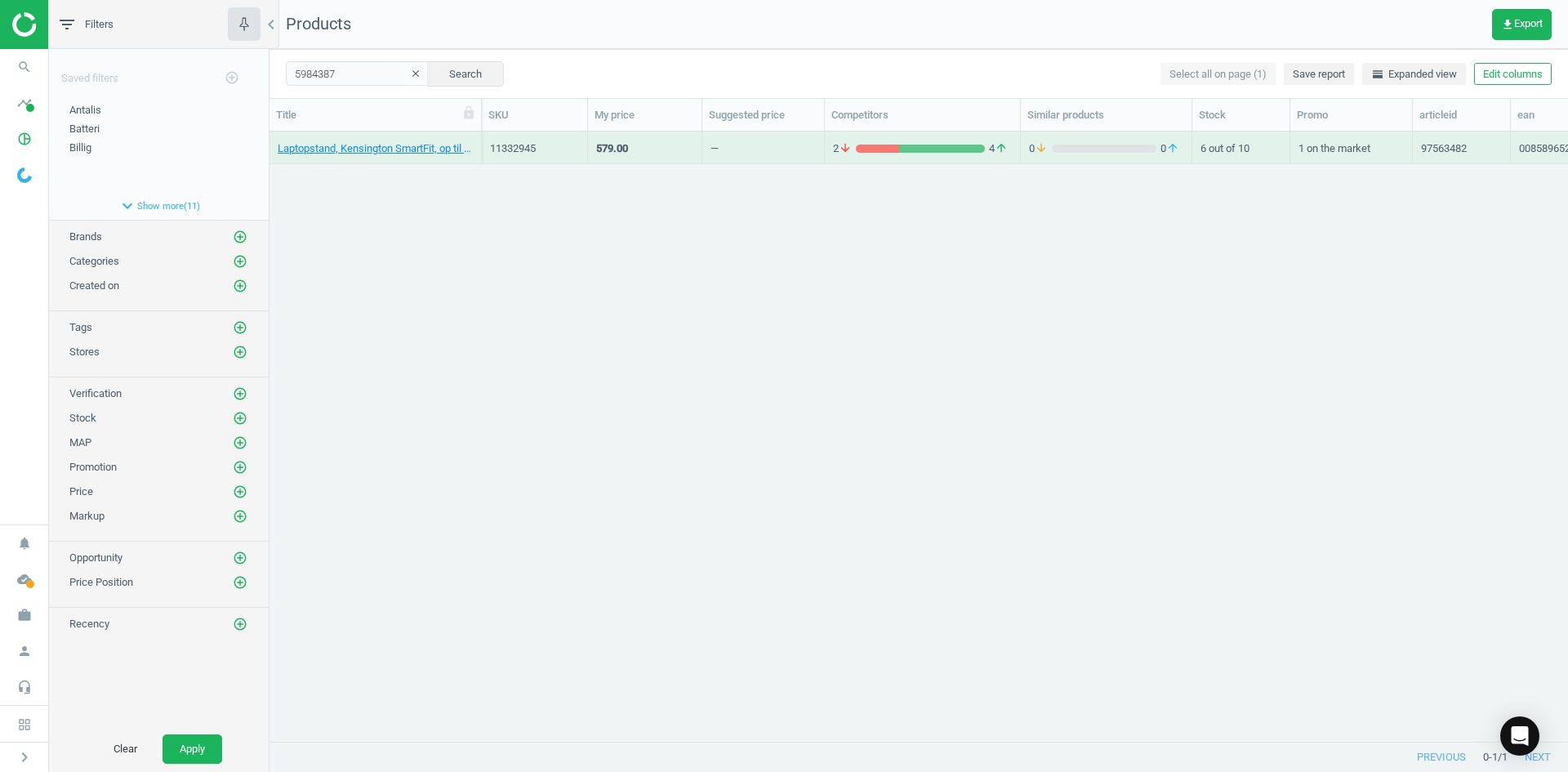
click at [460, 211] on div "Laptopstand, Kensington SmartFit, op til 15,6", 0085896527831 11332945 579.00 —…" at bounding box center [919, 430] width 1299 height 597
click at [402, 153] on link "Presenter, Kensington K72426 Presenter Expert, 5028252351430" at bounding box center [375, 149] width 195 height 14
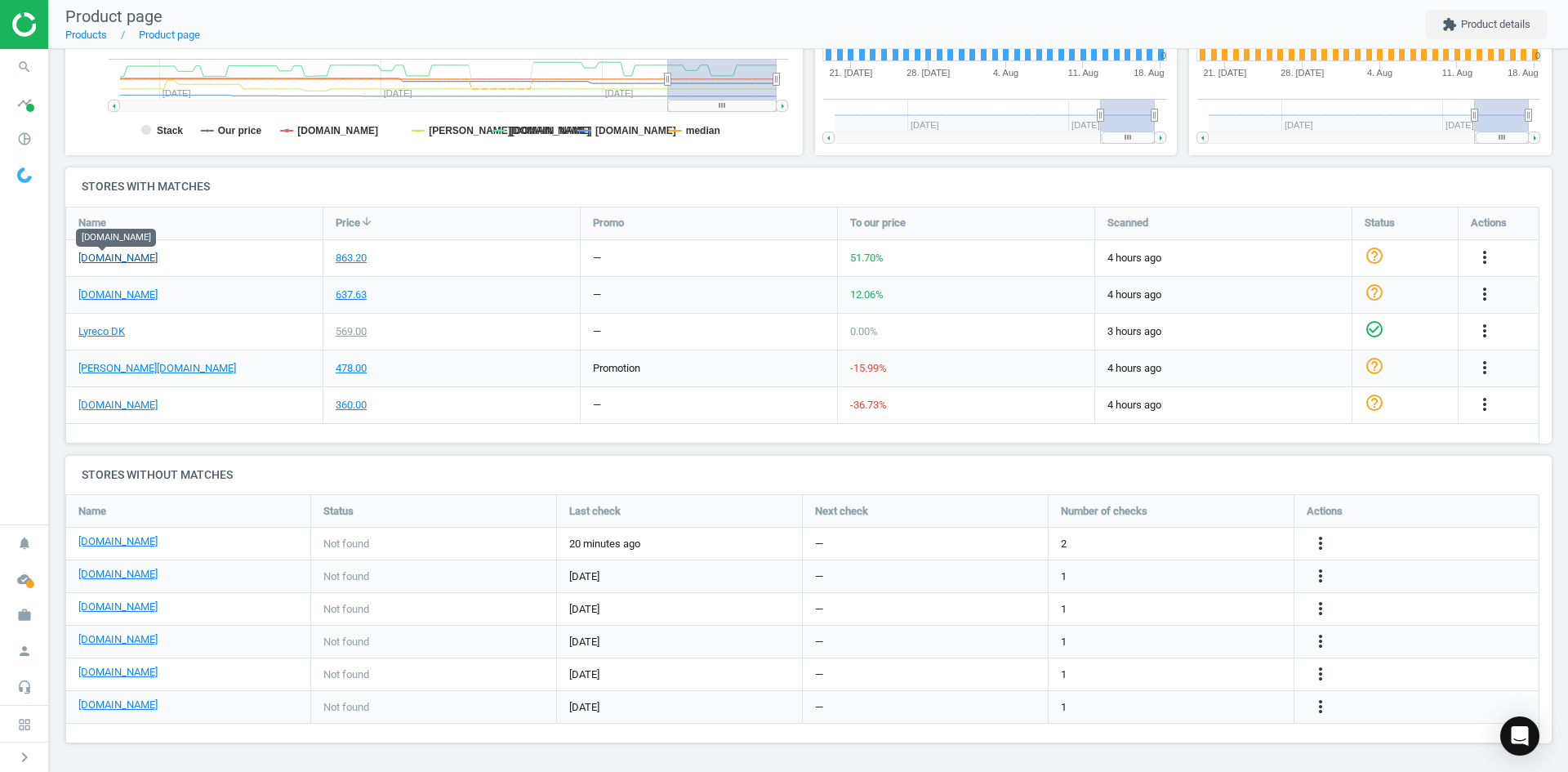
click at [115, 254] on link "[DOMAIN_NAME]" at bounding box center [118, 258] width 79 height 14
click at [92, 324] on body "Group 2 Created with Sketch. ic/cloud_download/grey600 Created with Sketch. gra…" at bounding box center [784, 386] width 1568 height 772
click at [90, 336] on link "Lyreco DK" at bounding box center [102, 331] width 47 height 14
click at [118, 608] on link "[DOMAIN_NAME]" at bounding box center [118, 607] width 79 height 14
